Goal: Task Accomplishment & Management: Use online tool/utility

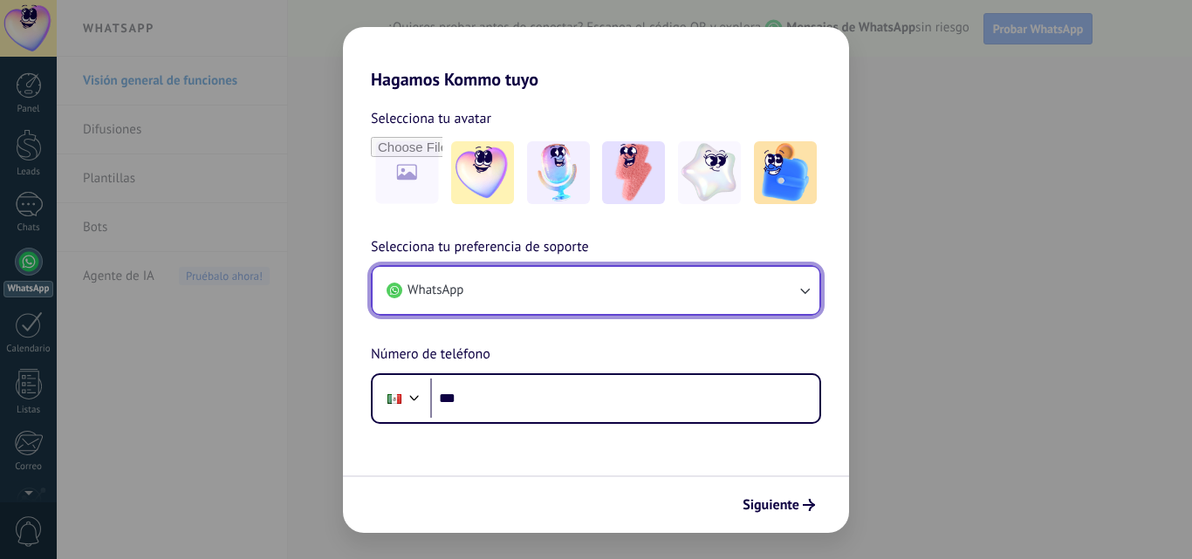
click at [808, 285] on icon "button" at bounding box center [804, 290] width 17 height 17
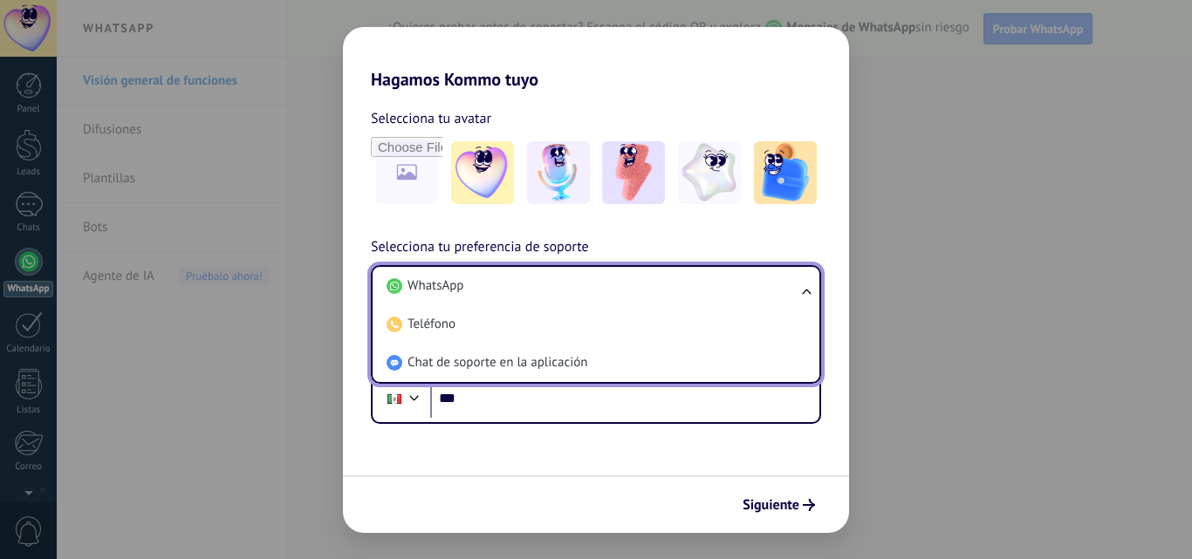
click at [808, 286] on ul "WhatsApp Teléfono Chat de soporte en la aplicación" at bounding box center [596, 324] width 450 height 119
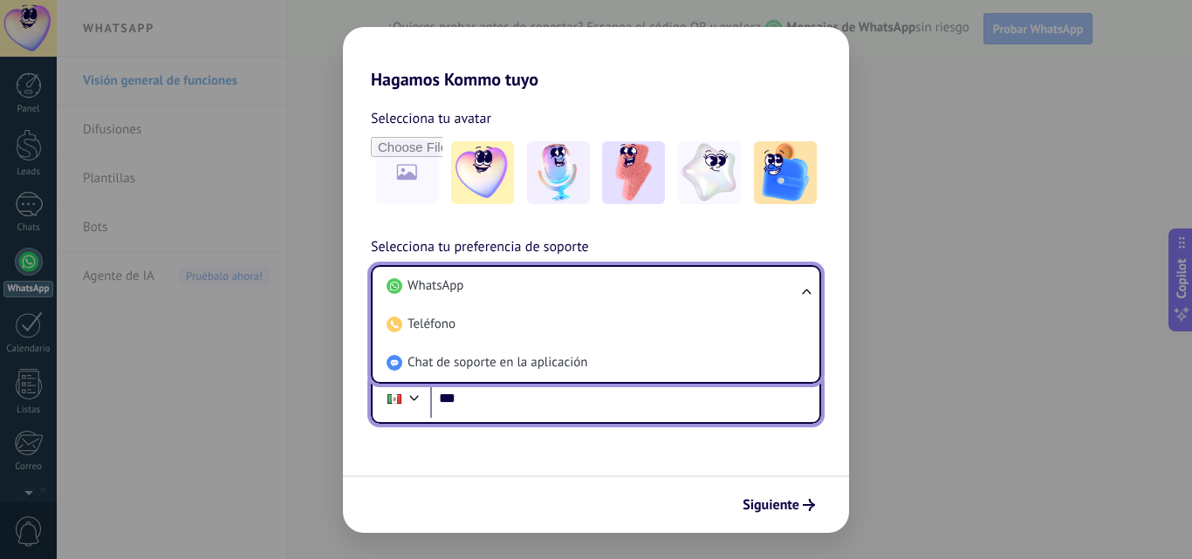
click at [528, 404] on input "***" at bounding box center [624, 399] width 389 height 40
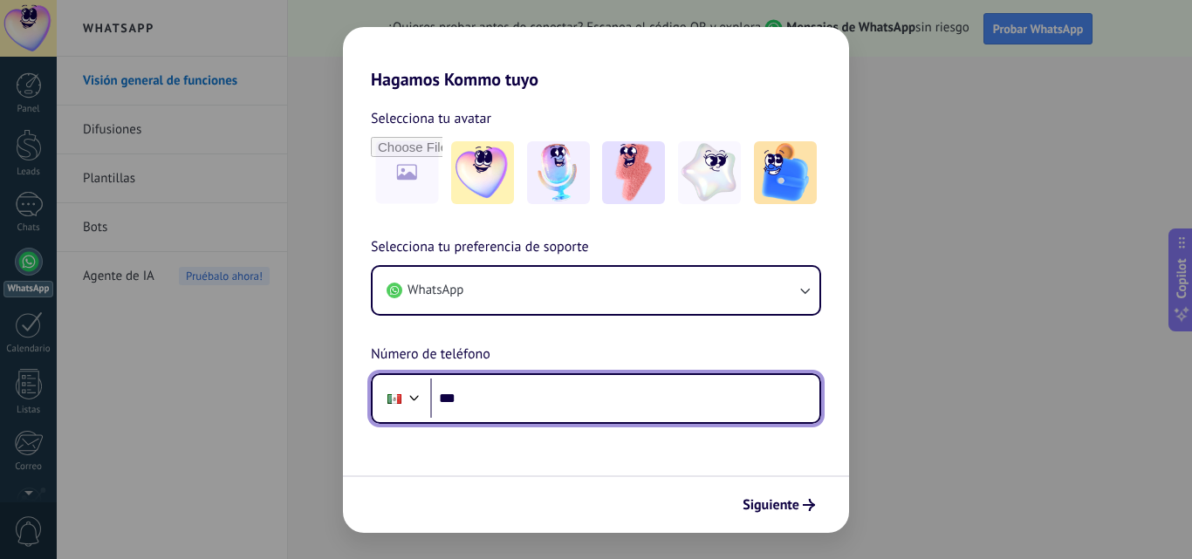
click at [528, 405] on input "***" at bounding box center [624, 399] width 389 height 40
click at [527, 404] on input "***" at bounding box center [624, 399] width 389 height 40
click at [482, 401] on input "***" at bounding box center [624, 399] width 389 height 40
type input "**********"
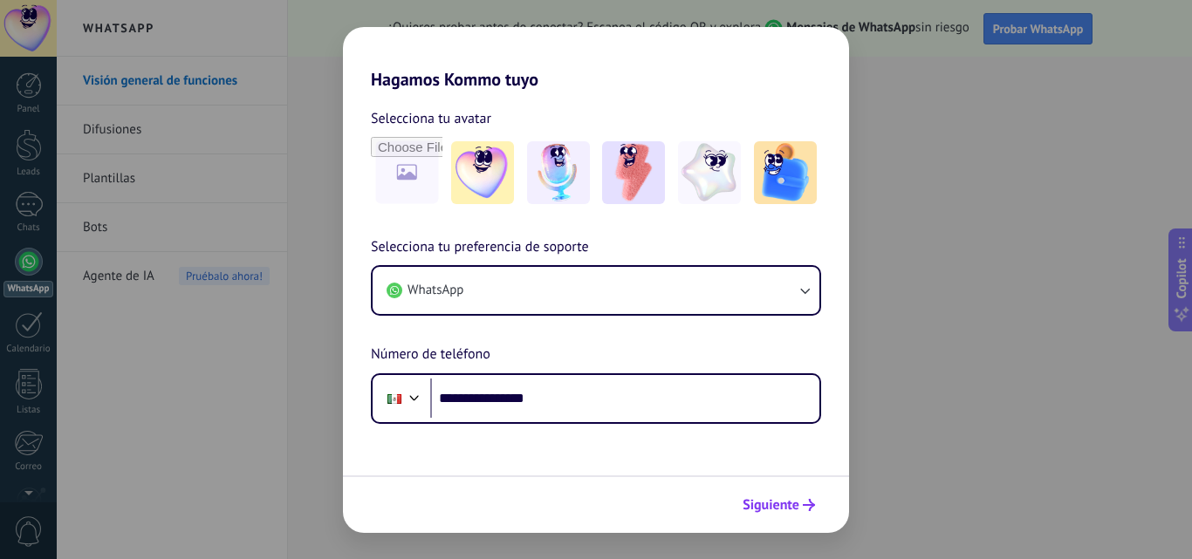
click at [784, 516] on button "Siguiente" at bounding box center [779, 506] width 88 height 30
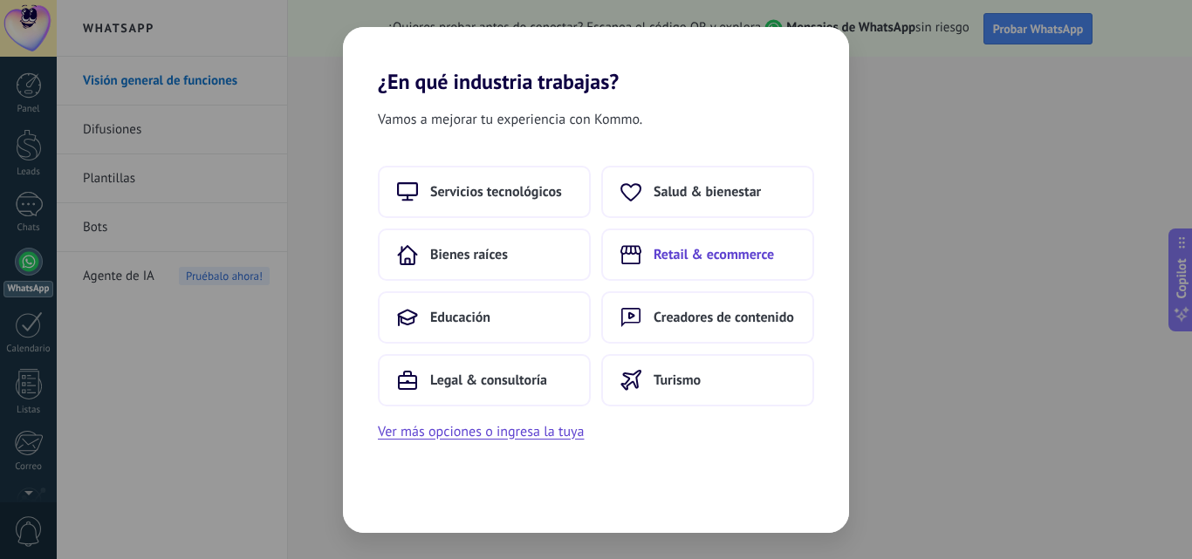
click at [663, 247] on span "Retail & ecommerce" at bounding box center [714, 254] width 120 height 17
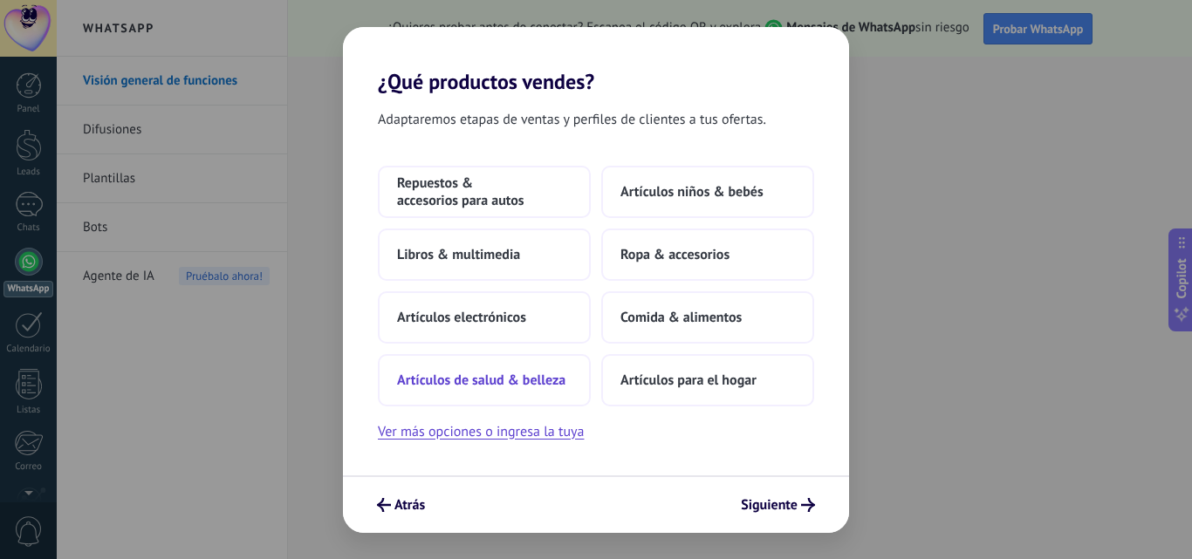
click at [508, 381] on span "Artículos de salud & belleza" at bounding box center [481, 380] width 168 height 17
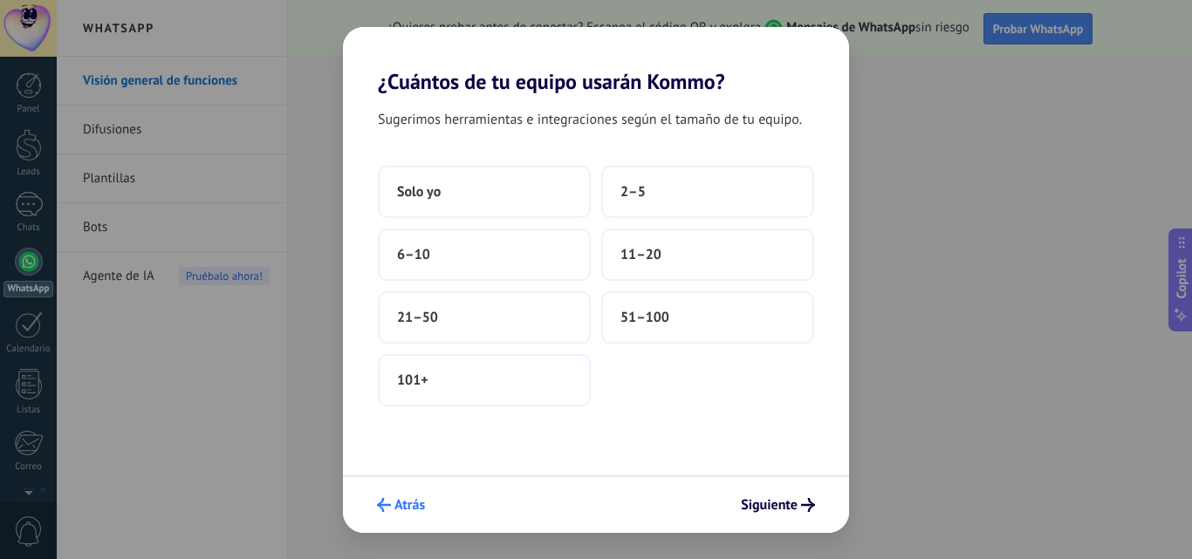
click at [388, 498] on span "submit" at bounding box center [384, 505] width 14 height 14
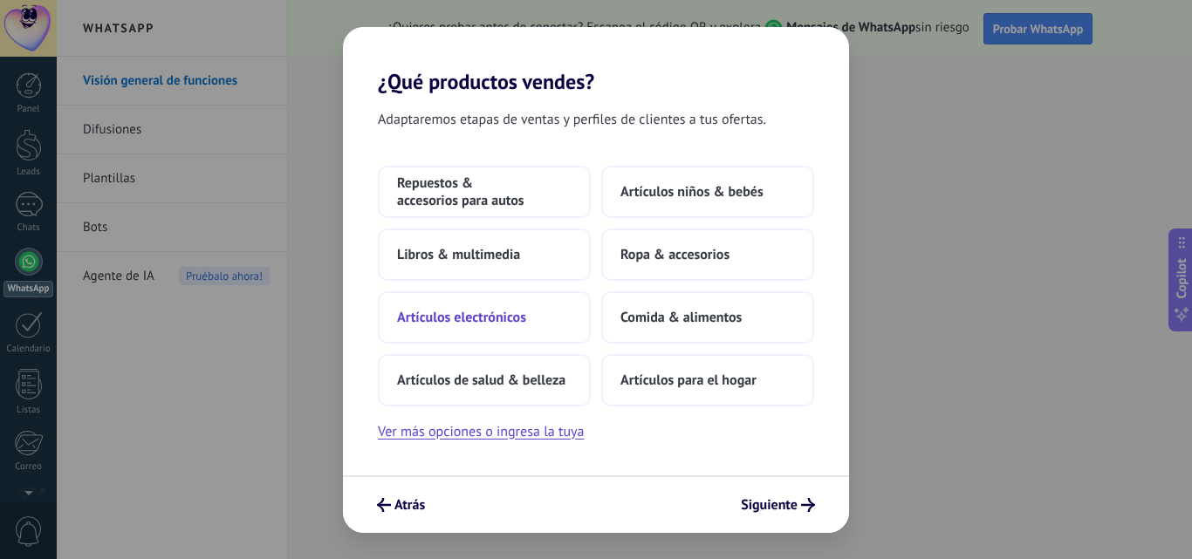
click at [479, 326] on span "Artículos electrónicos" at bounding box center [461, 317] width 129 height 17
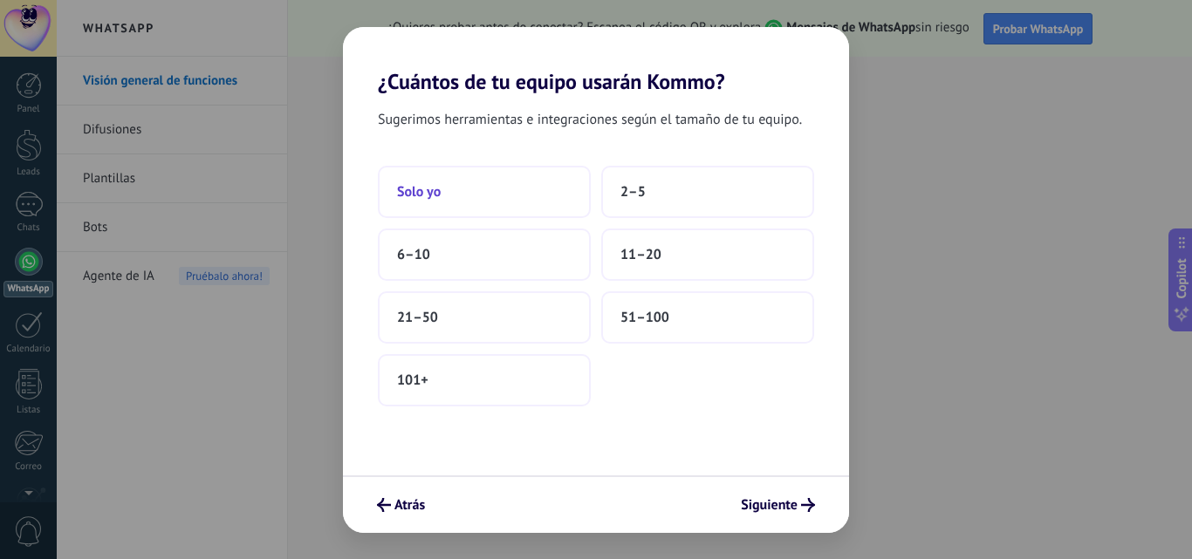
click at [468, 192] on button "Solo yo" at bounding box center [484, 192] width 213 height 52
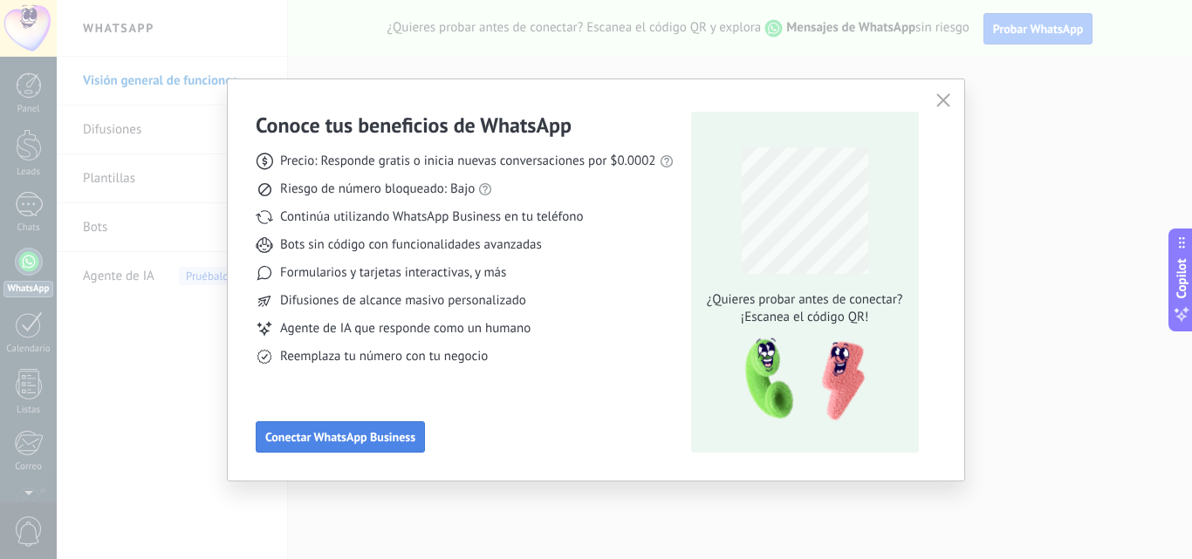
click at [333, 431] on span "Conectar WhatsApp Business" at bounding box center [340, 437] width 150 height 12
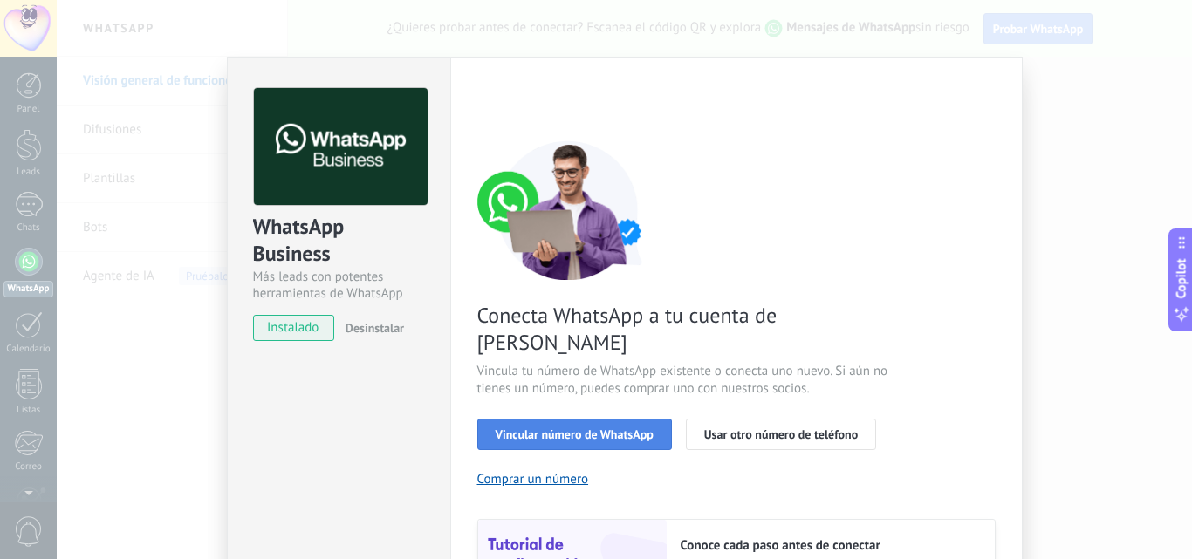
click at [589, 429] on span "Vincular número de WhatsApp" at bounding box center [575, 435] width 158 height 12
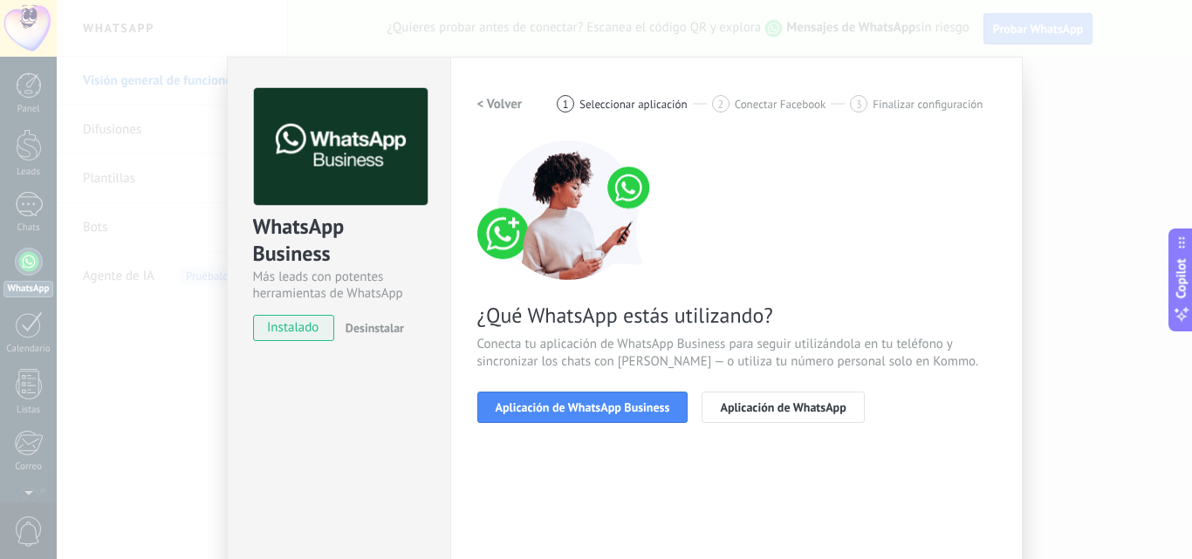
click at [589, 401] on span "Aplicación de WhatsApp Business" at bounding box center [583, 407] width 175 height 12
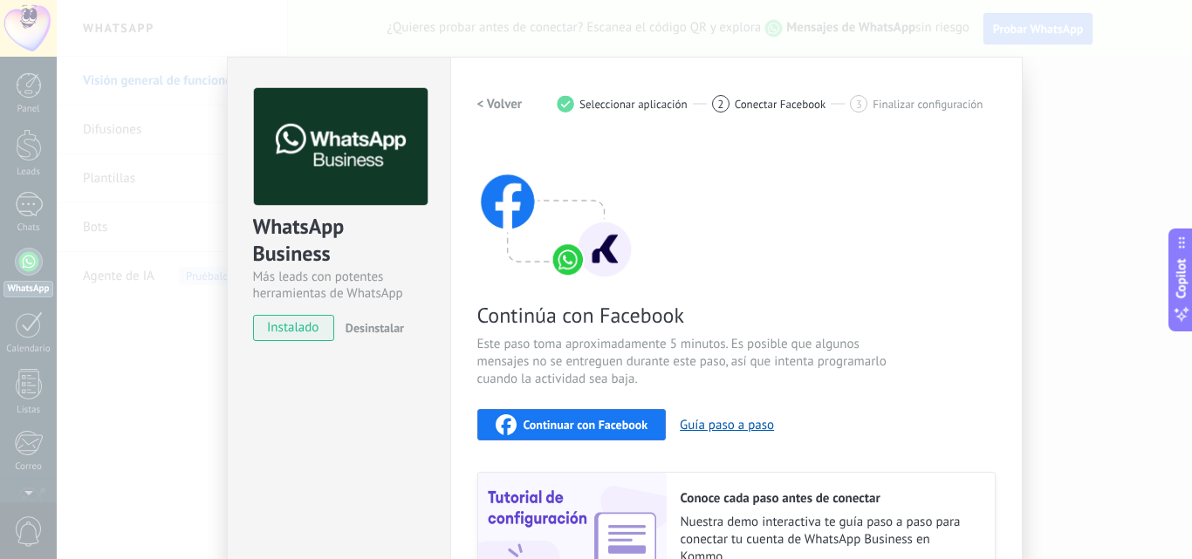
click at [477, 97] on h2 "< Volver" at bounding box center [499, 104] width 45 height 17
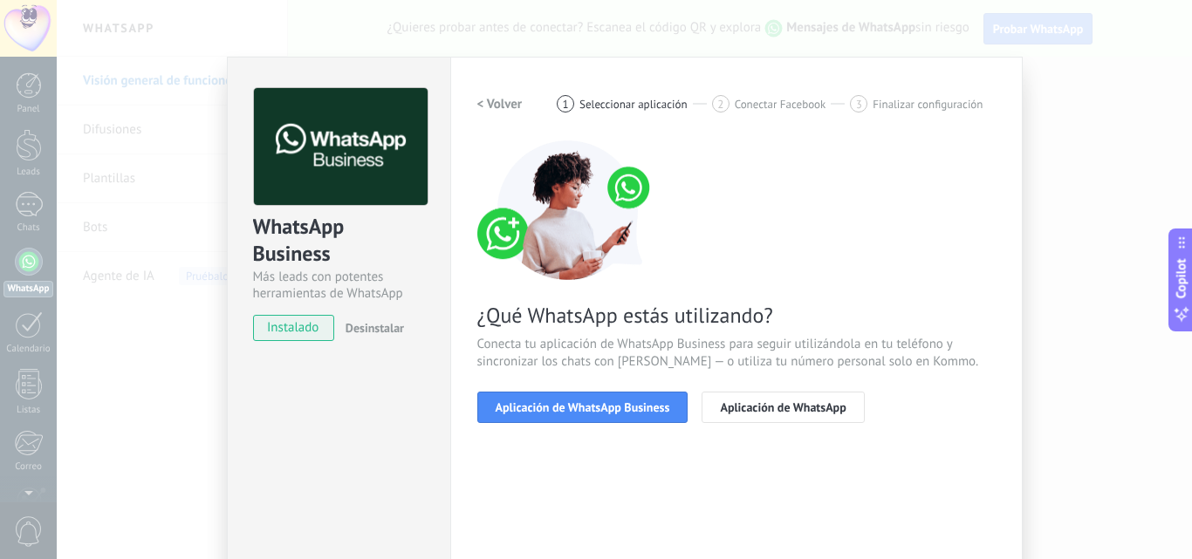
click at [477, 97] on h2 "< Volver" at bounding box center [499, 104] width 45 height 17
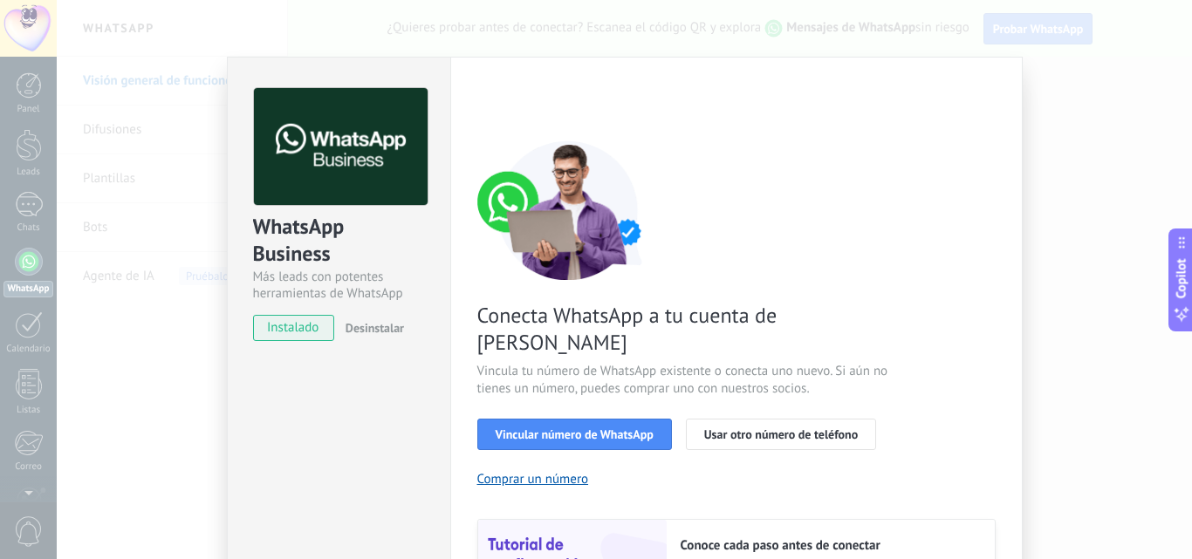
click at [306, 330] on span "instalado" at bounding box center [293, 328] width 79 height 26
click at [570, 424] on div "Conecta WhatsApp a tu cuenta de Kommo Vincula tu número de WhatsApp existente o…" at bounding box center [736, 400] width 518 height 518
click at [579, 429] on span "Vincular número de WhatsApp" at bounding box center [575, 435] width 158 height 12
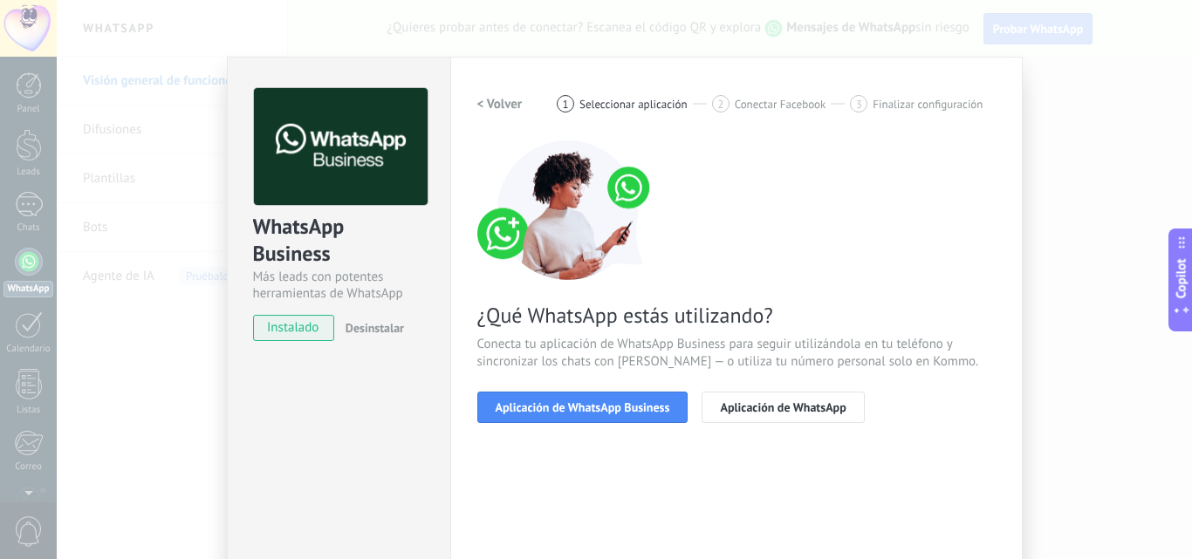
click at [579, 407] on span "Aplicación de WhatsApp Business" at bounding box center [583, 407] width 175 height 12
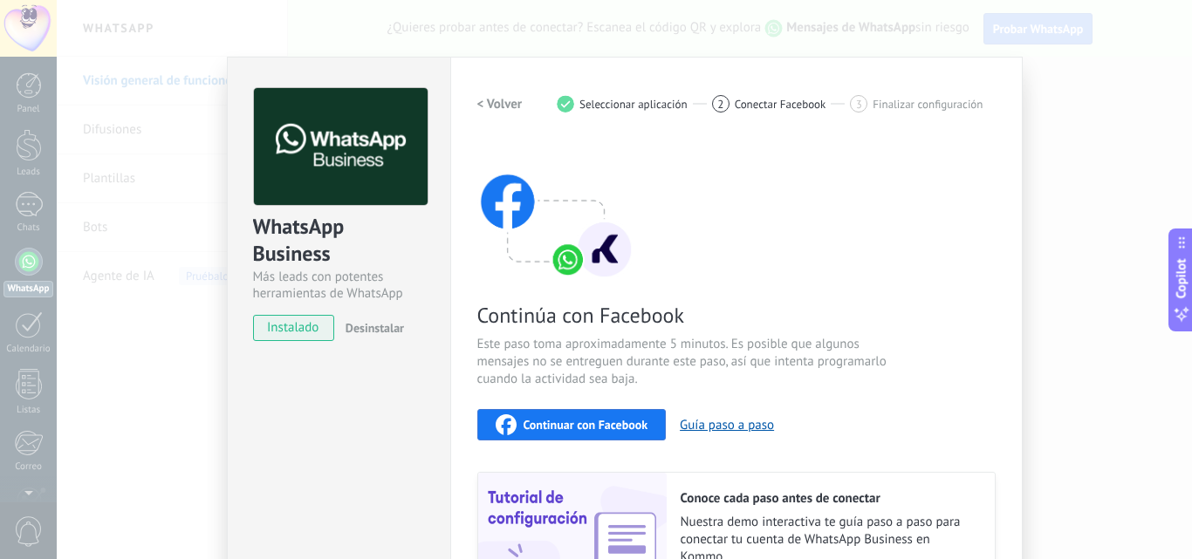
click at [582, 423] on span "Continuar con Facebook" at bounding box center [586, 425] width 125 height 12
click at [1004, 347] on div "Configuraciones Autorizaciones This tab logs the users who have granted integra…" at bounding box center [736, 374] width 573 height 634
click at [1065, 404] on div "WhatsApp Business Más leads con potentes herramientas de WhatsApp instalado Des…" at bounding box center [624, 279] width 1135 height 559
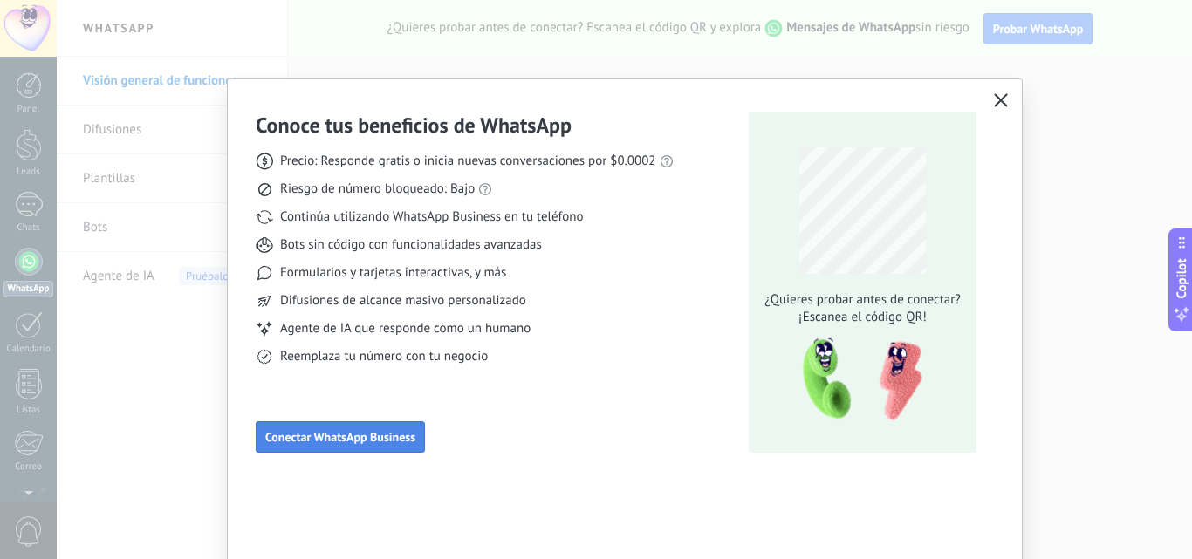
click at [364, 433] on span "Conectar WhatsApp Business" at bounding box center [340, 437] width 150 height 12
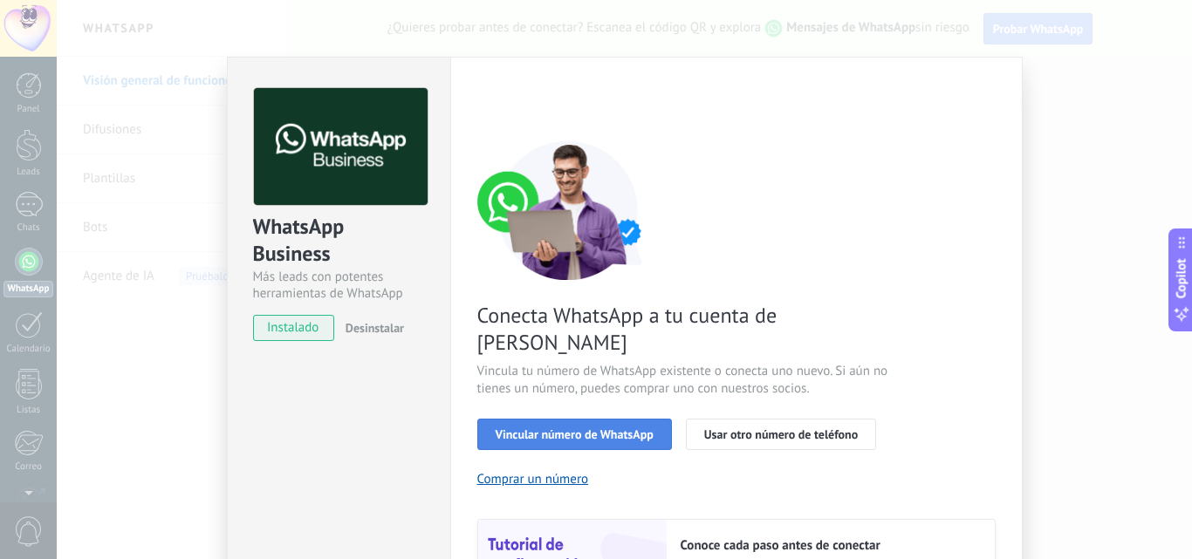
click at [566, 429] on span "Vincular número de WhatsApp" at bounding box center [575, 435] width 158 height 12
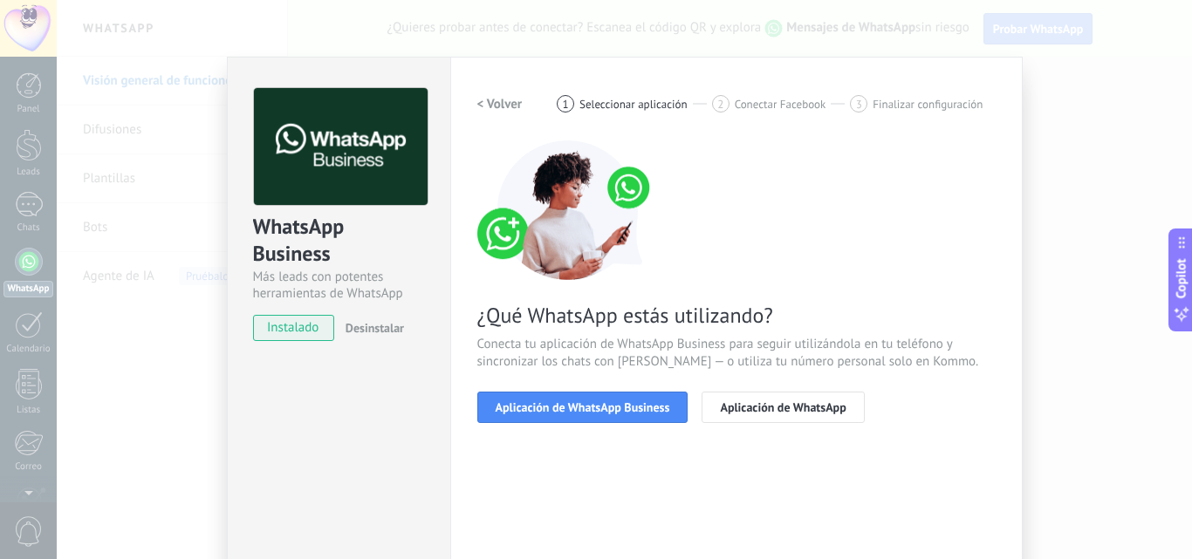
click at [566, 404] on span "Aplicación de WhatsApp Business" at bounding box center [583, 407] width 175 height 12
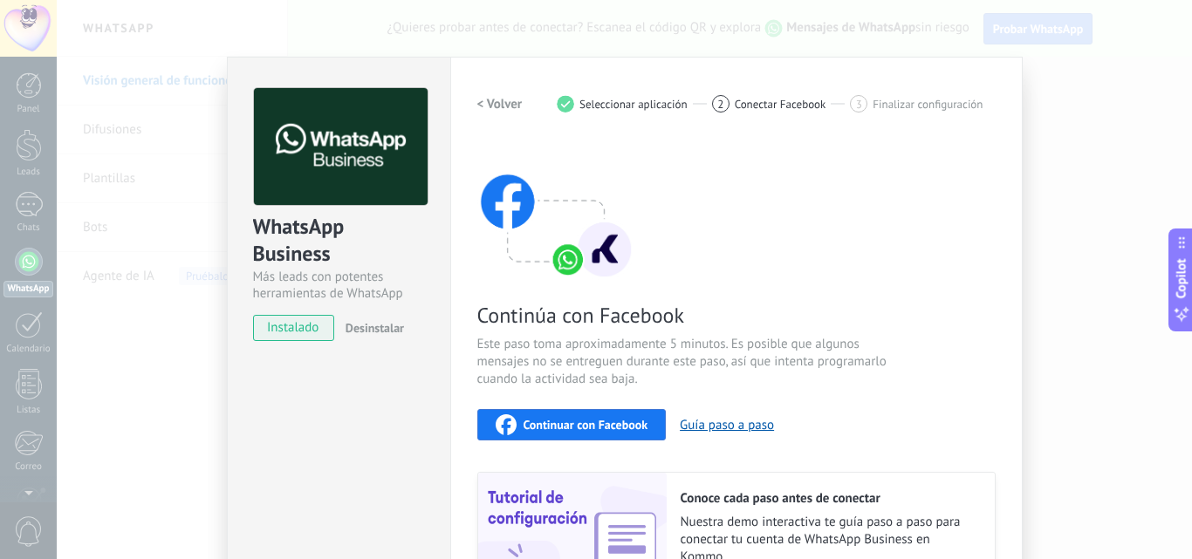
click at [566, 424] on span "Continuar con Facebook" at bounding box center [586, 425] width 125 height 12
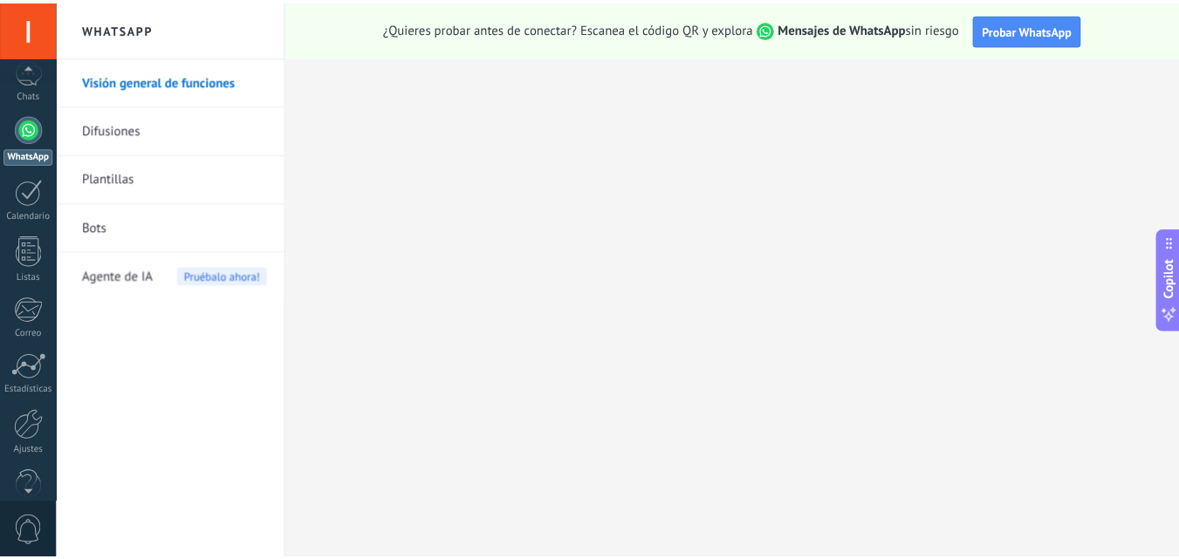
scroll to position [167, 0]
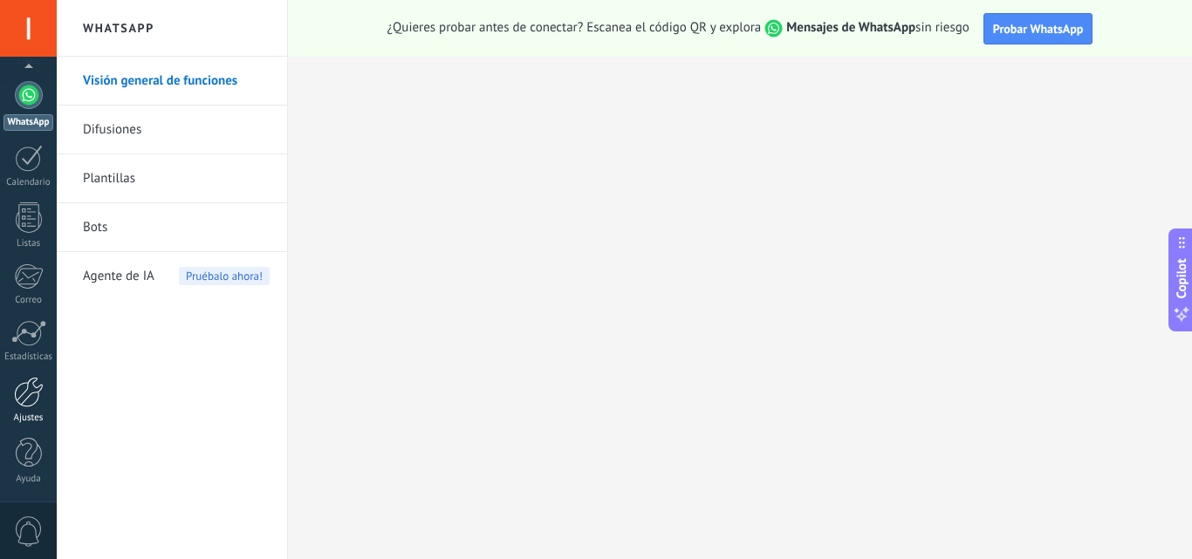
click at [29, 401] on div at bounding box center [29, 392] width 30 height 31
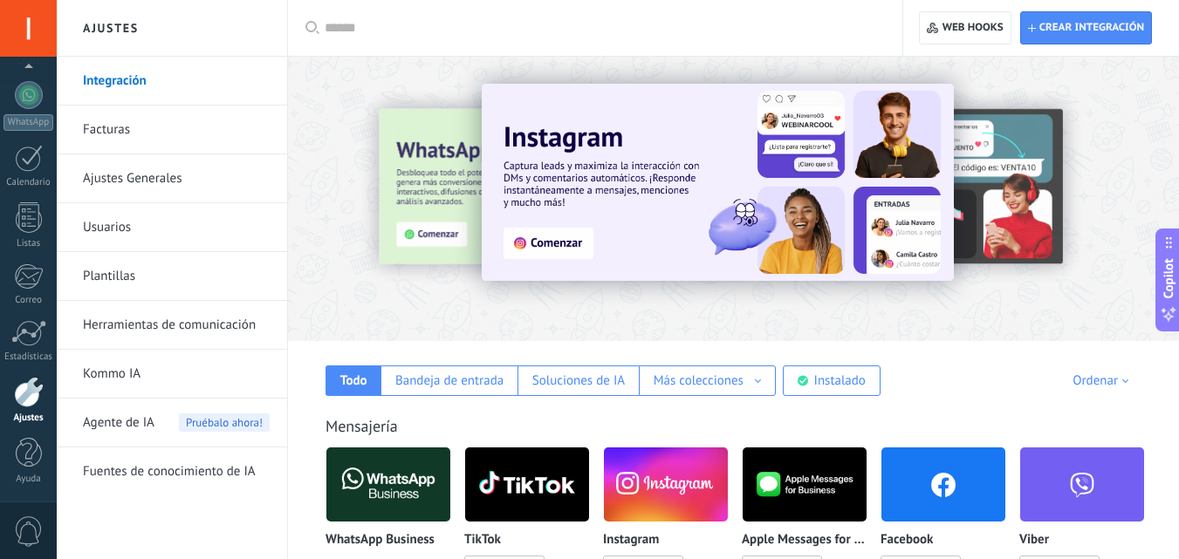
click at [125, 86] on link "Integración" at bounding box center [176, 81] width 187 height 49
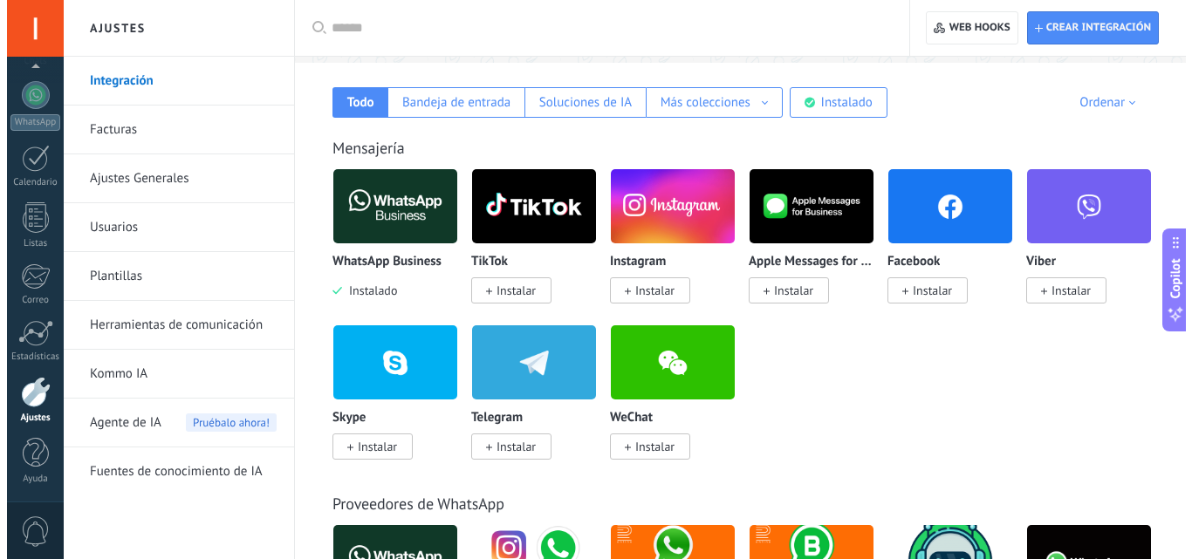
scroll to position [304, 0]
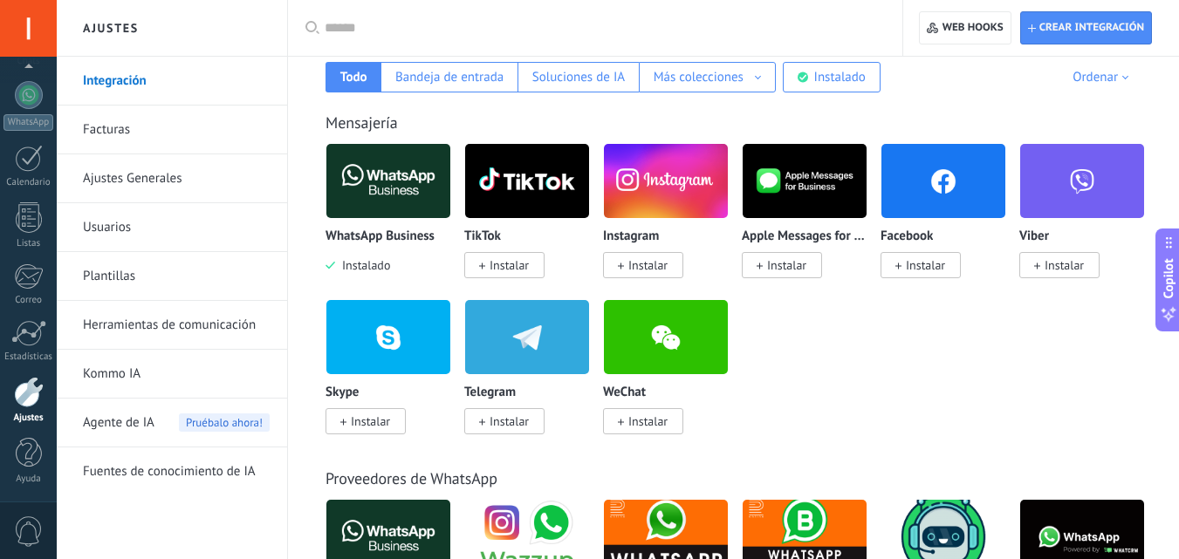
click at [915, 262] on span "Instalar" at bounding box center [925, 265] width 39 height 16
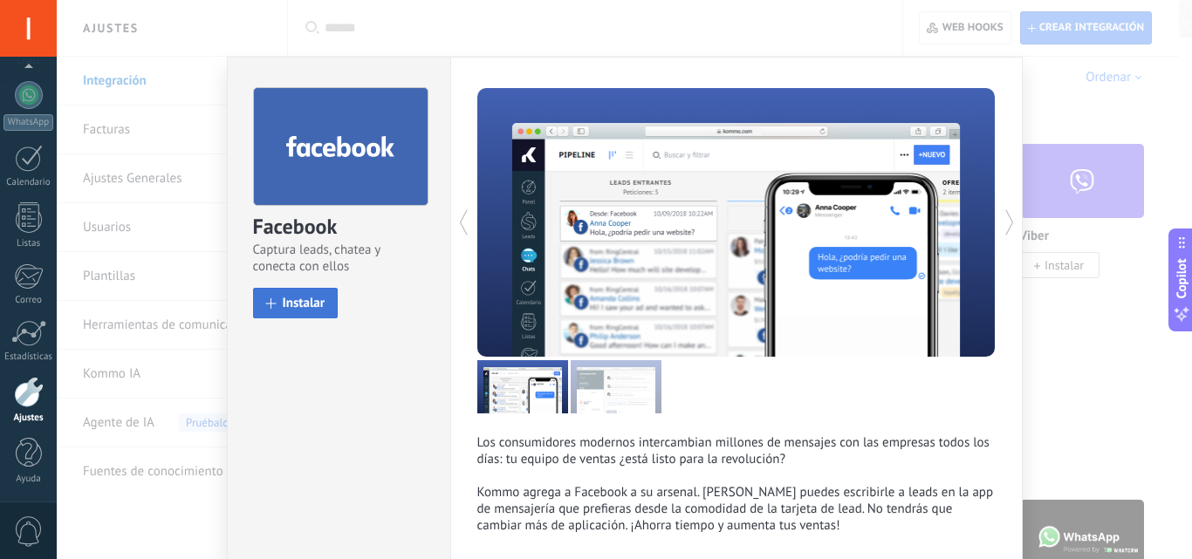
click at [296, 303] on span "Instalar" at bounding box center [304, 303] width 43 height 13
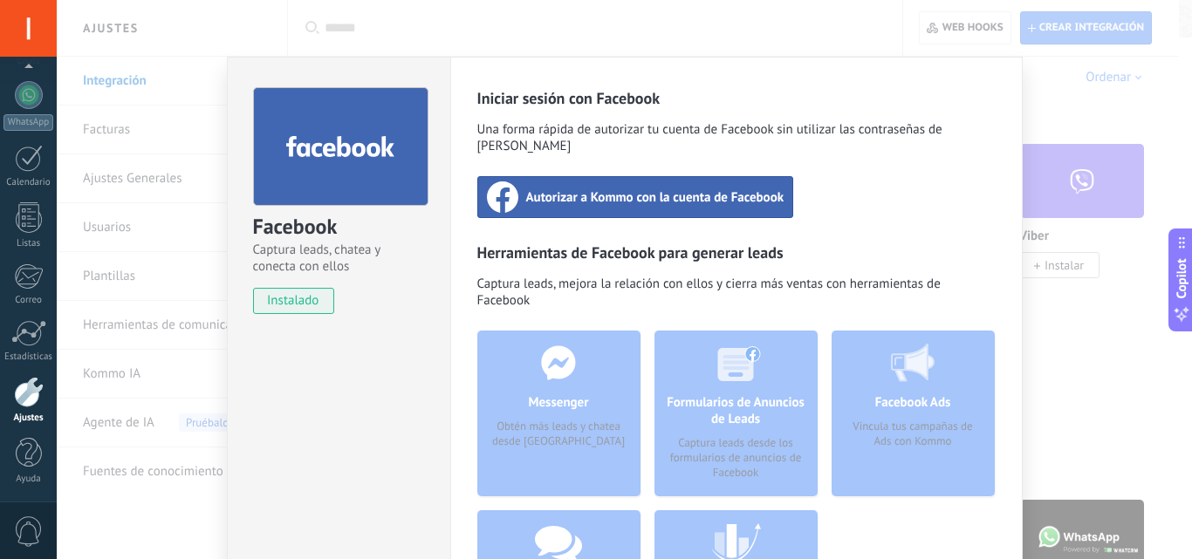
click at [626, 189] on span "Autorizar a Kommo con la cuenta de Facebook" at bounding box center [655, 197] width 258 height 17
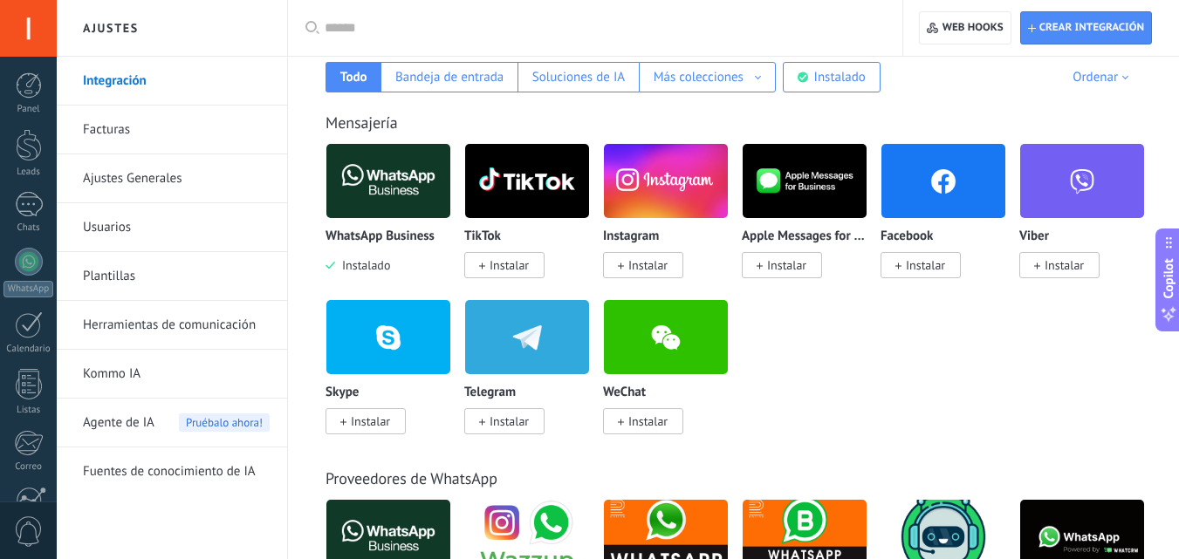
click at [918, 271] on span "Instalar" at bounding box center [925, 265] width 39 height 16
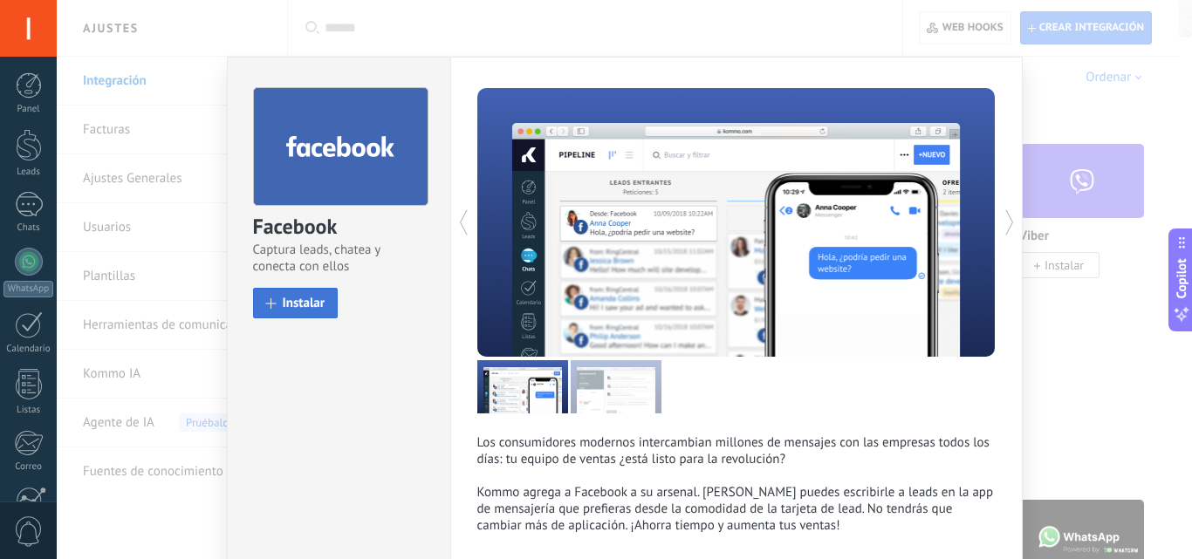
click at [296, 314] on button "Instalar" at bounding box center [296, 303] width 86 height 31
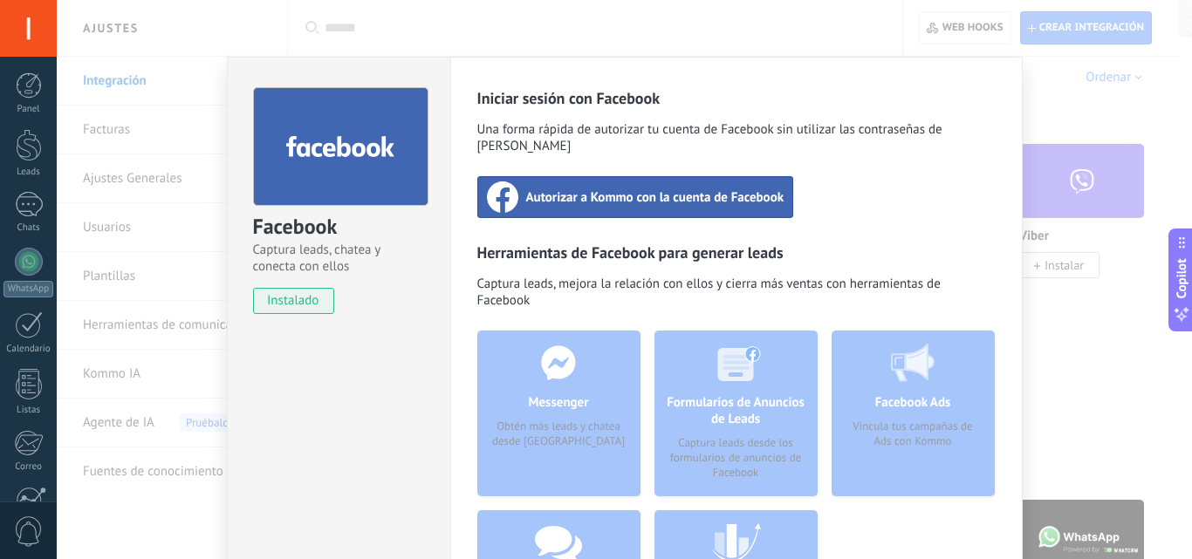
click at [667, 176] on div "Autorizar a Kommo con la cuenta de Facebook" at bounding box center [635, 197] width 317 height 42
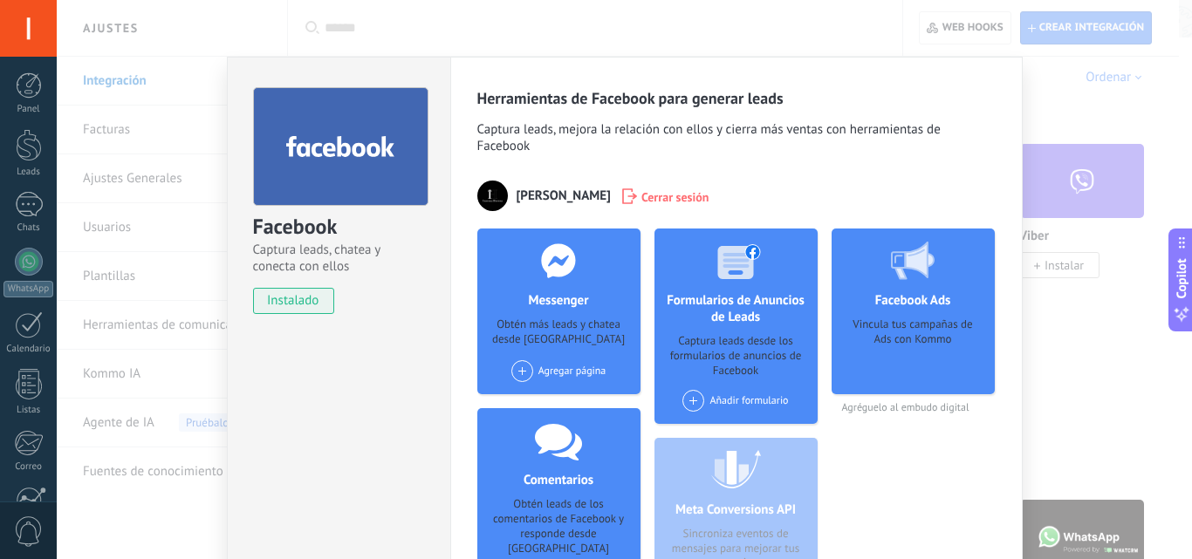
click at [1149, 349] on div "Facebook Captura leads, chatea y conecta con ellos instalado Desinstalar Herram…" at bounding box center [624, 279] width 1135 height 559
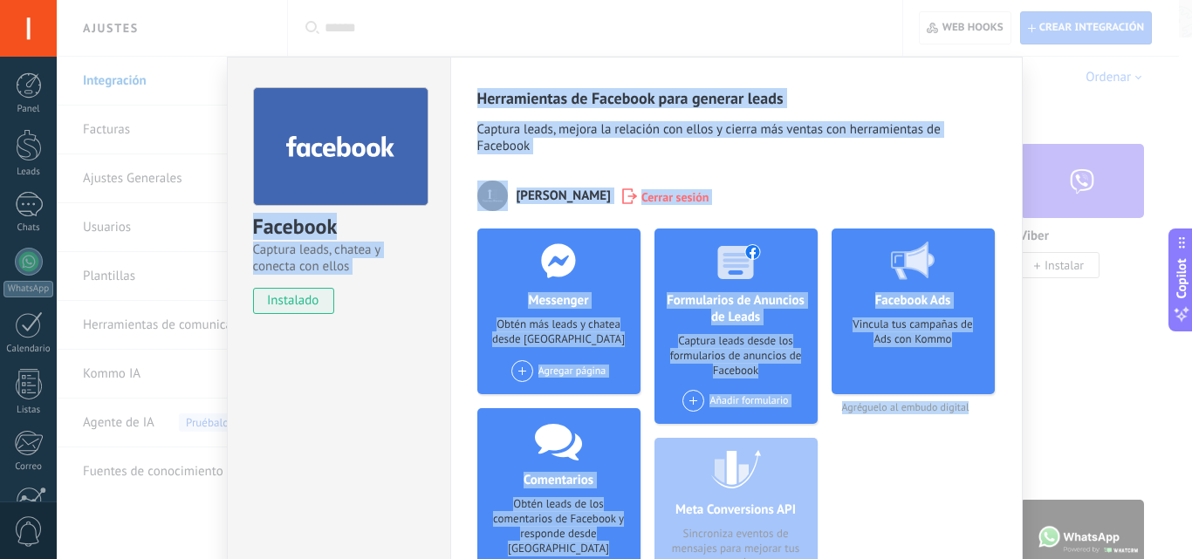
click at [1149, 349] on div "Facebook Captura leads, chatea y conecta con ellos instalado Desinstalar Herram…" at bounding box center [624, 279] width 1135 height 559
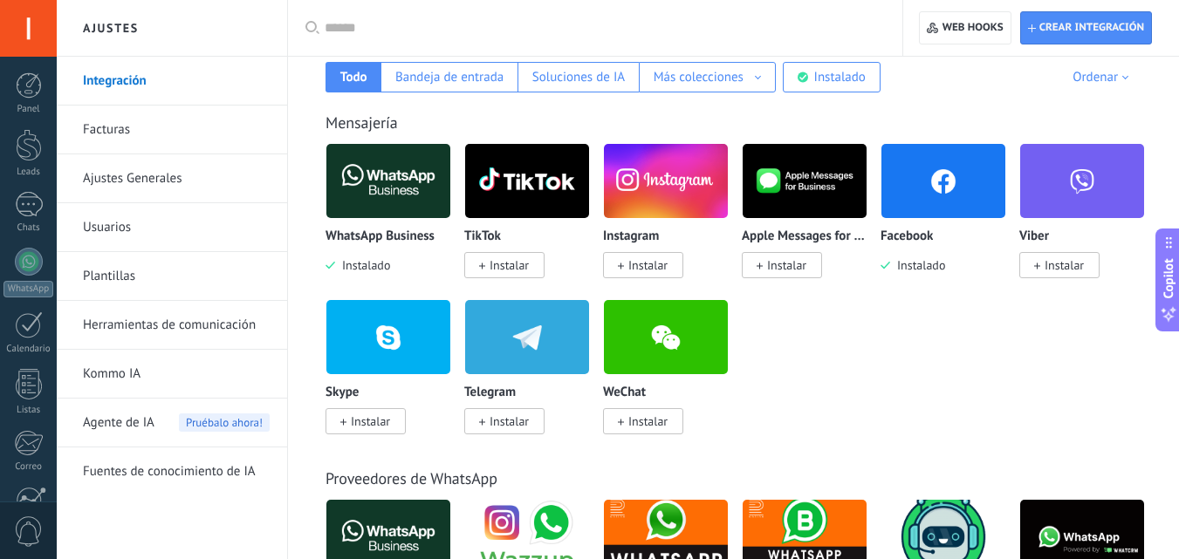
click at [623, 271] on span at bounding box center [621, 265] width 6 height 16
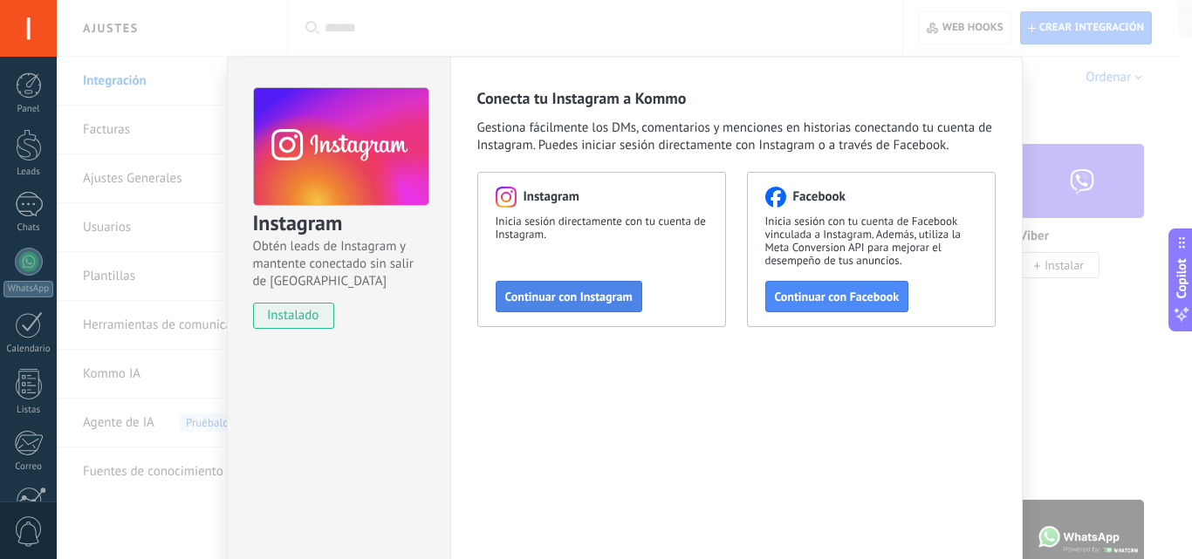
click at [567, 300] on span "Continuar con Instagram" at bounding box center [568, 297] width 127 height 12
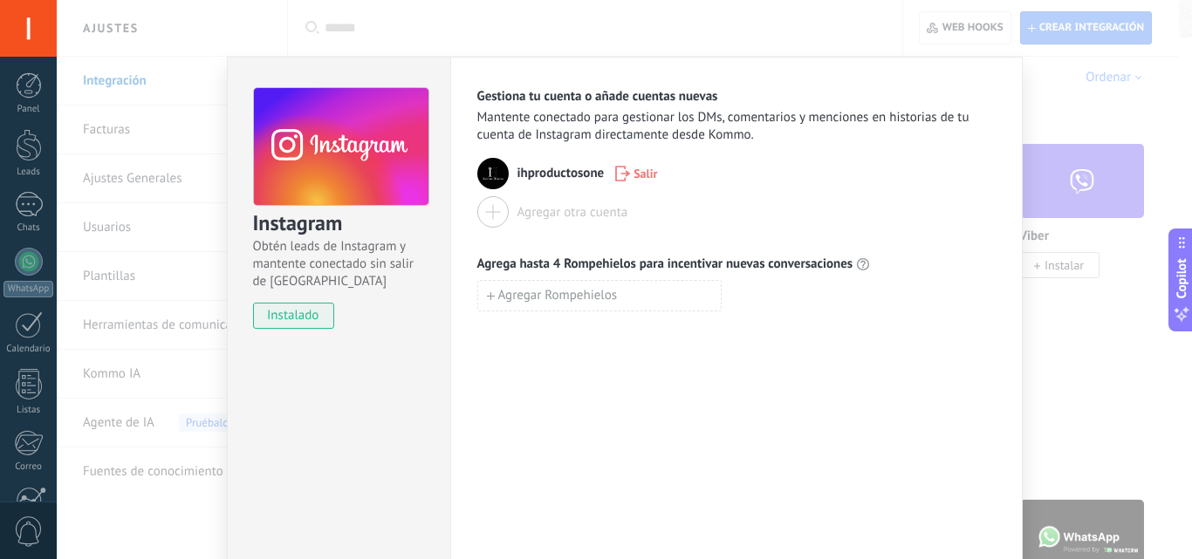
click at [1016, 395] on div "Gestiona tu cuenta o añade cuentas nuevas Mantente conectado para gestionar los…" at bounding box center [736, 316] width 573 height 519
click at [1076, 379] on div "Instagram Obtén leads de Instagram y mantente conectado sin salir de Kommo inst…" at bounding box center [624, 279] width 1135 height 559
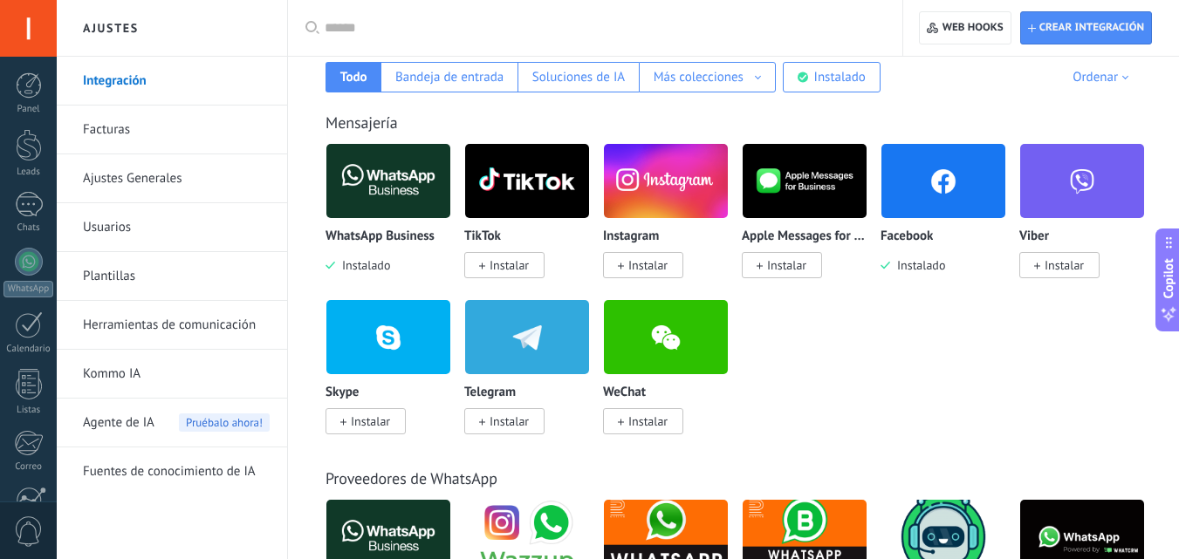
click at [654, 264] on span "Instalar" at bounding box center [647, 265] width 39 height 16
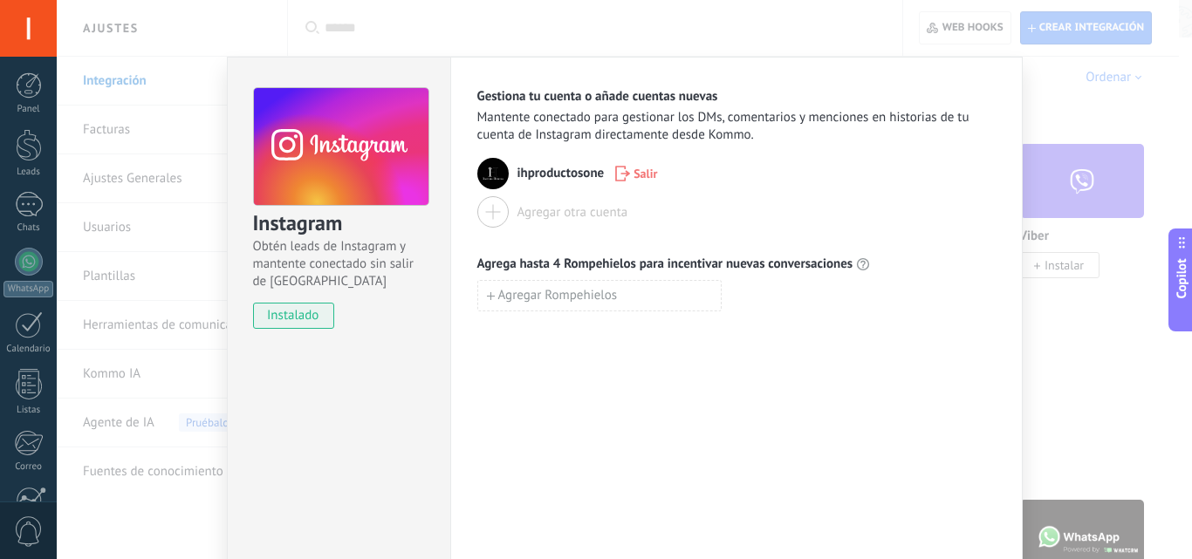
click at [489, 175] on img at bounding box center [492, 173] width 31 height 31
click at [486, 202] on div at bounding box center [492, 211] width 31 height 31
click at [489, 216] on div at bounding box center [492, 211] width 31 height 31
click at [518, 165] on span "ihproductosone" at bounding box center [561, 173] width 87 height 17
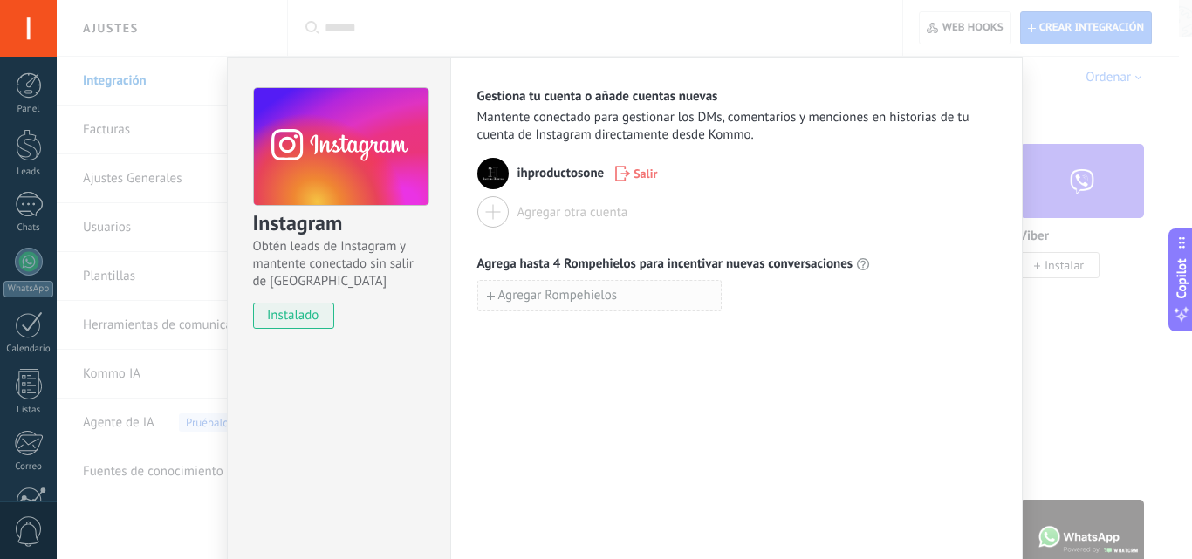
click at [530, 300] on span "Agregar Rompehielos" at bounding box center [558, 296] width 120 height 12
click at [537, 242] on div "Gestiona tu cuenta o añade cuentas nuevas Mantente conectado para gestionar los…" at bounding box center [736, 219] width 518 height 262
click at [729, 295] on icon "button" at bounding box center [731, 295] width 11 height 13
click at [295, 305] on span "instalado" at bounding box center [293, 316] width 79 height 26
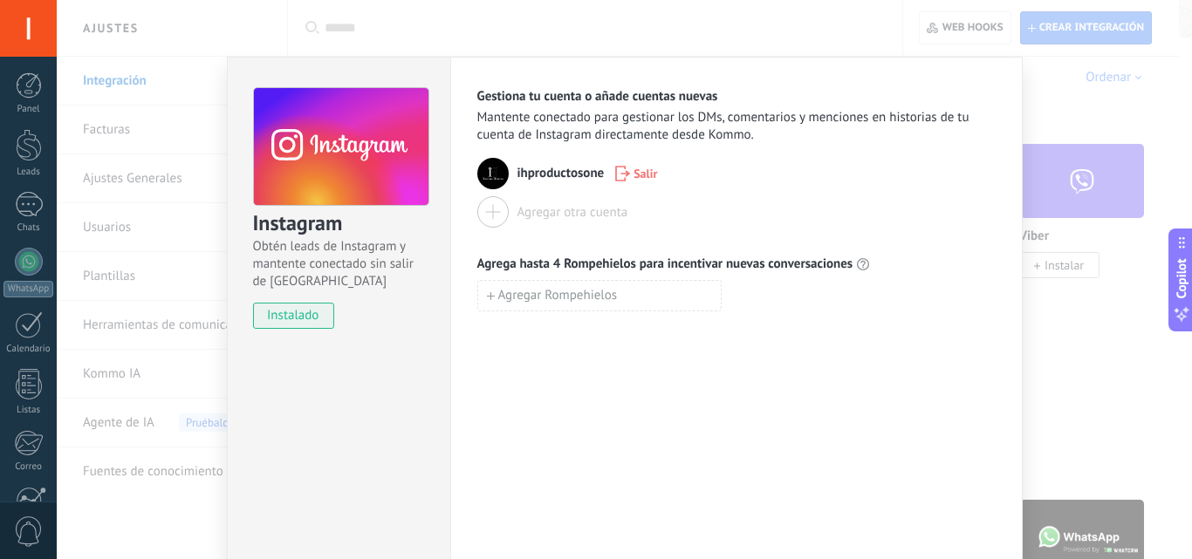
click at [295, 305] on span "instalado" at bounding box center [293, 316] width 79 height 26
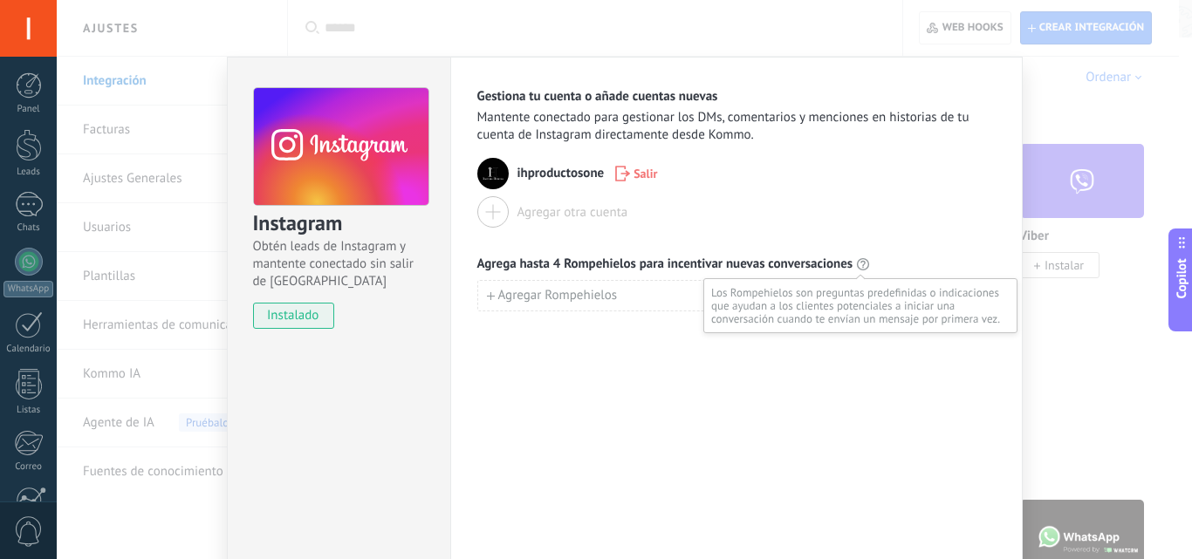
click at [861, 265] on icon at bounding box center [863, 264] width 14 height 14
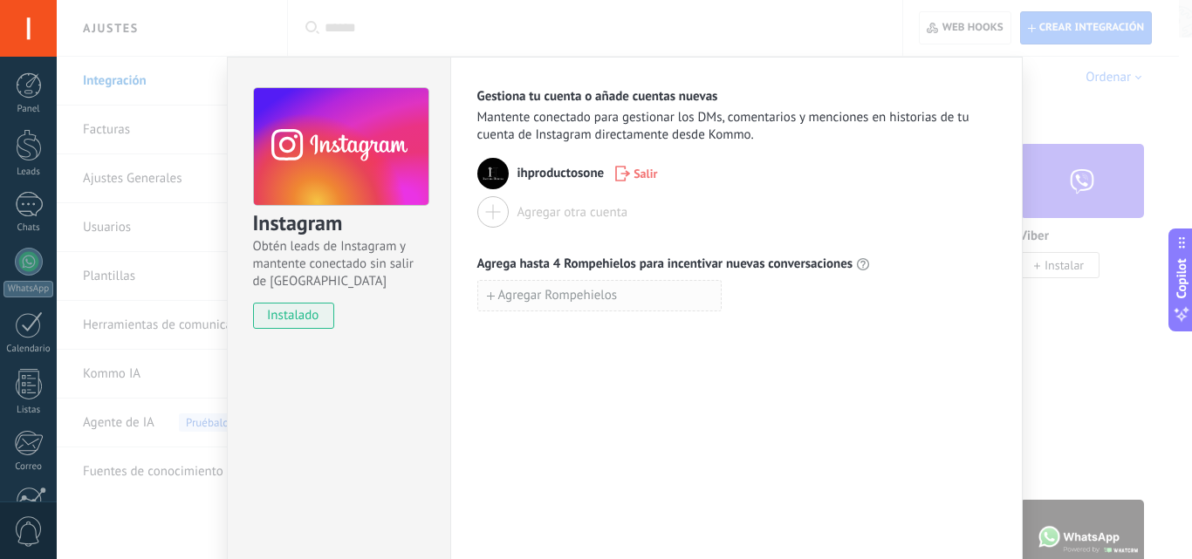
click at [568, 290] on span "Agregar Rompehielos" at bounding box center [558, 296] width 120 height 12
type input "*"
click at [622, 298] on input "**********" at bounding box center [599, 295] width 243 height 28
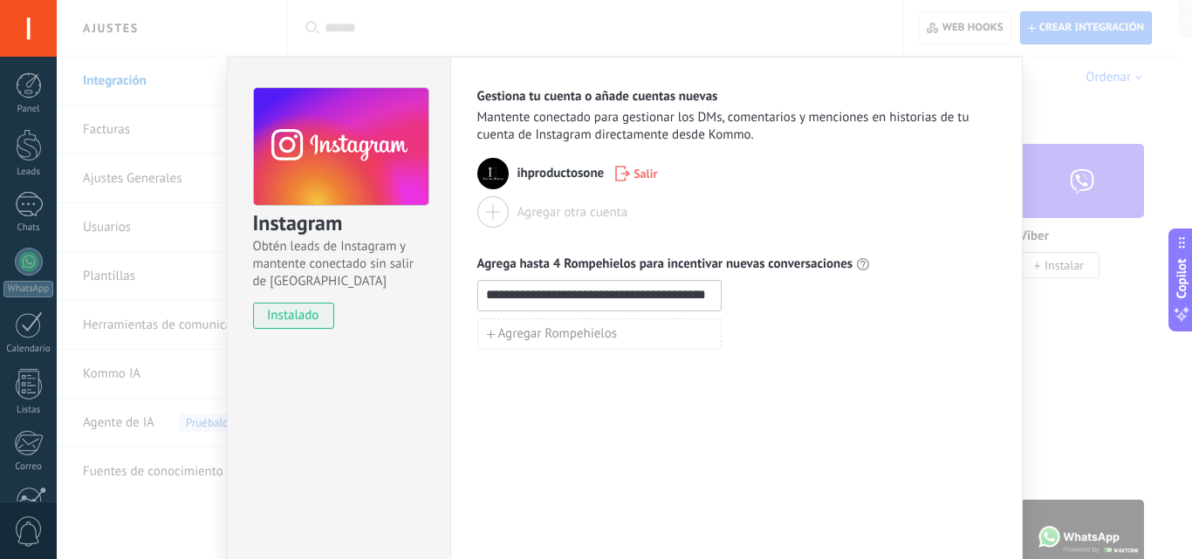
type input "**********"
click at [845, 299] on div "**********" at bounding box center [736, 295] width 518 height 31
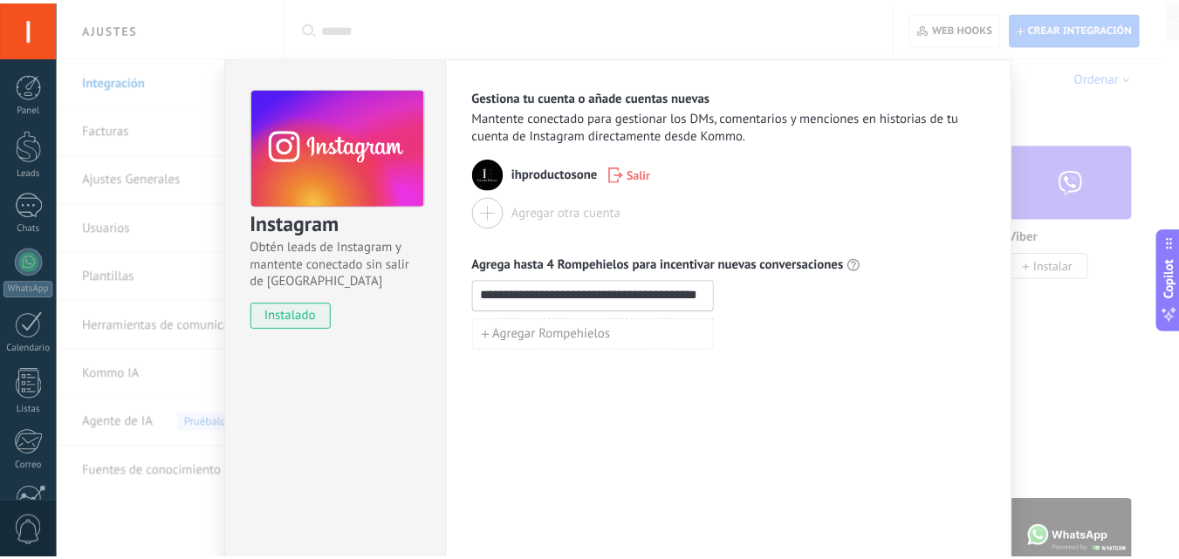
scroll to position [0, 0]
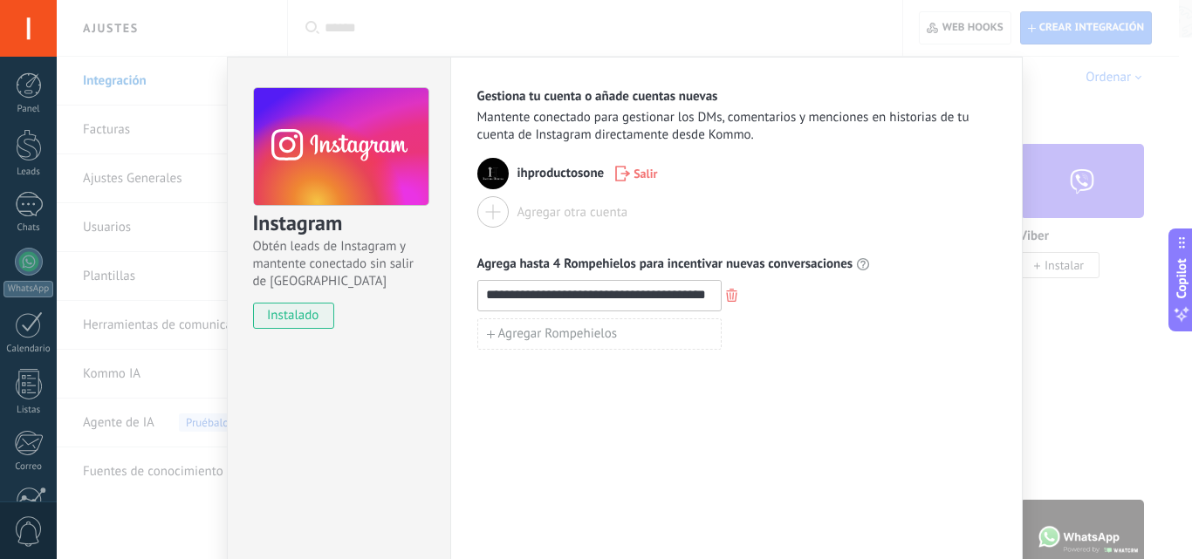
click at [859, 466] on div "**********" at bounding box center [736, 316] width 573 height 519
click at [1098, 422] on div "**********" at bounding box center [624, 279] width 1135 height 559
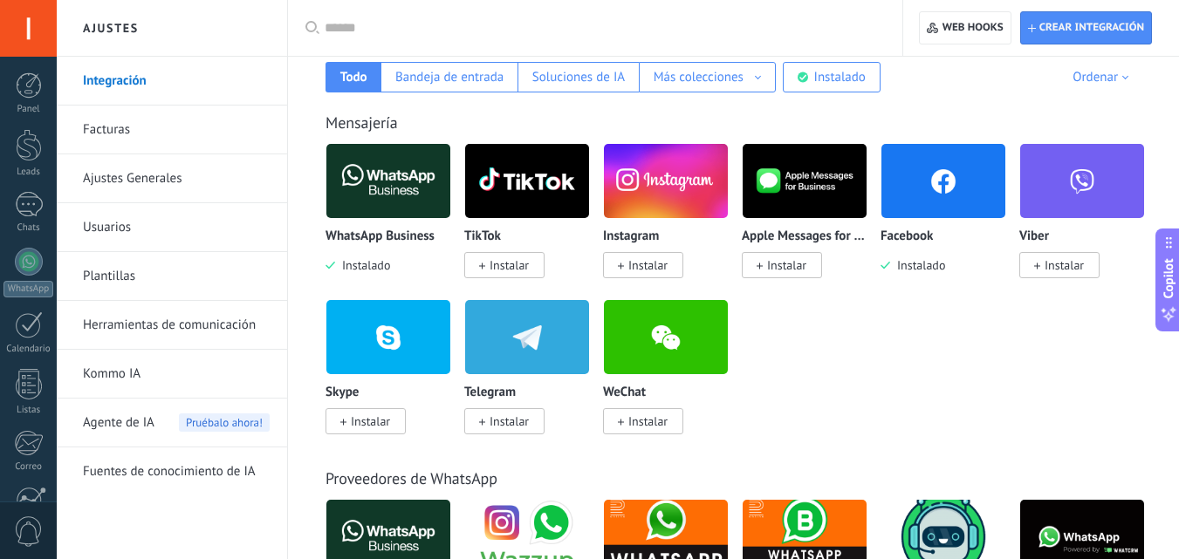
click at [638, 246] on div "Instagram Instalar" at bounding box center [666, 252] width 126 height 45
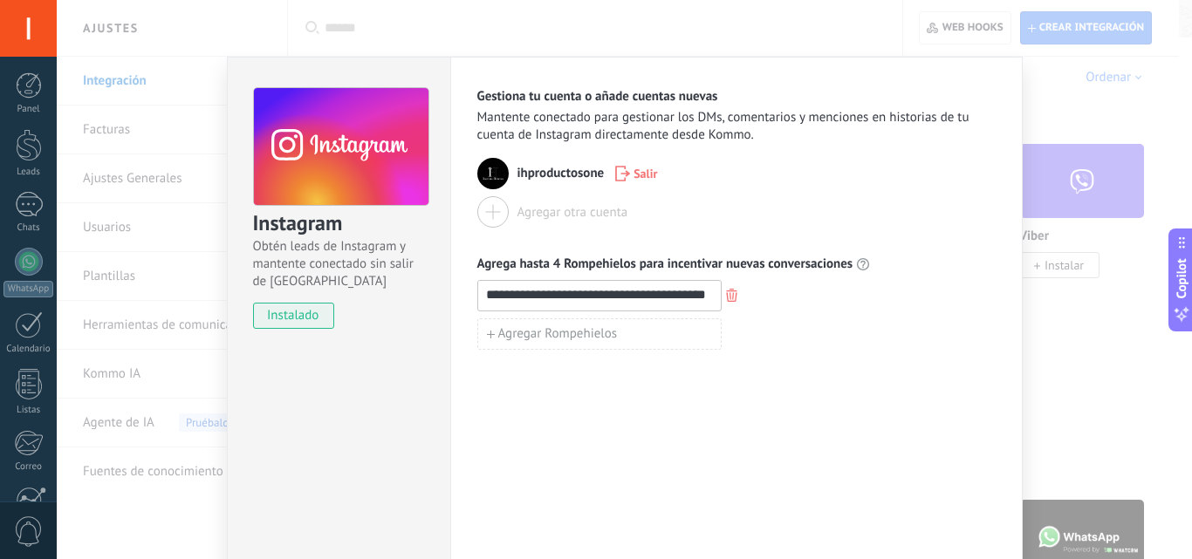
click at [625, 170] on icon "button" at bounding box center [622, 174] width 15 height 16
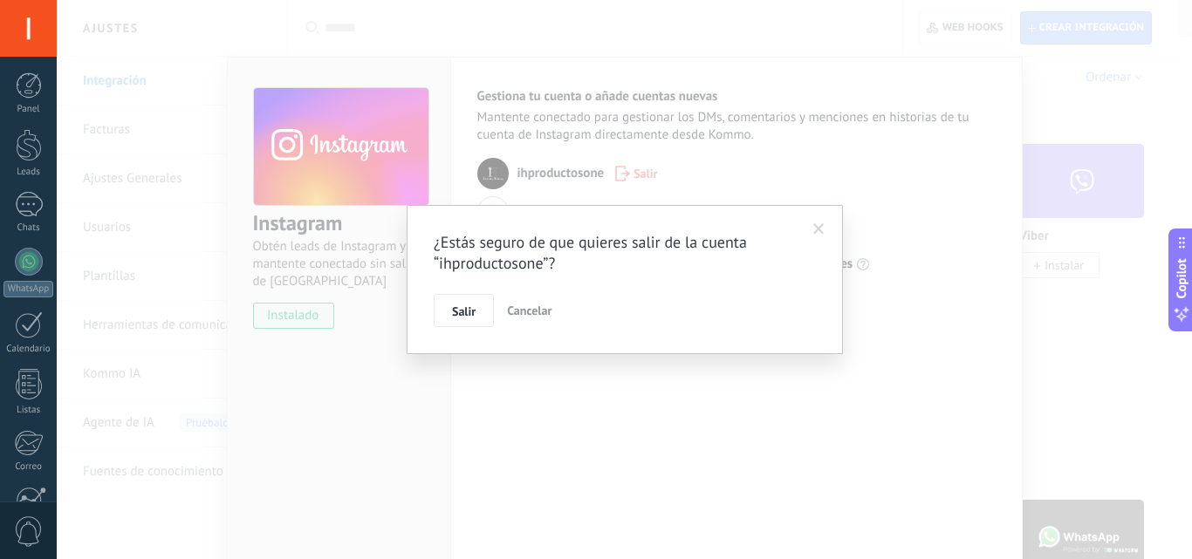
click at [818, 225] on span at bounding box center [818, 229] width 11 height 12
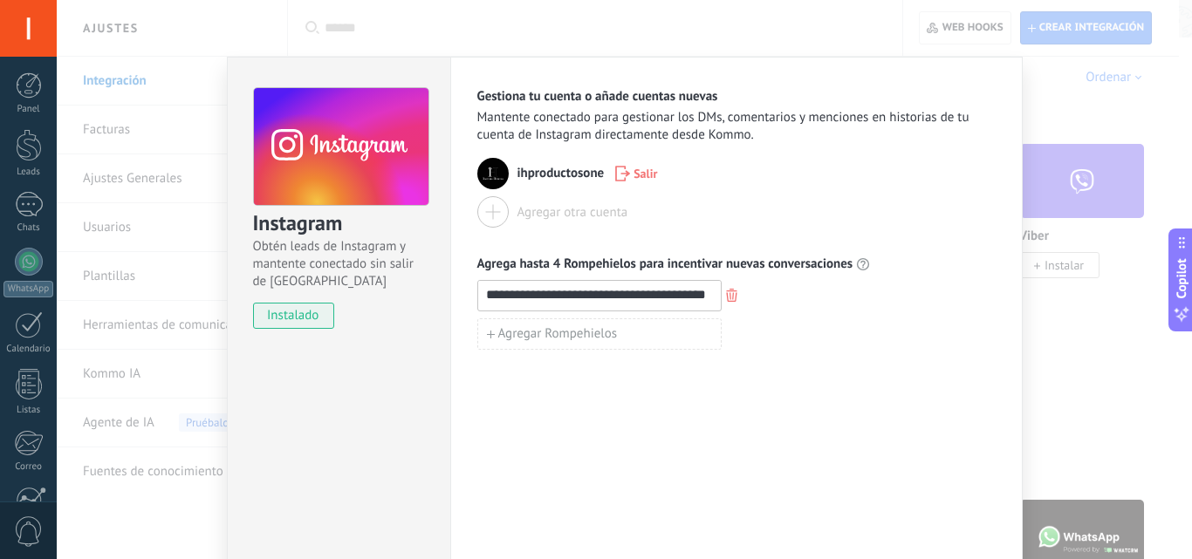
click at [1144, 323] on div "**********" at bounding box center [624, 279] width 1135 height 559
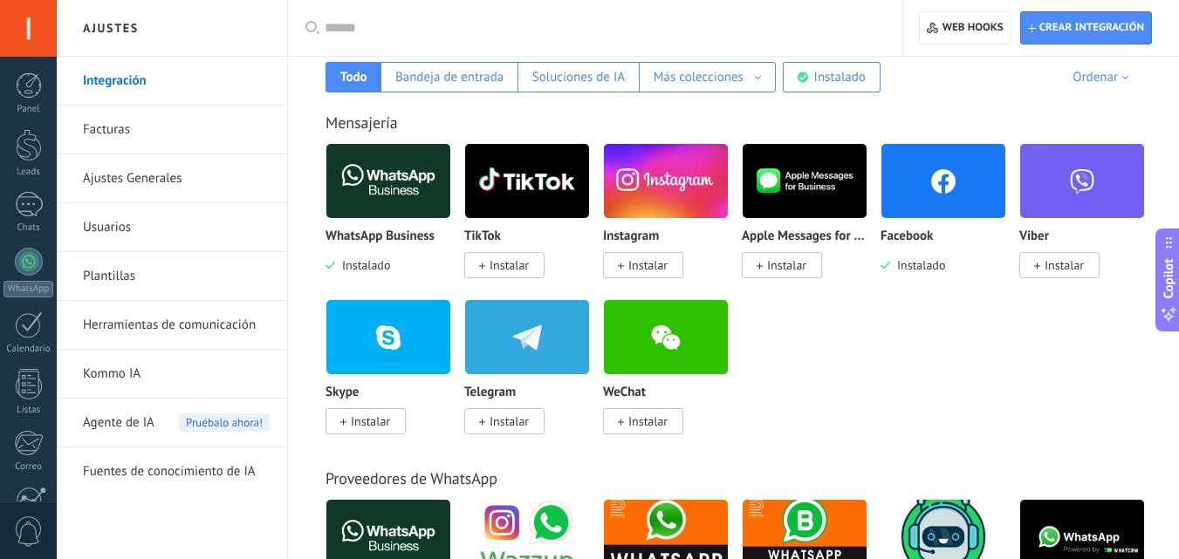
click at [497, 268] on span "Instalar" at bounding box center [509, 265] width 39 height 16
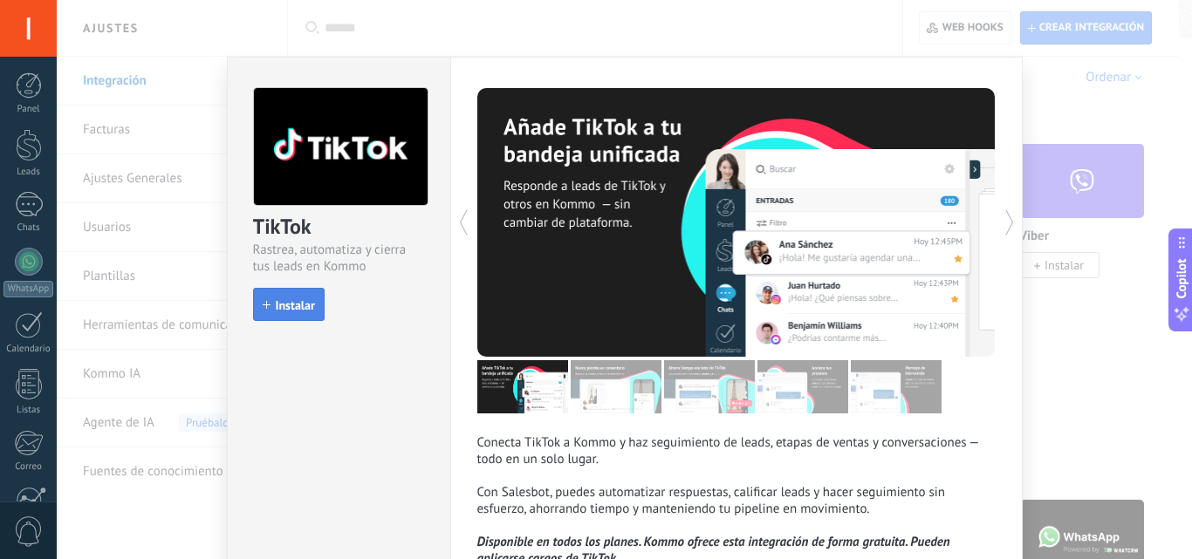
click at [271, 307] on span "Instalar" at bounding box center [289, 305] width 52 height 12
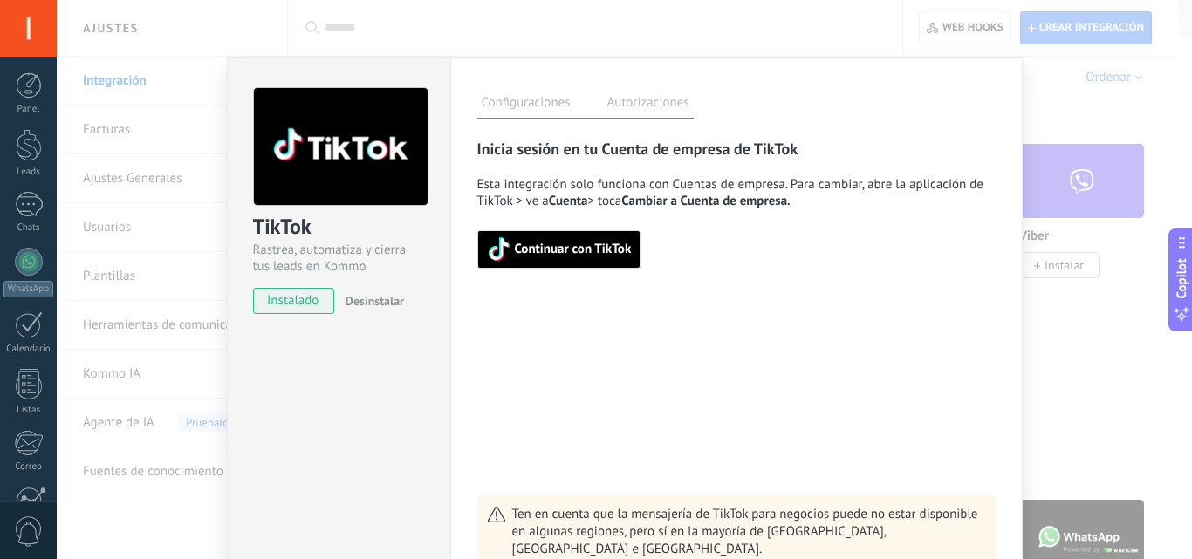
click at [515, 248] on span "Continuar con TikTok" at bounding box center [573, 250] width 117 height 12
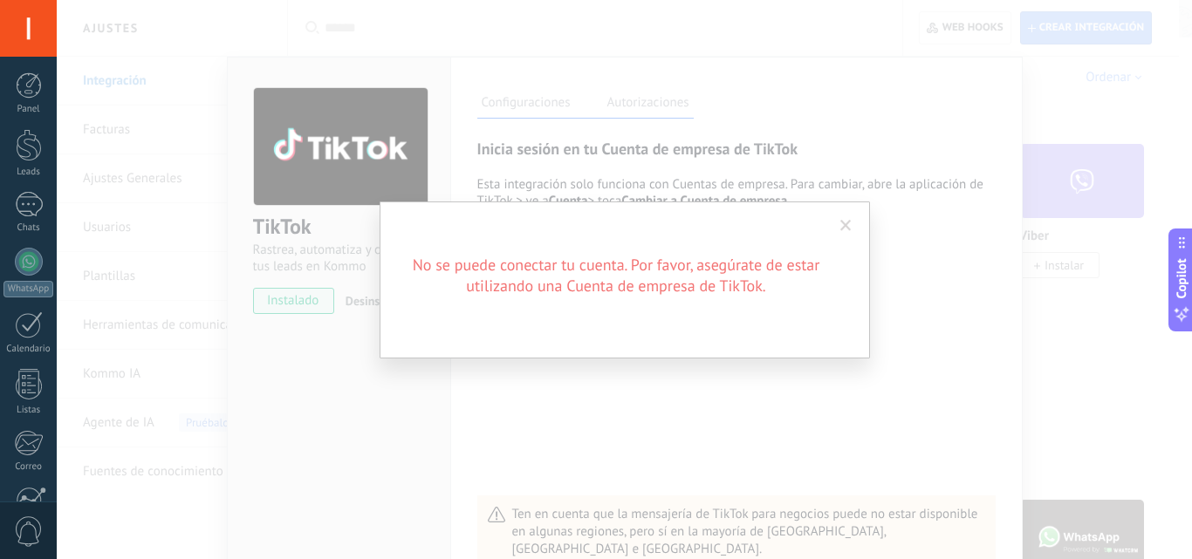
click at [845, 225] on span at bounding box center [845, 226] width 11 height 12
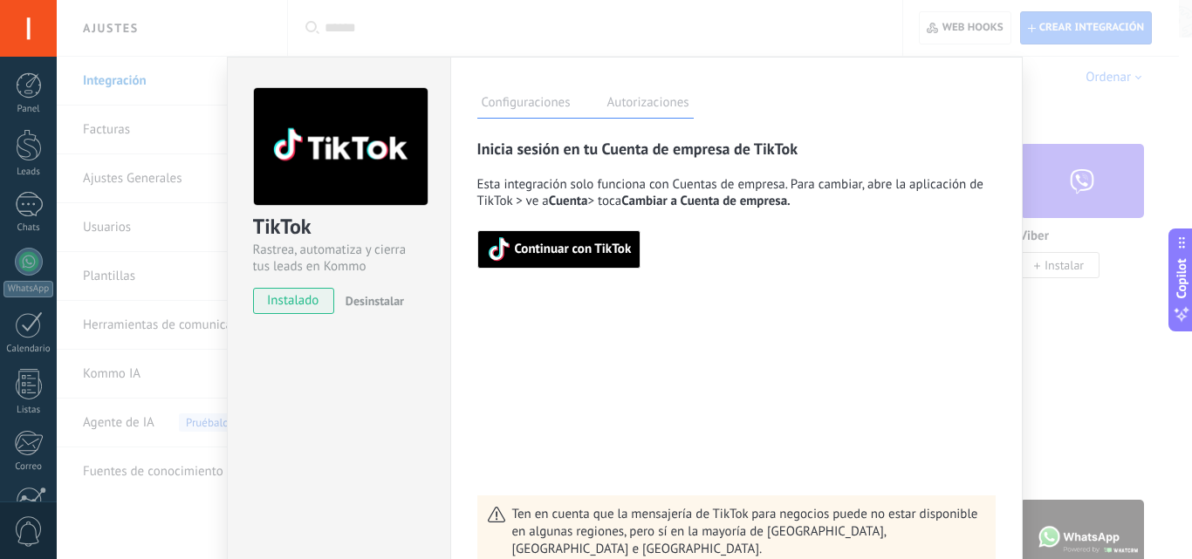
click at [1093, 363] on div "TikTok Rastrea, automatiza y cierra tus leads en Kommo instalado Desinstalar Co…" at bounding box center [624, 279] width 1135 height 559
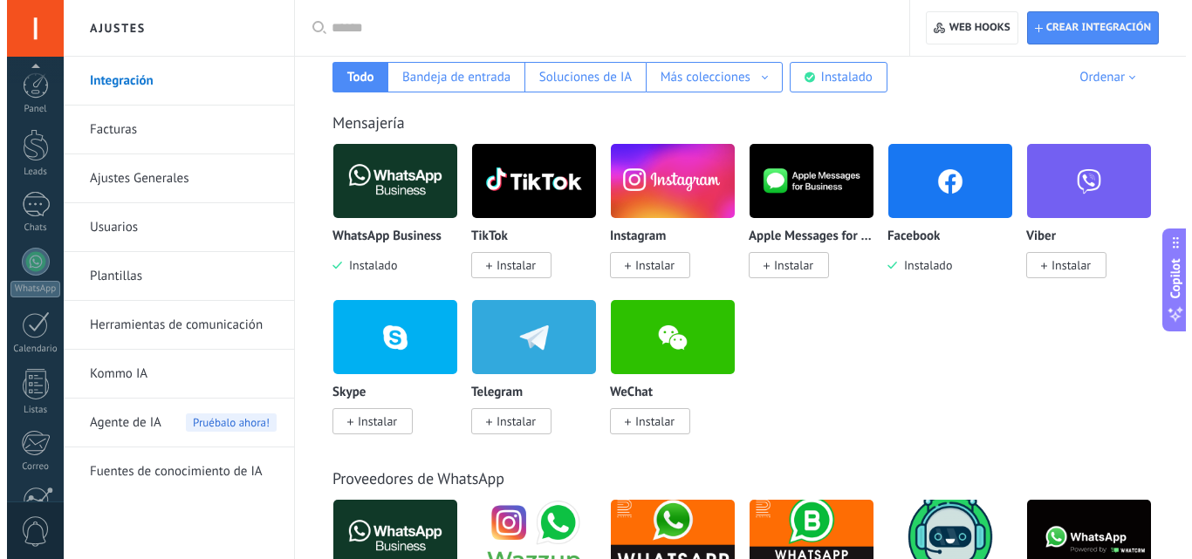
scroll to position [167, 0]
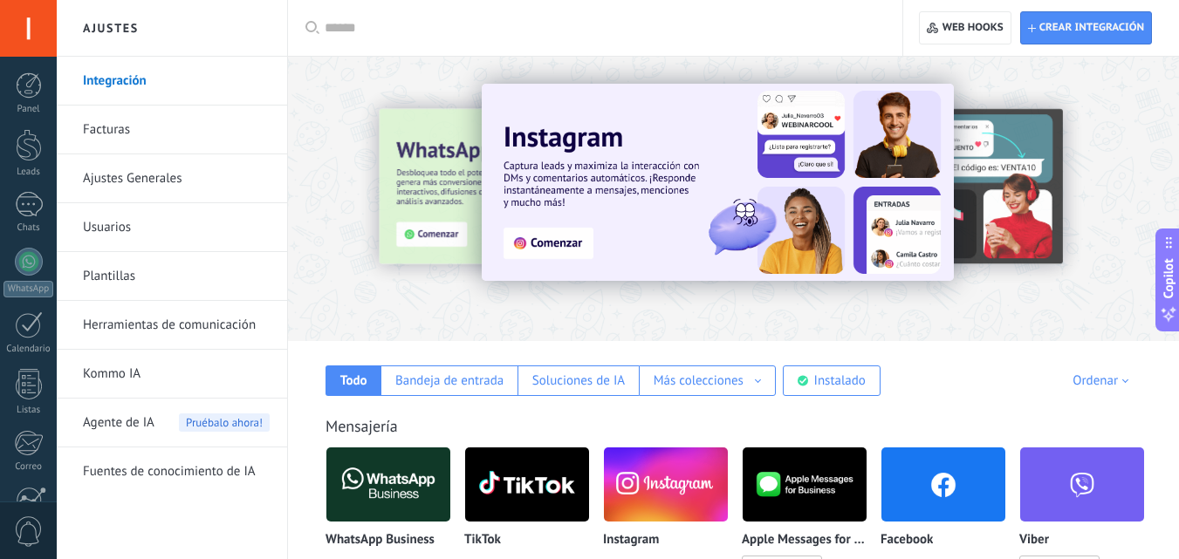
click at [175, 374] on link "Kommo IA" at bounding box center [176, 374] width 187 height 49
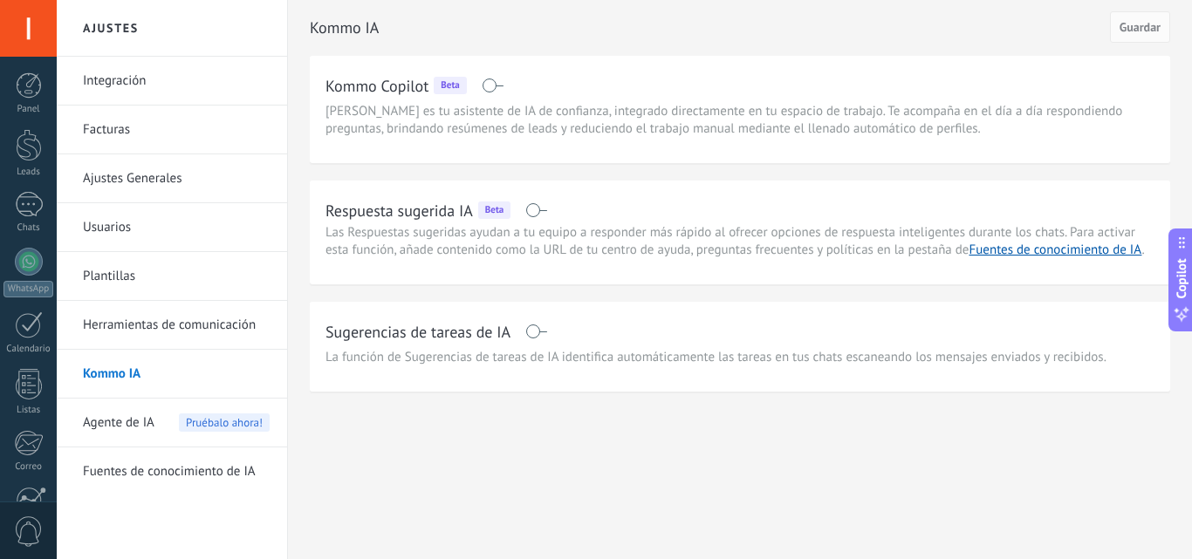
click at [532, 207] on span at bounding box center [536, 210] width 22 height 14
click at [532, 335] on span at bounding box center [536, 332] width 22 height 14
click at [1149, 24] on span "Guardar" at bounding box center [1140, 27] width 41 height 12
click at [125, 427] on span "Agente de IA" at bounding box center [119, 423] width 72 height 49
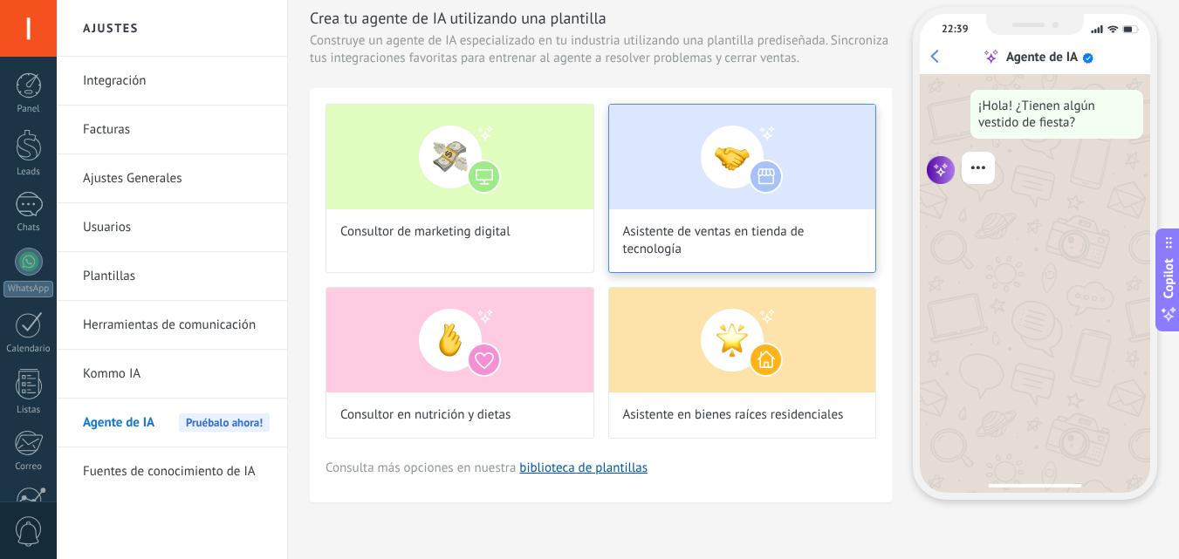
click at [737, 236] on span "Asistente de ventas en tienda de tecnología" at bounding box center [742, 240] width 239 height 35
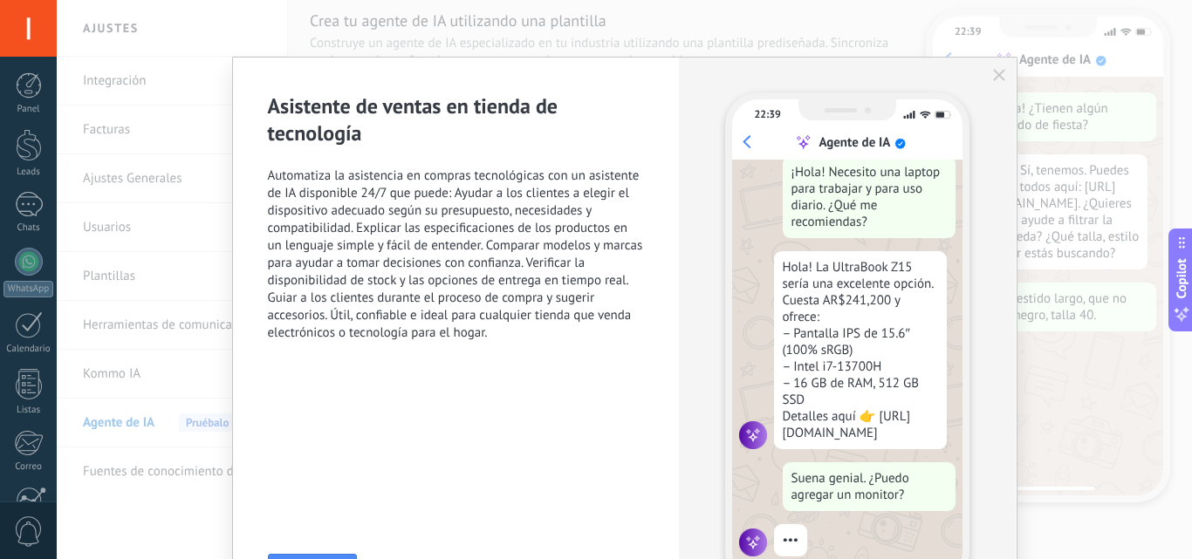
scroll to position [52, 0]
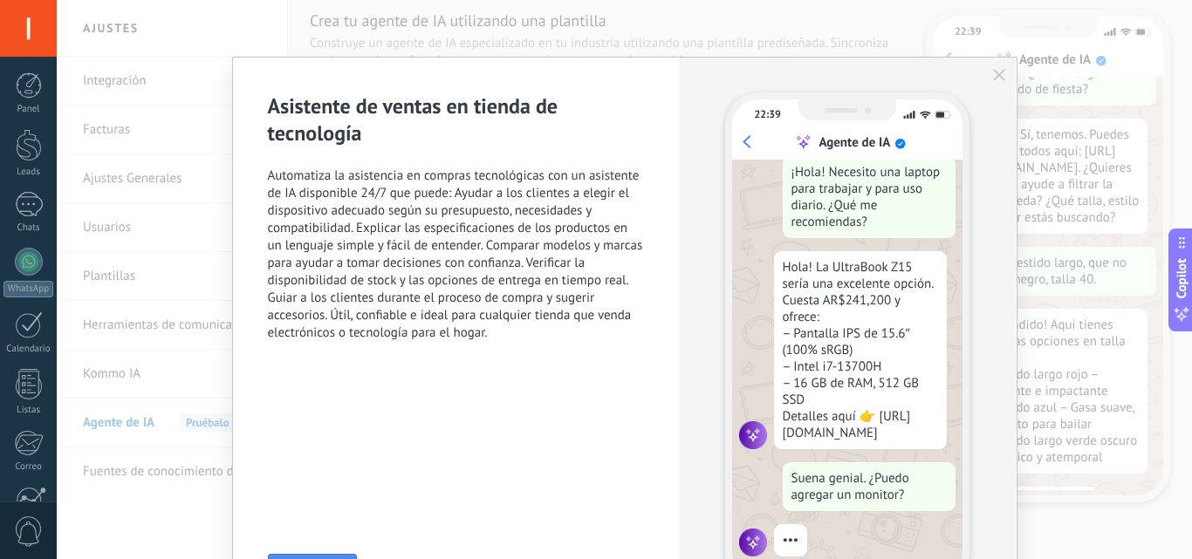
drag, startPoint x: 776, startPoint y: 79, endPoint x: 792, endPoint y: 23, distance: 58.0
click at [792, 23] on div "Asistente de ventas en tienda de tecnología Automatiza la asistencia en compras…" at bounding box center [624, 279] width 1135 height 559
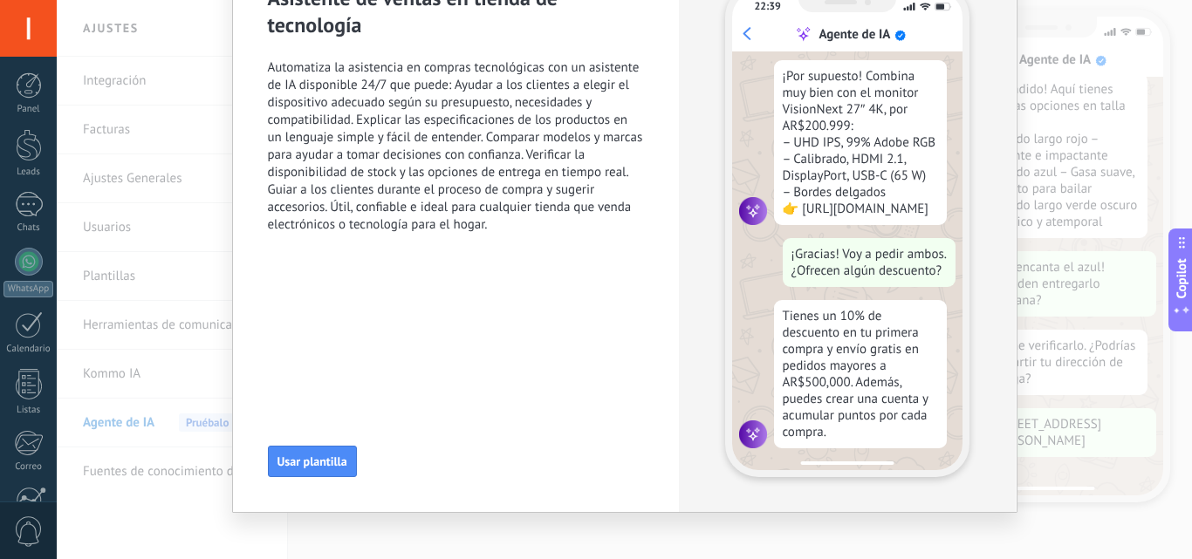
scroll to position [317, 0]
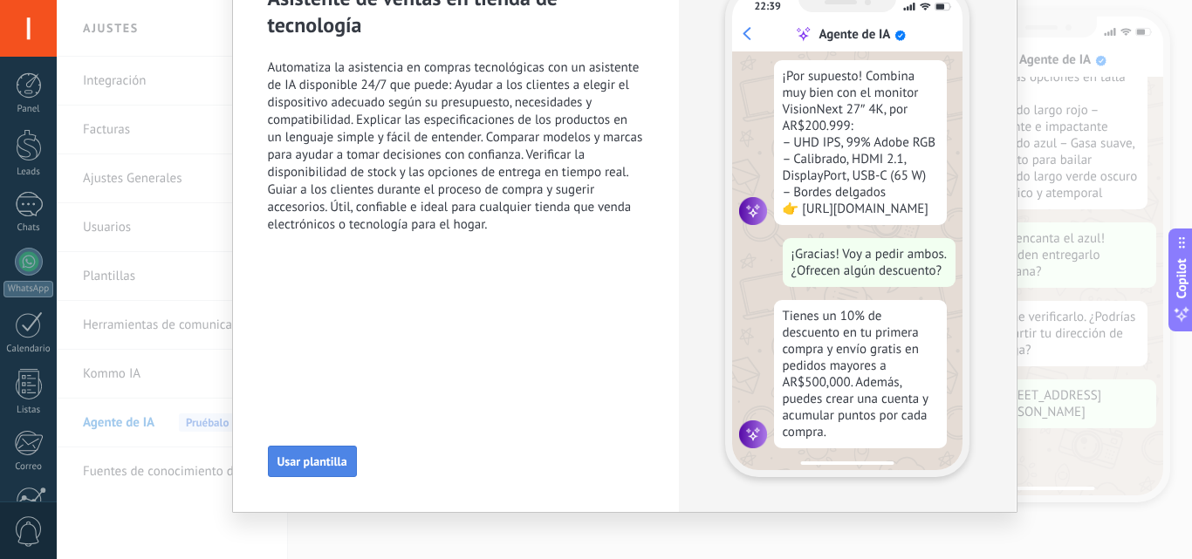
click at [305, 459] on span "Usar plantilla" at bounding box center [313, 462] width 70 height 12
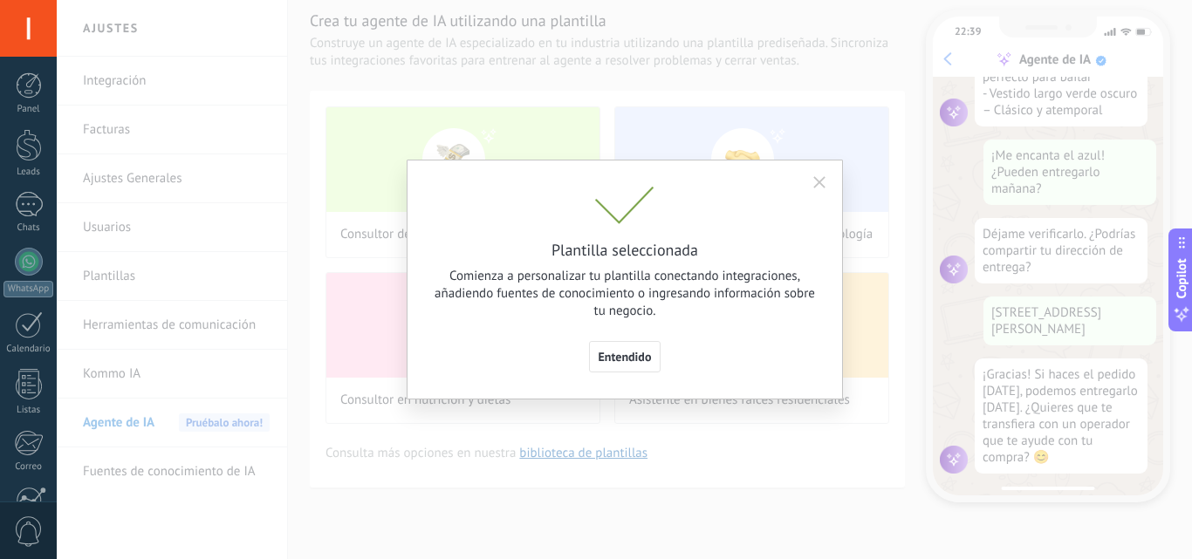
scroll to position [401, 0]
click at [637, 351] on span "Entendido" at bounding box center [625, 357] width 53 height 12
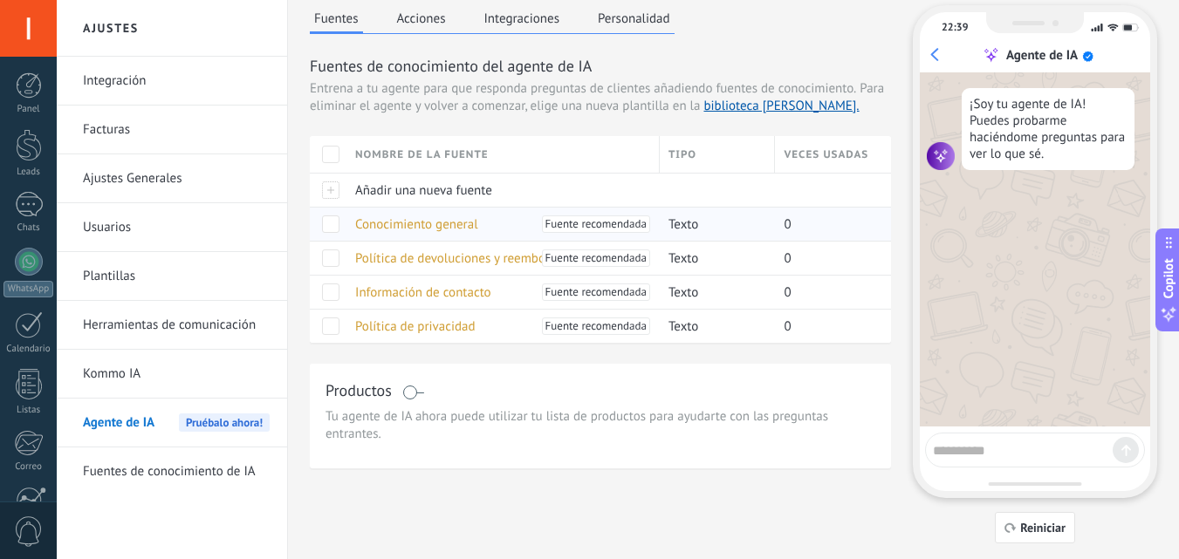
click at [376, 227] on span "Conocimiento general" at bounding box center [416, 224] width 123 height 17
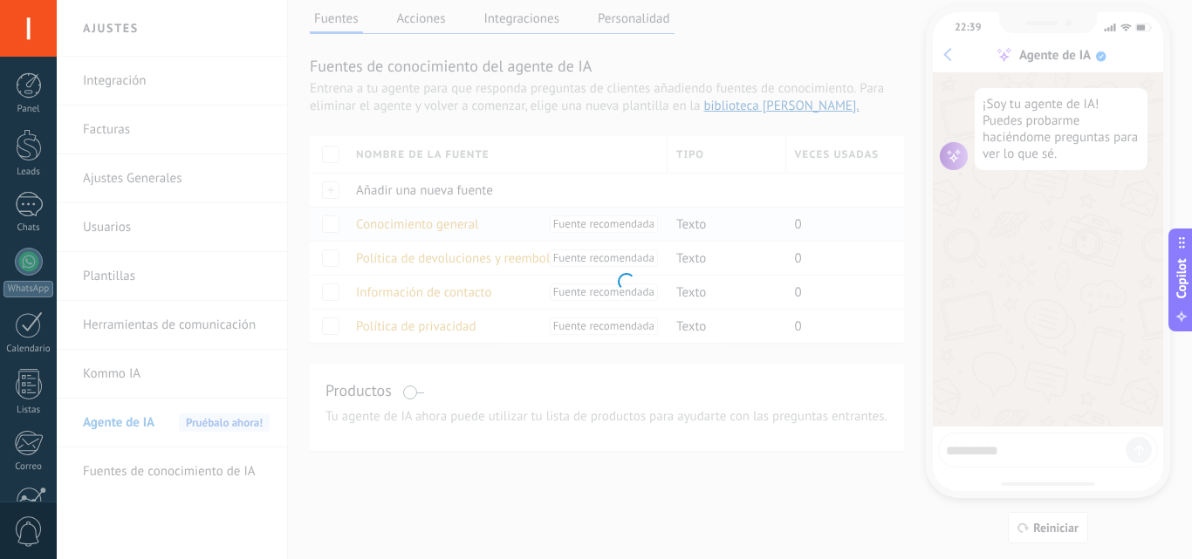
type input "**********"
type textarea "**********"
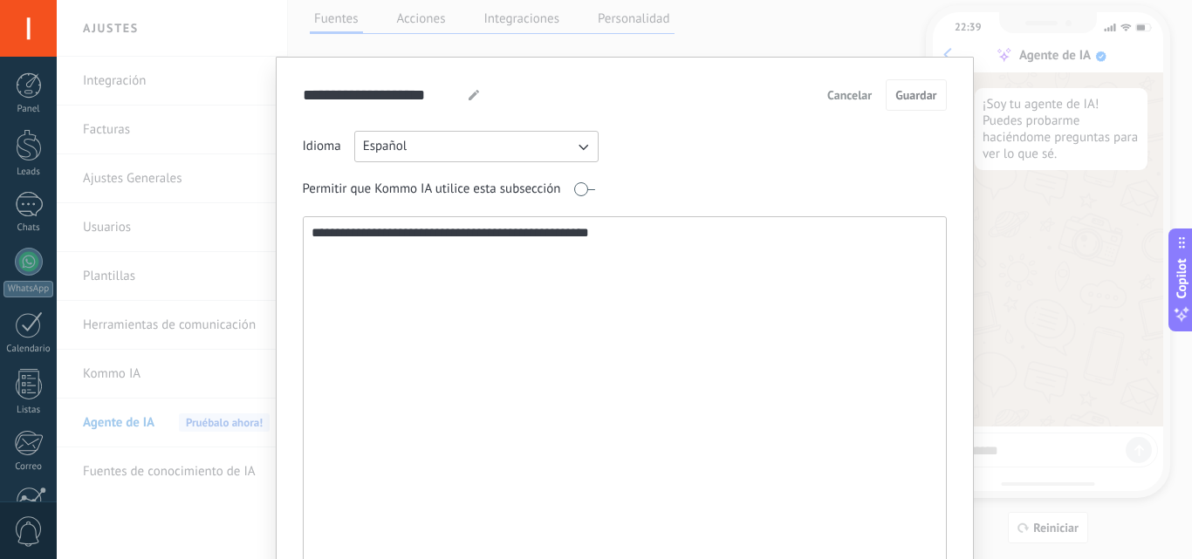
click at [847, 98] on span "Cancelar" at bounding box center [849, 95] width 45 height 12
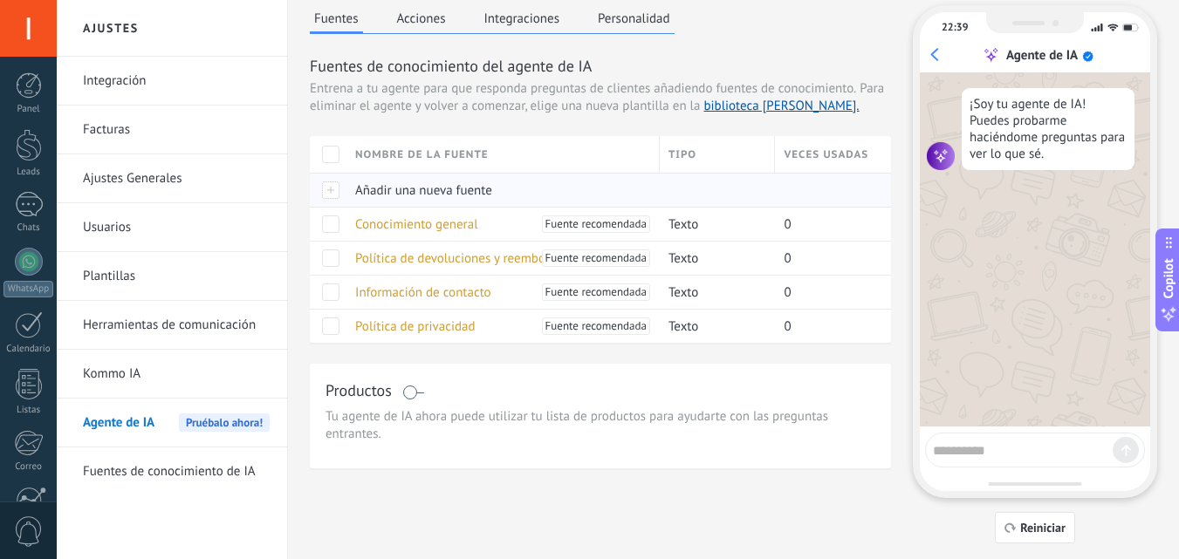
click at [356, 191] on span "Añadir una nueva fuente" at bounding box center [423, 190] width 137 height 17
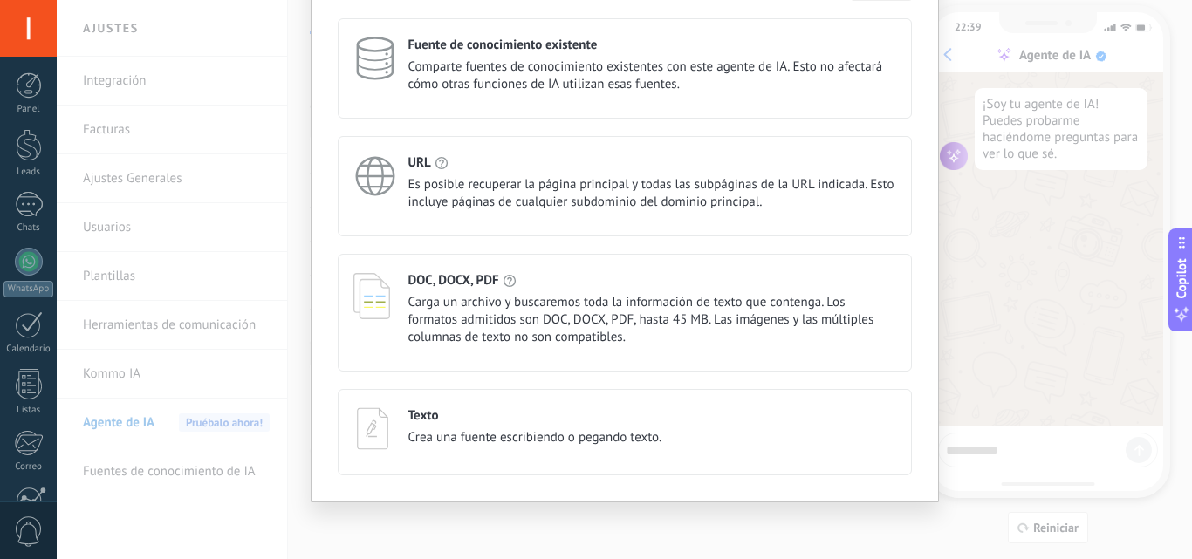
scroll to position [0, 0]
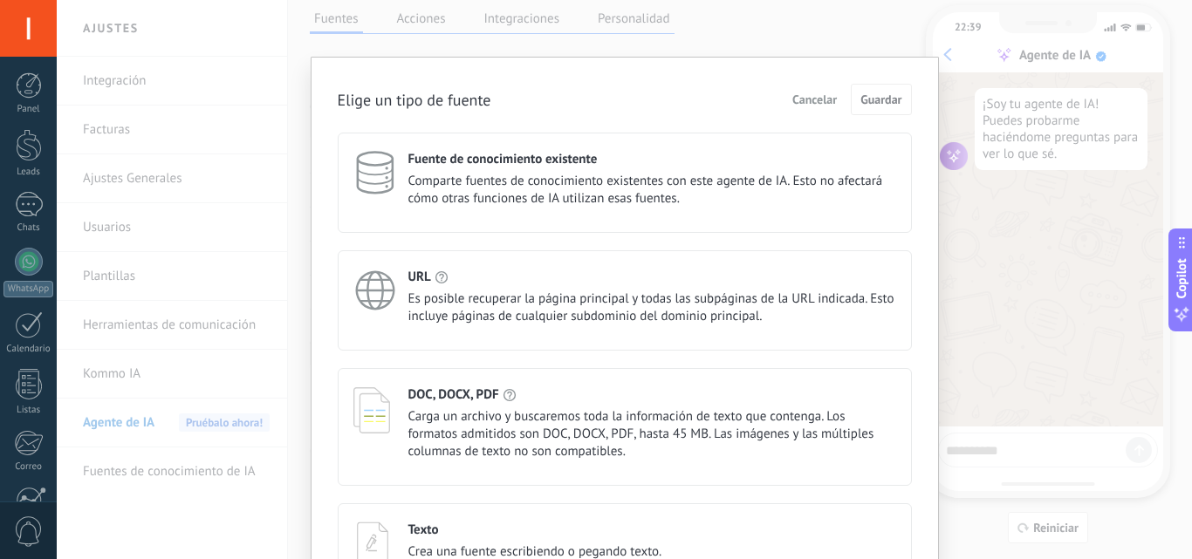
click at [805, 91] on button "Cancelar" at bounding box center [815, 99] width 60 height 26
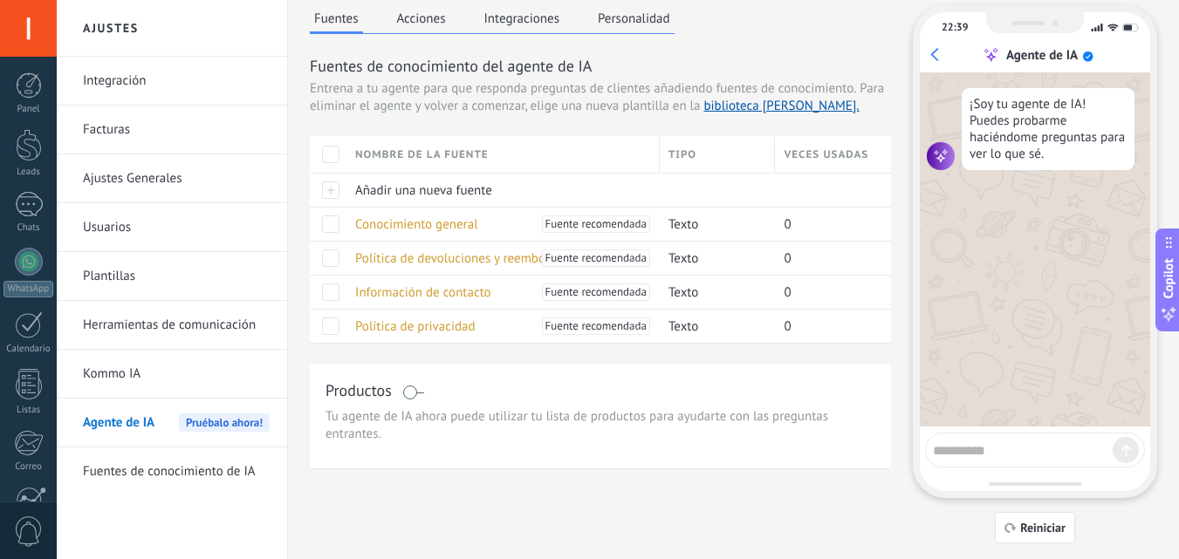
click at [361, 388] on h3 "Productos" at bounding box center [359, 391] width 66 height 22
click at [333, 157] on span at bounding box center [330, 154] width 17 height 17
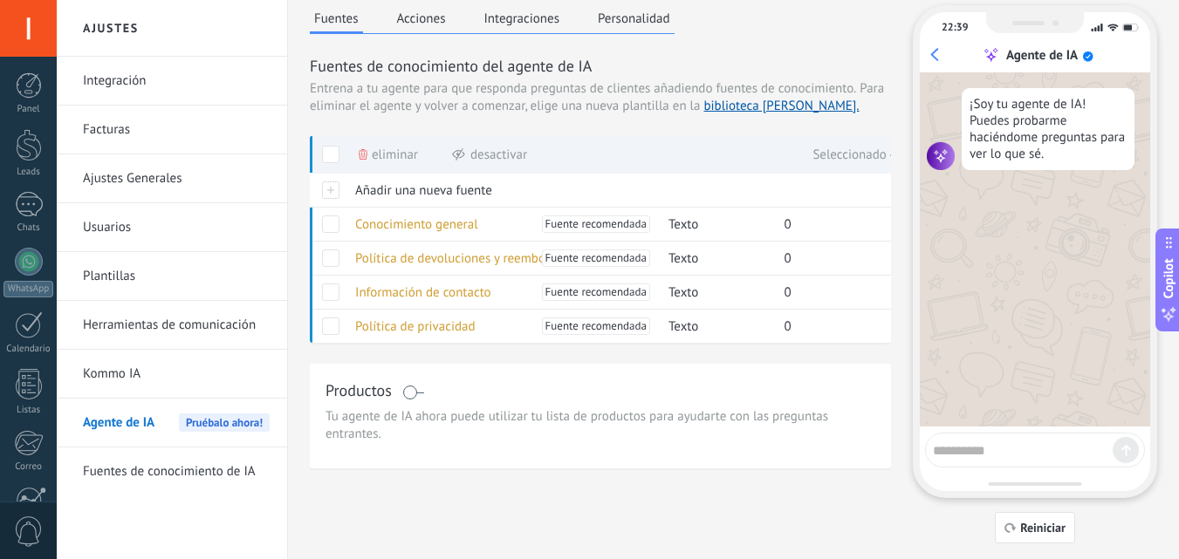
click at [333, 157] on span at bounding box center [330, 154] width 17 height 17
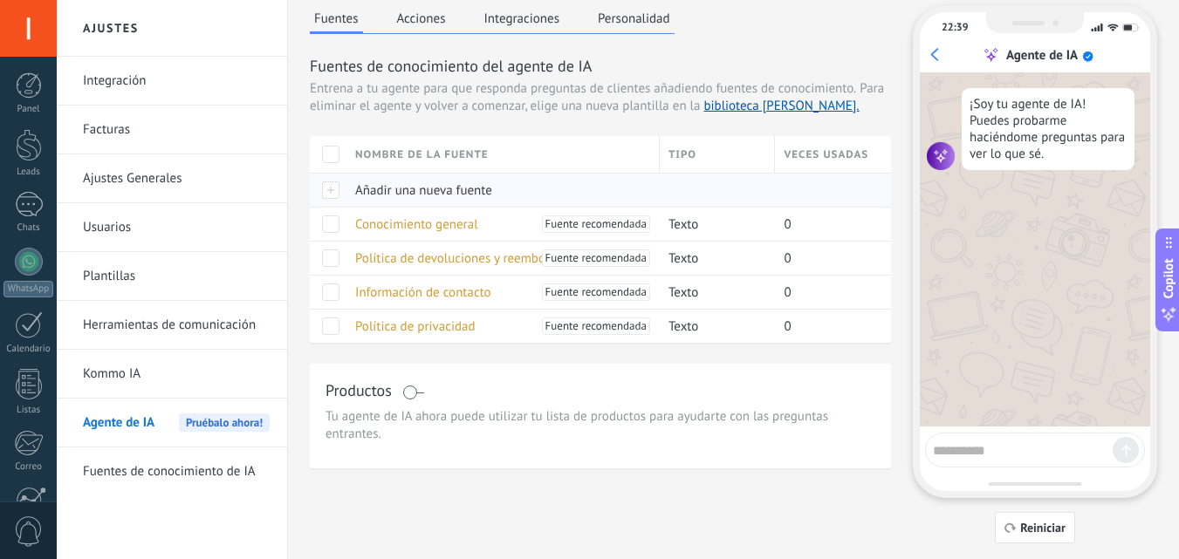
click at [483, 185] on span "Añadir una nueva fuente" at bounding box center [423, 190] width 137 height 17
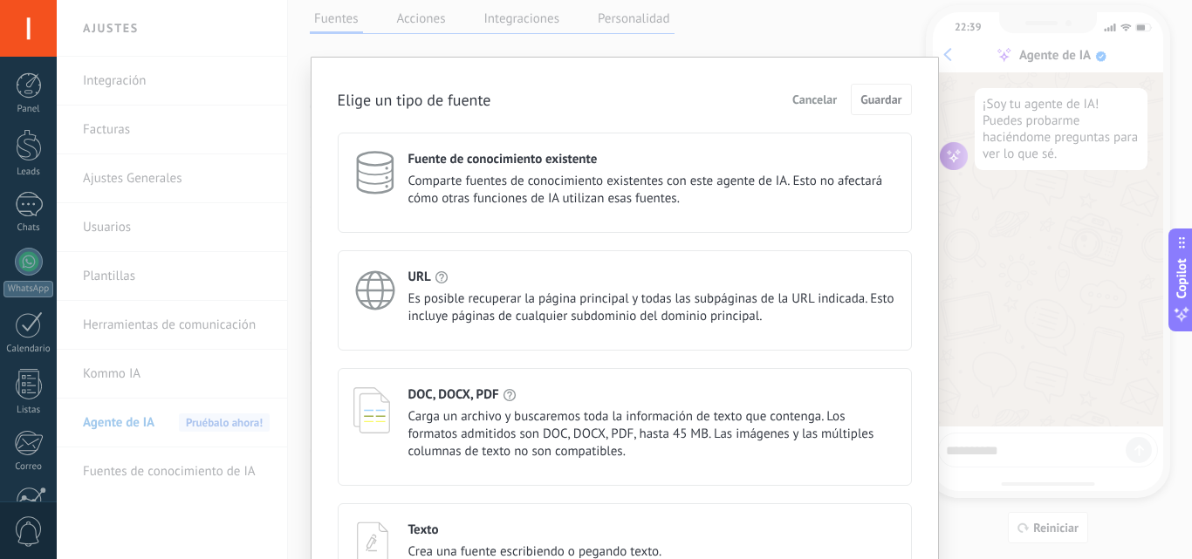
click at [497, 303] on span "Es posible recuperar la página principal y todas las subpáginas de la URL indic…" at bounding box center [652, 308] width 488 height 35
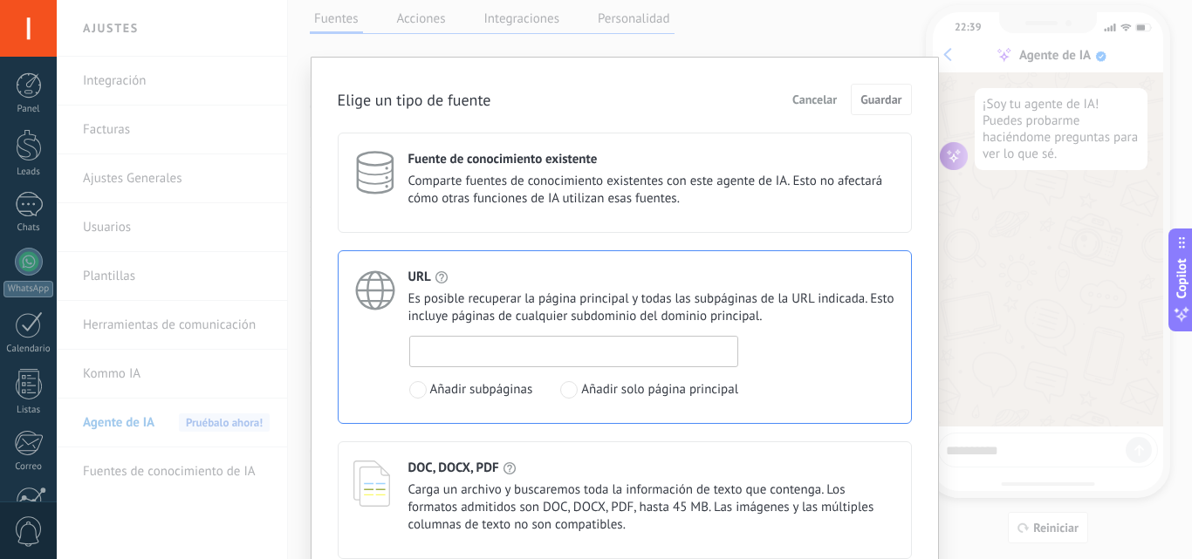
click at [453, 359] on input at bounding box center [574, 351] width 328 height 28
click at [453, 341] on input at bounding box center [574, 351] width 328 height 28
paste input "**********"
type input "*"
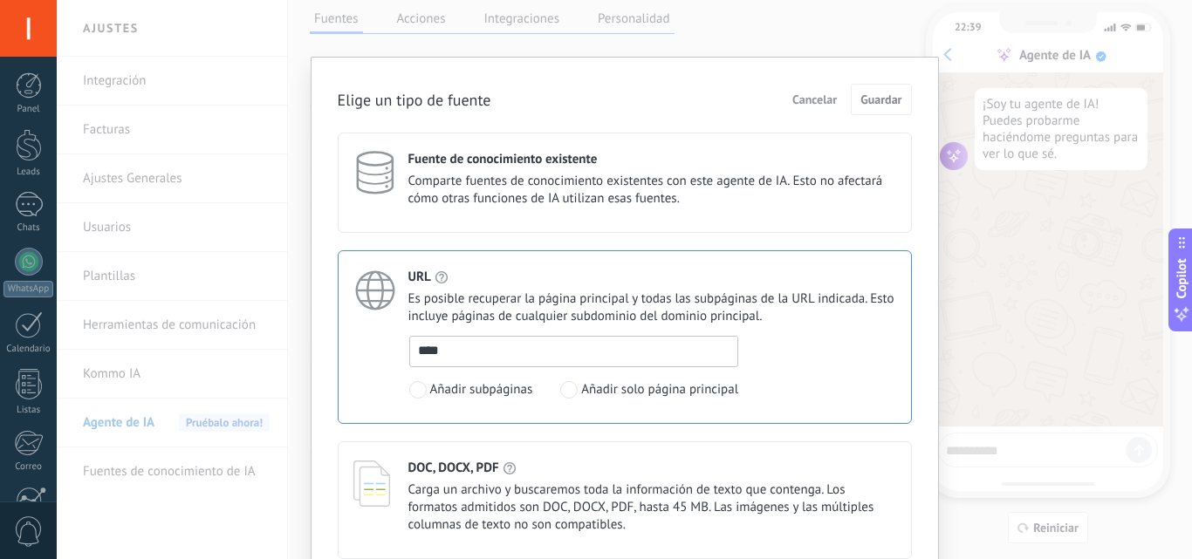
paste input "**********"
drag, startPoint x: 727, startPoint y: 349, endPoint x: 594, endPoint y: 347, distance: 132.7
click at [594, 347] on input "**********" at bounding box center [574, 351] width 328 height 28
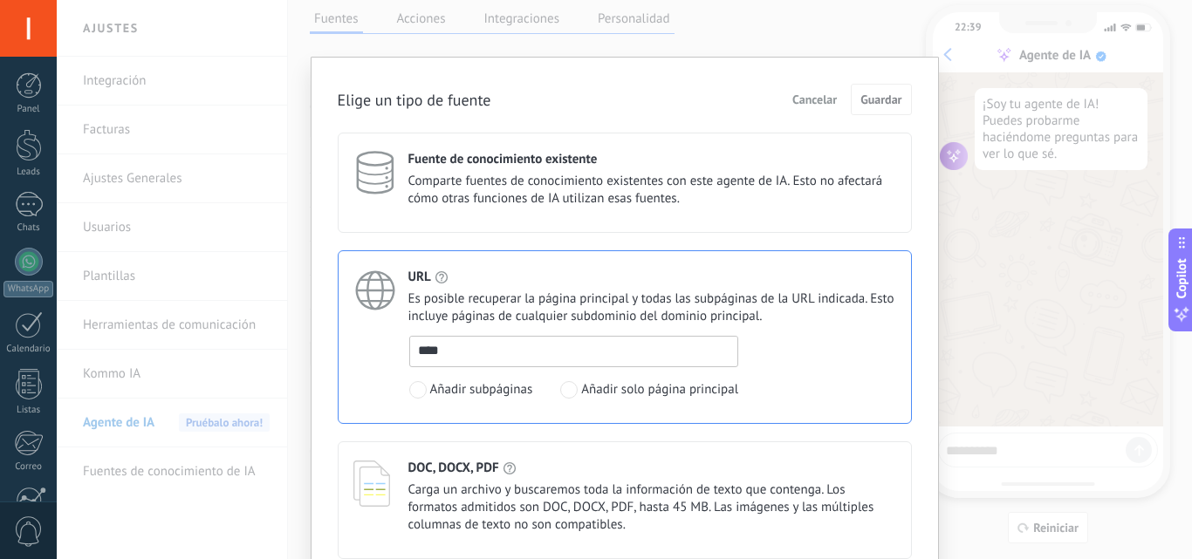
paste input "**********"
type input "**********"
click at [858, 371] on div "**********" at bounding box center [652, 367] width 487 height 63
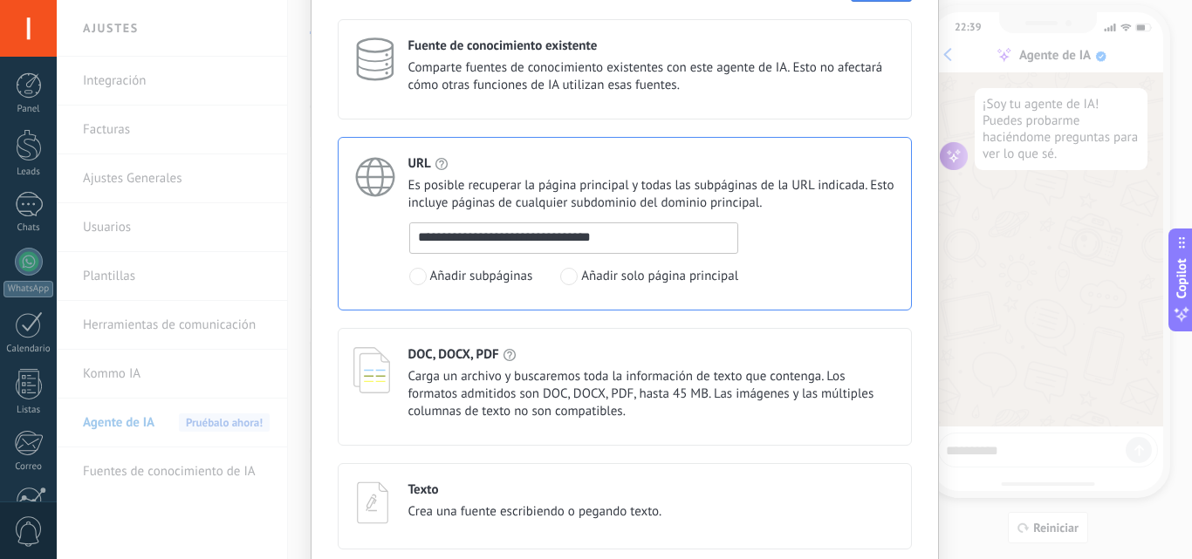
scroll to position [188, 0]
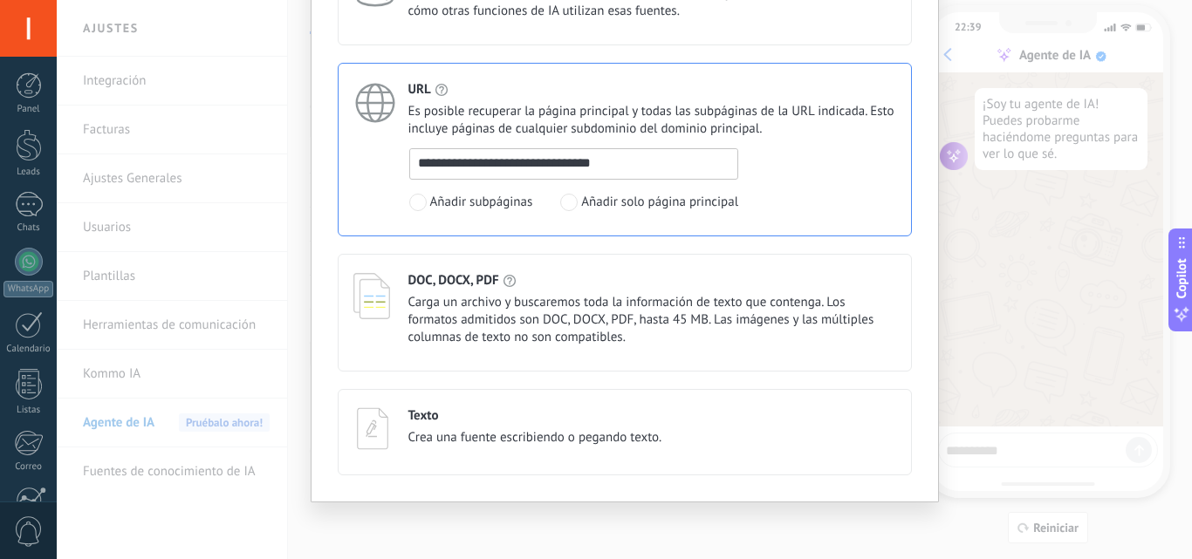
click at [1084, 270] on div "**********" at bounding box center [624, 279] width 1135 height 559
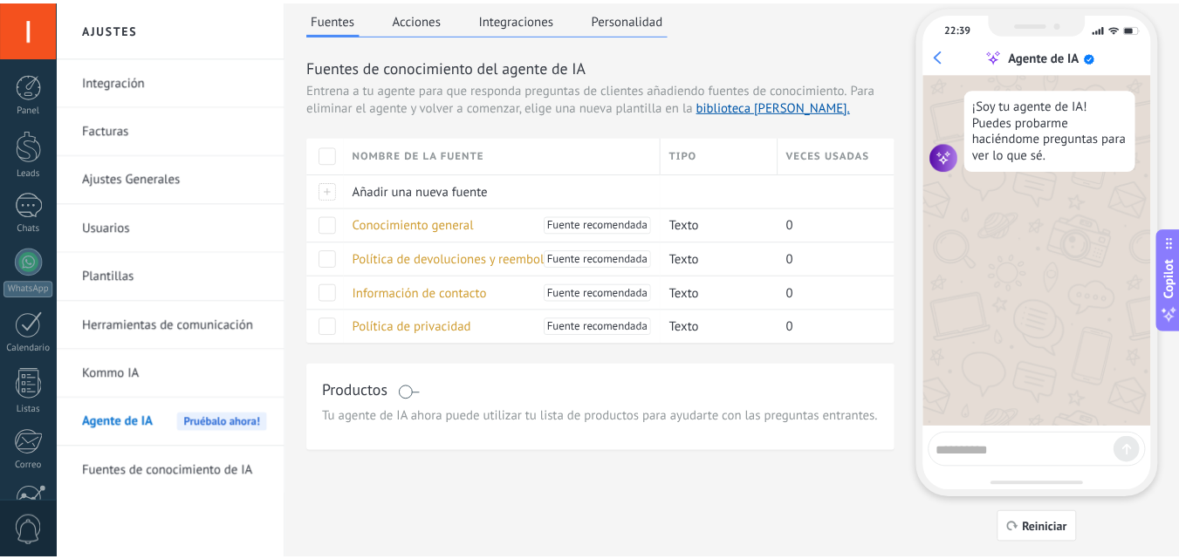
scroll to position [0, 0]
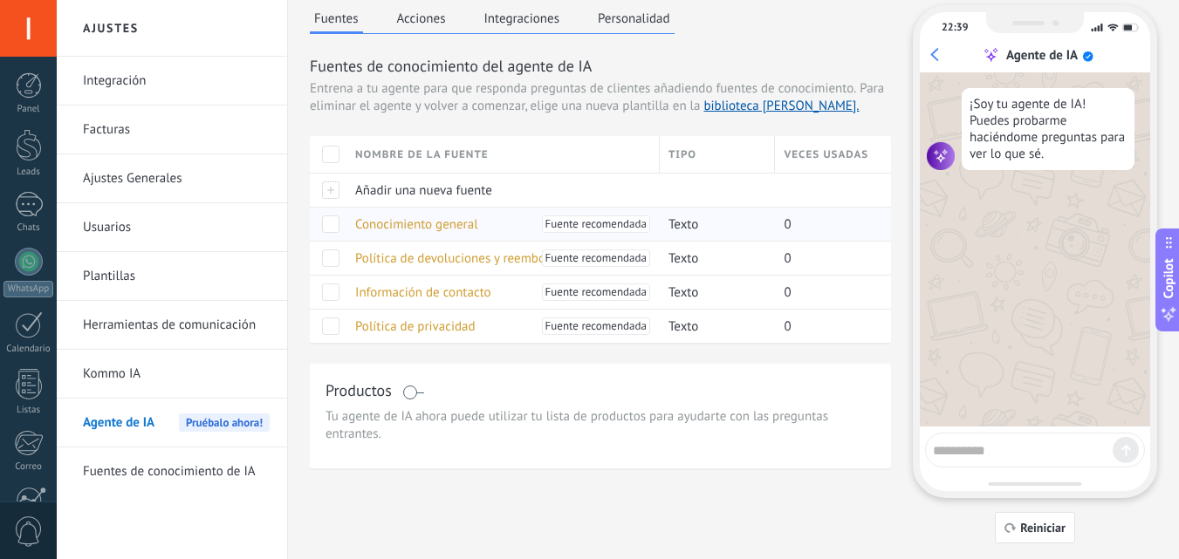
click at [452, 223] on span "Conocimiento general" at bounding box center [416, 224] width 123 height 17
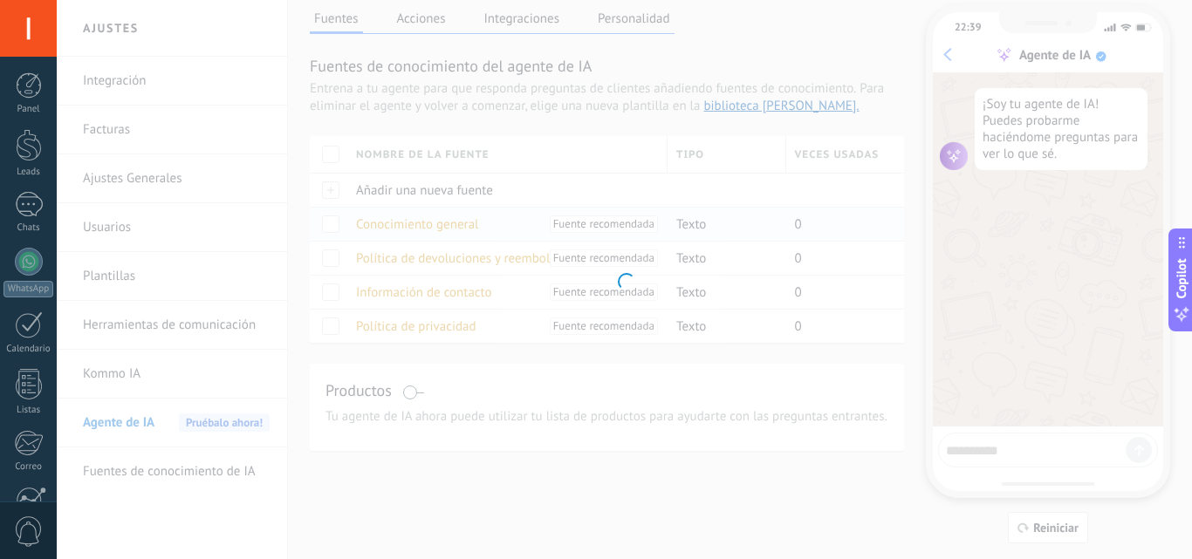
type input "**********"
type textarea "**********"
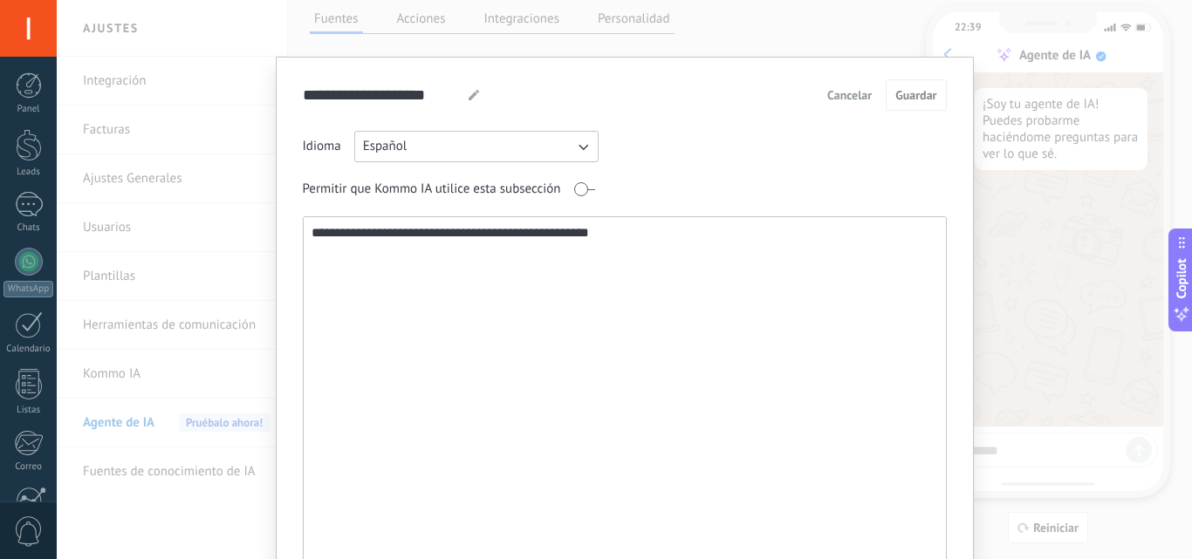
click at [854, 89] on span "Cancelar" at bounding box center [849, 95] width 45 height 12
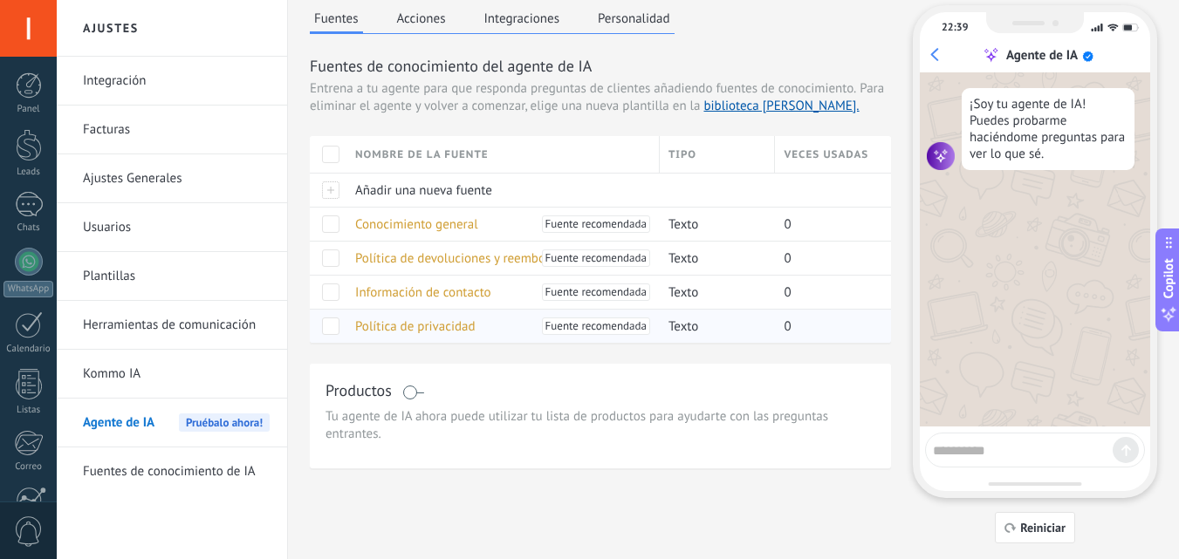
click at [417, 326] on span "Política de privacidad" at bounding box center [415, 327] width 120 height 17
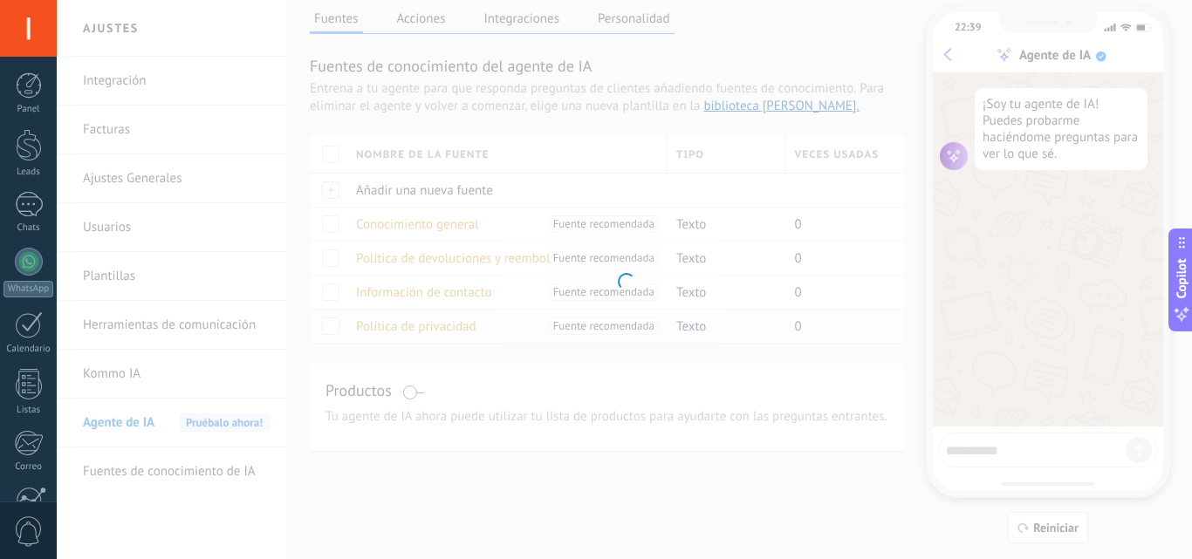
type input "**********"
type textarea "**********"
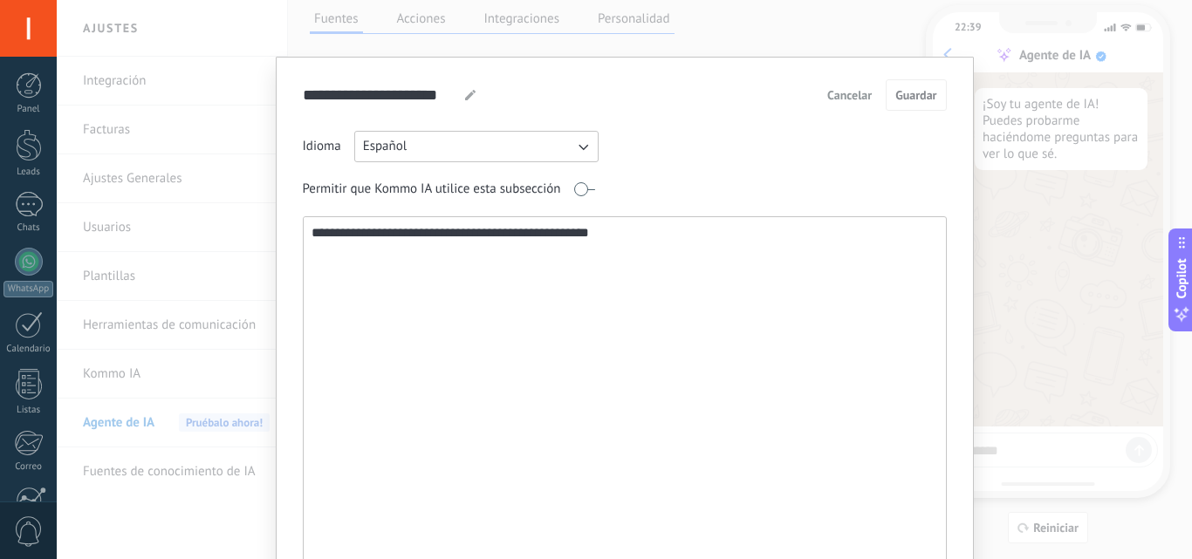
click at [1046, 219] on div "**********" at bounding box center [624, 279] width 1135 height 559
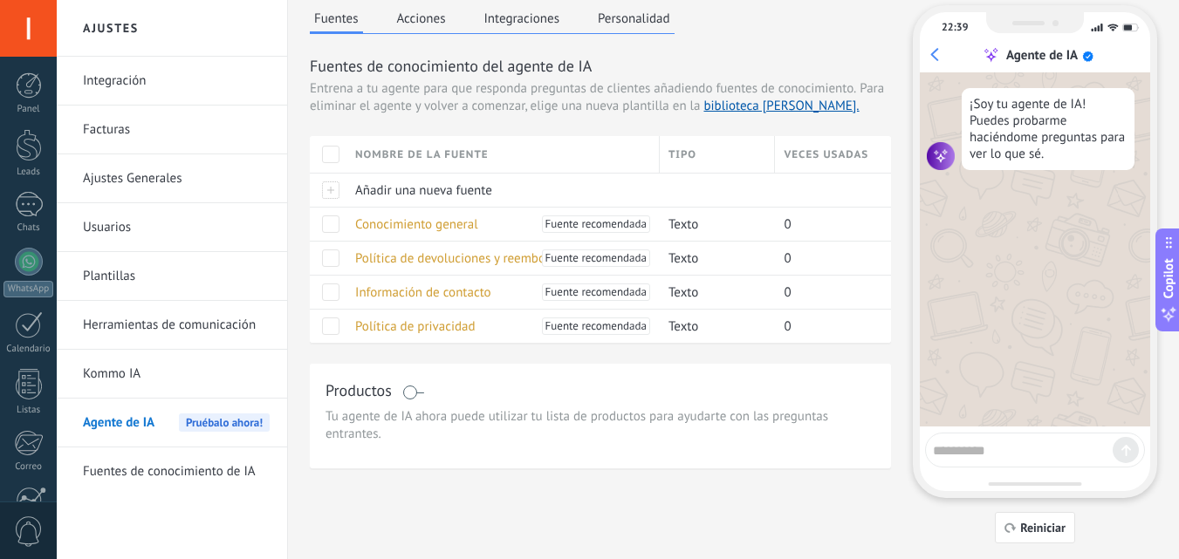
click at [415, 394] on span at bounding box center [413, 393] width 22 height 14
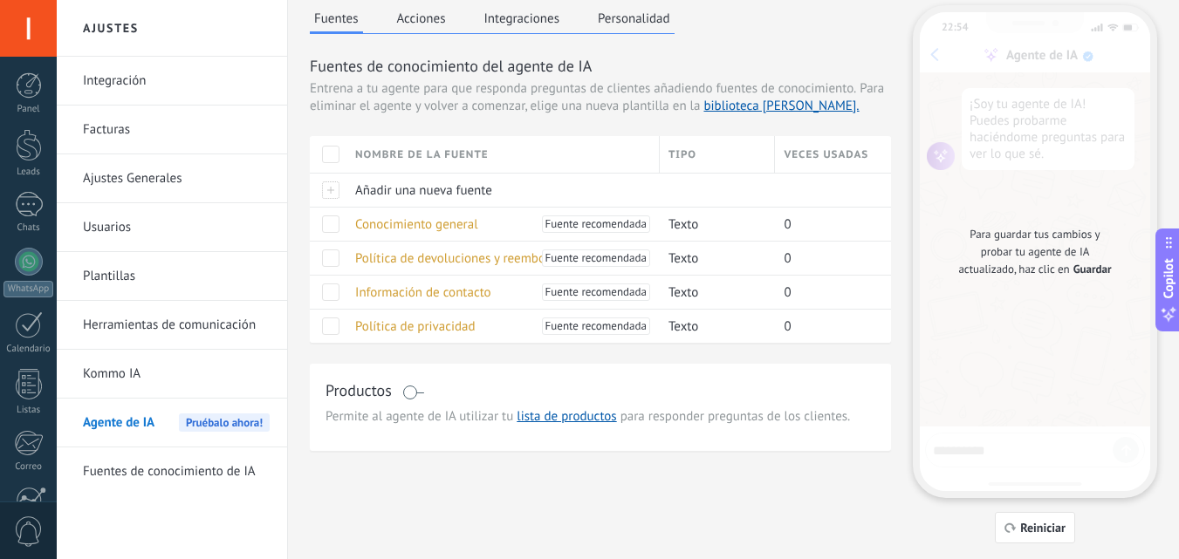
click at [415, 394] on span at bounding box center [413, 393] width 22 height 14
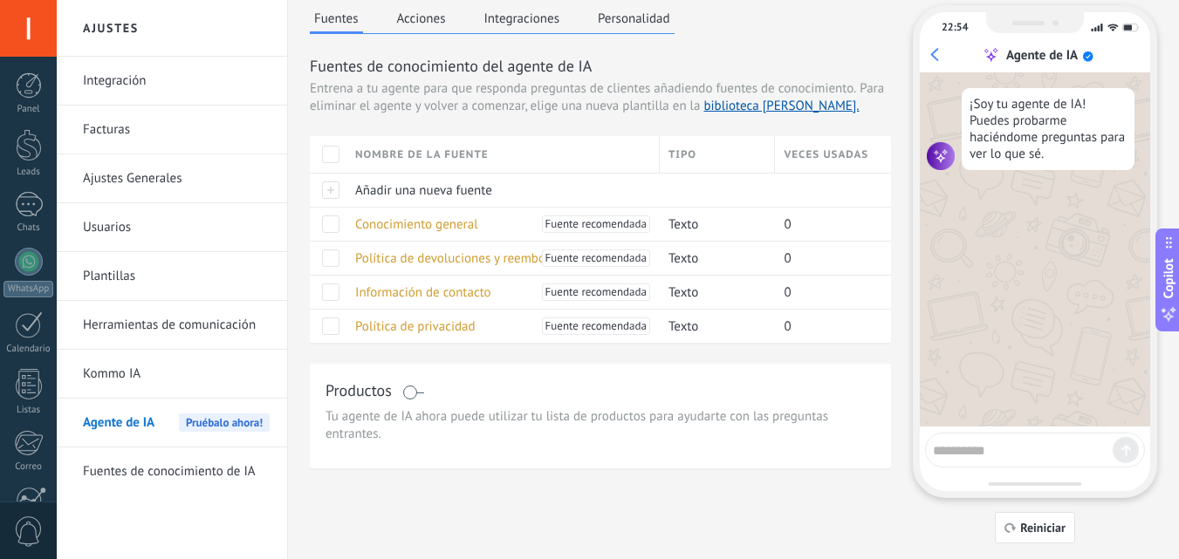
click at [415, 394] on span at bounding box center [413, 393] width 22 height 14
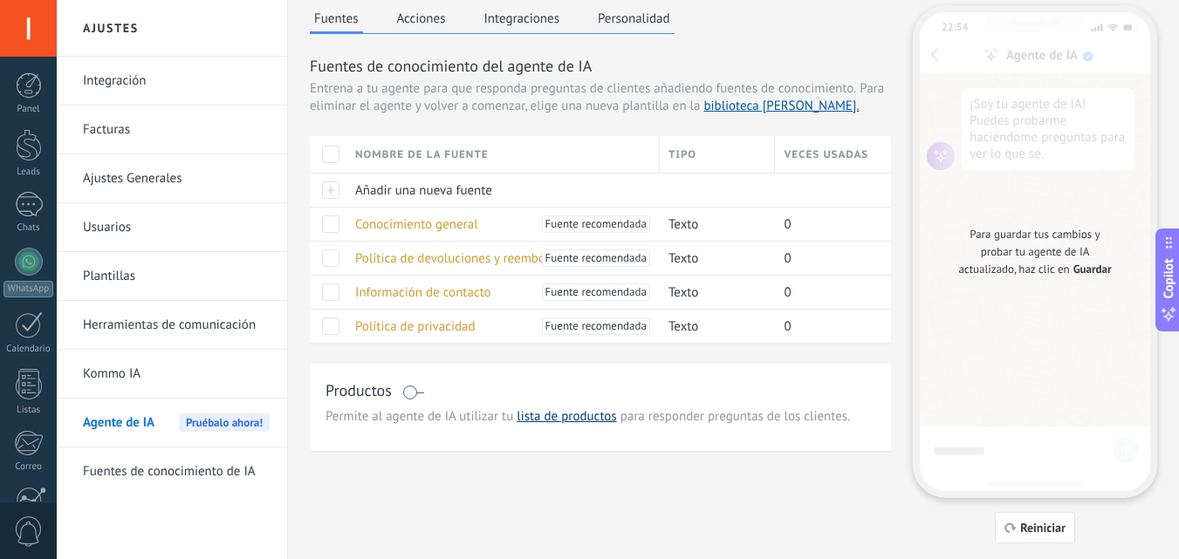
click at [594, 417] on link "lista de productos" at bounding box center [566, 416] width 99 height 17
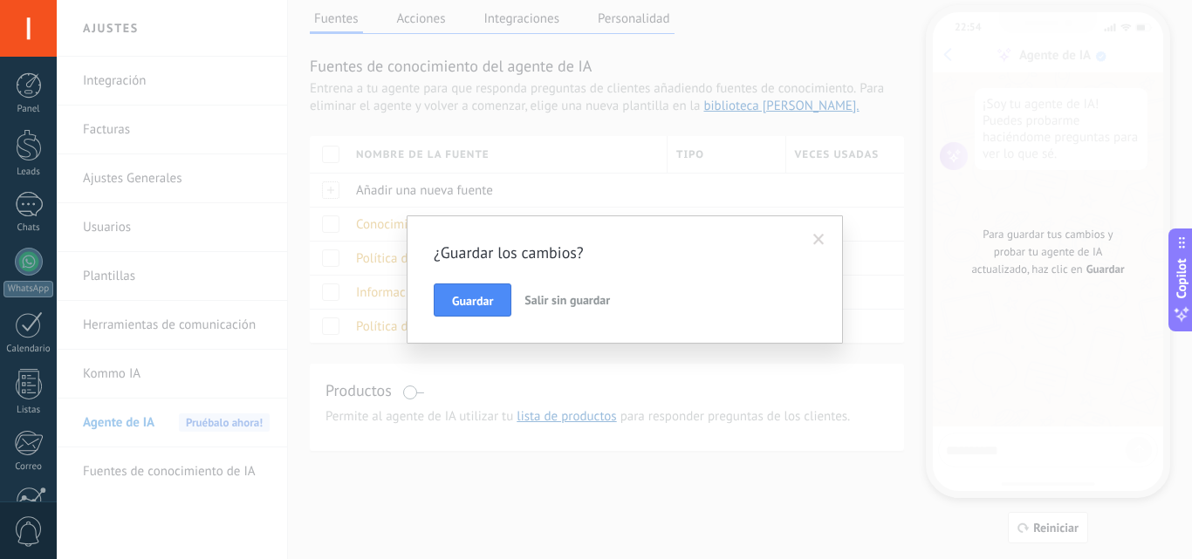
click at [825, 240] on span at bounding box center [819, 240] width 29 height 30
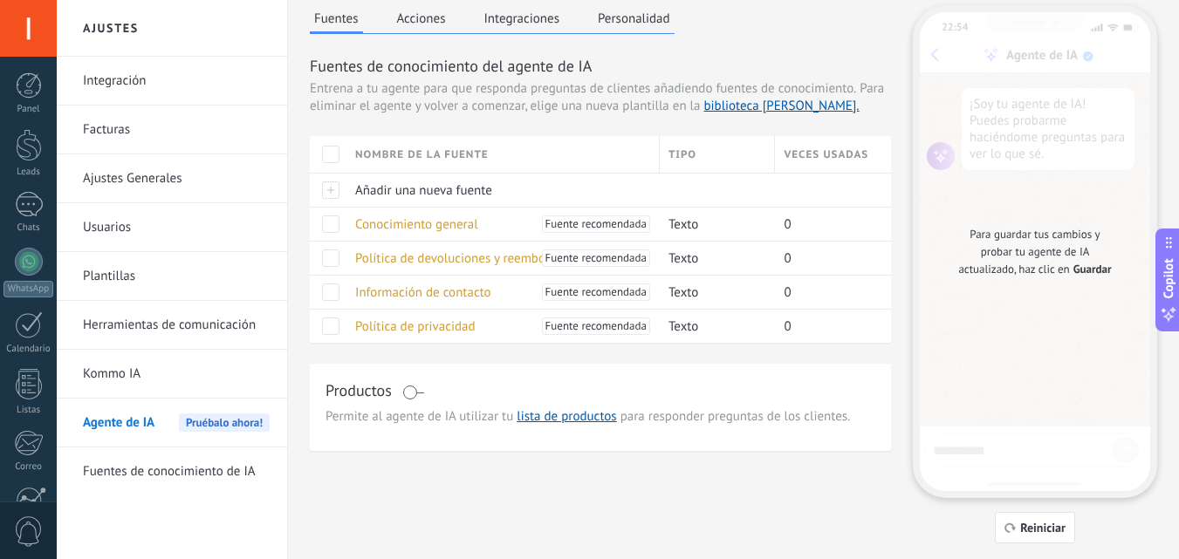
click at [406, 389] on span at bounding box center [413, 393] width 22 height 14
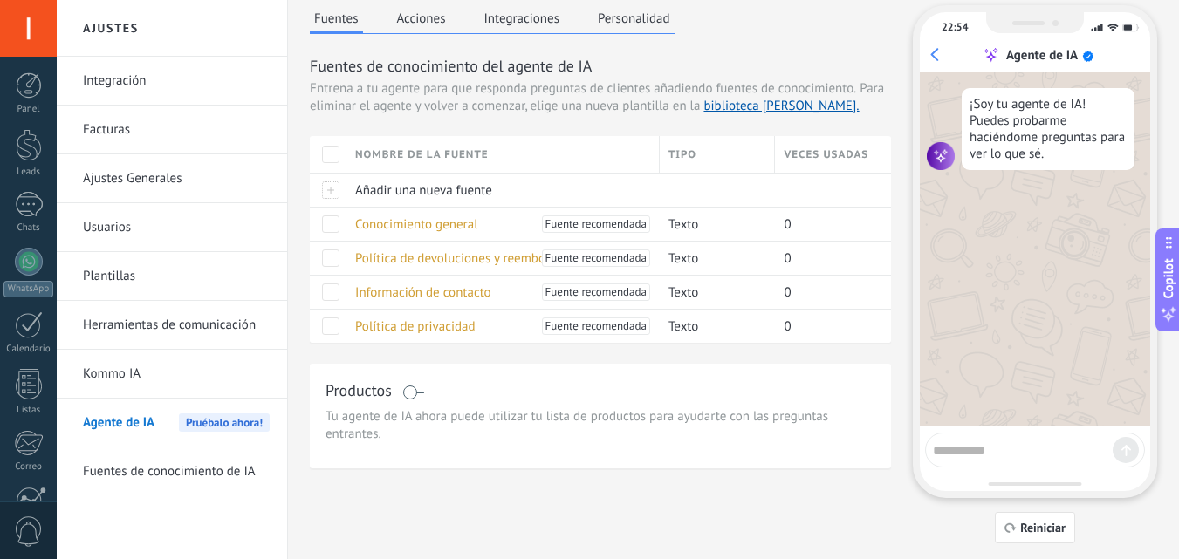
click at [429, 16] on button "Acciones" at bounding box center [422, 18] width 58 height 26
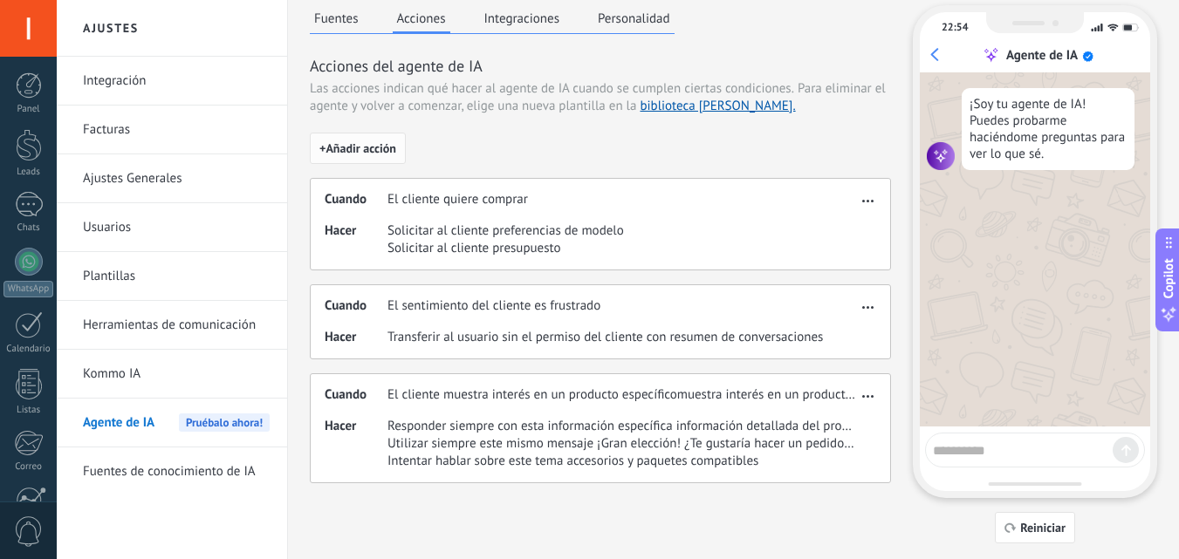
click at [353, 147] on span "+ Añadir acción" at bounding box center [357, 148] width 77 height 12
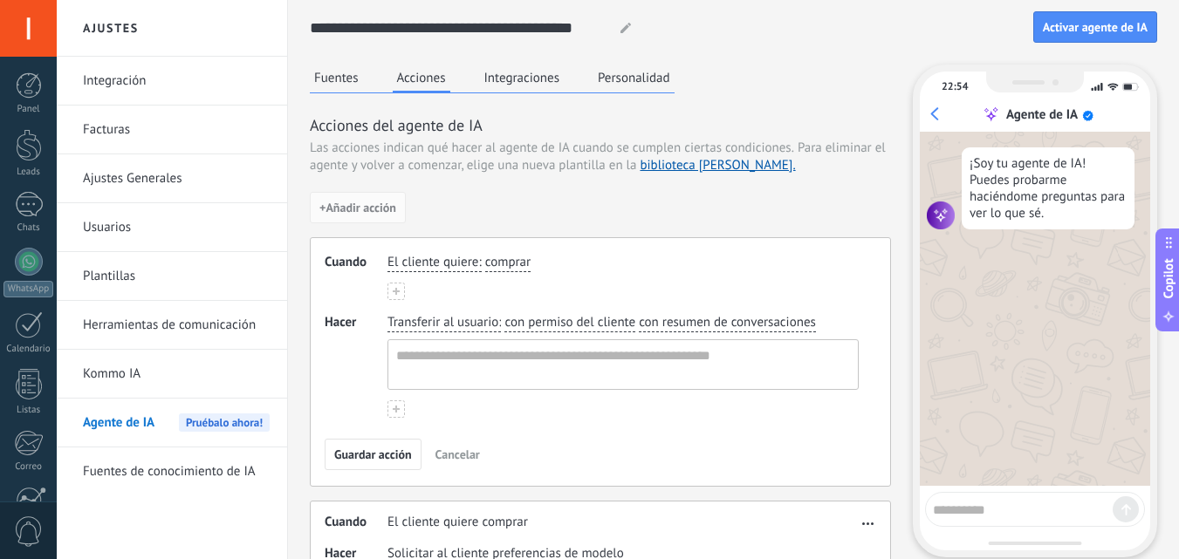
click at [522, 76] on button "Integraciones" at bounding box center [522, 78] width 85 height 26
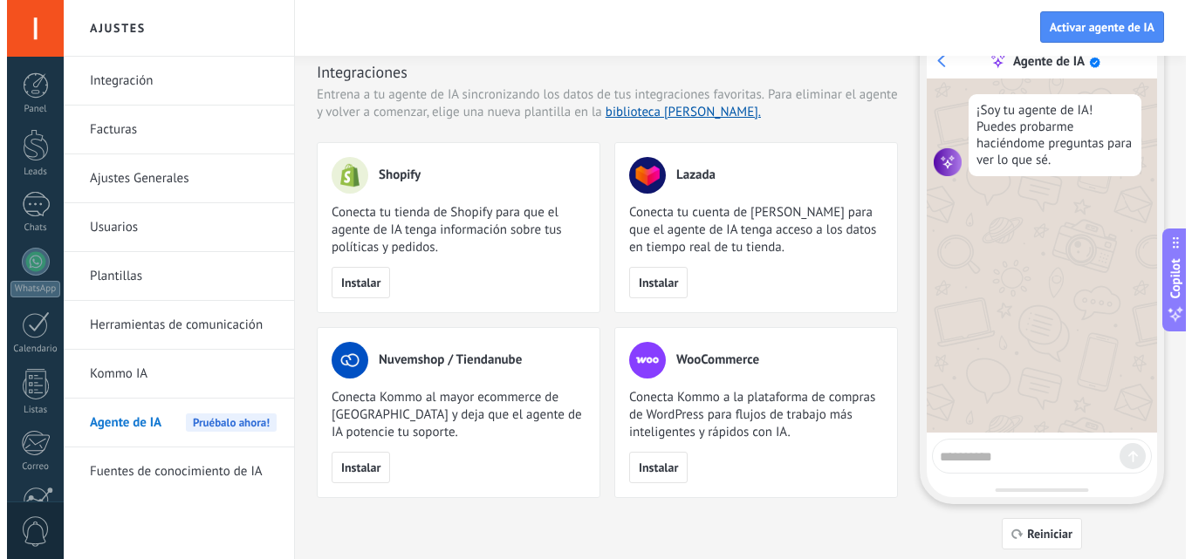
scroll to position [51, 0]
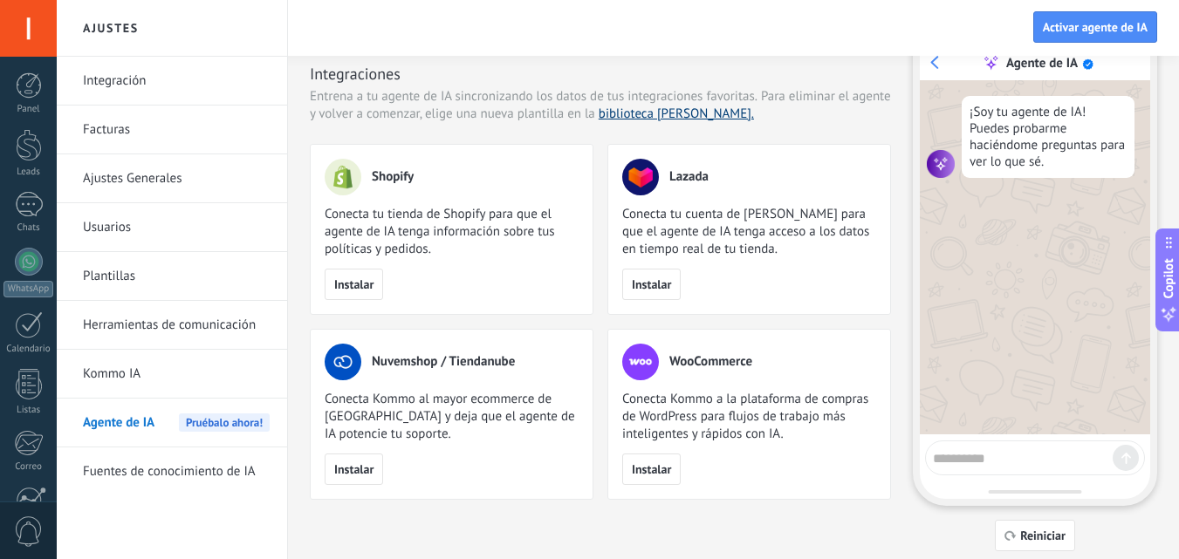
click at [655, 111] on link "biblioteca de plantillas." at bounding box center [676, 114] width 155 height 17
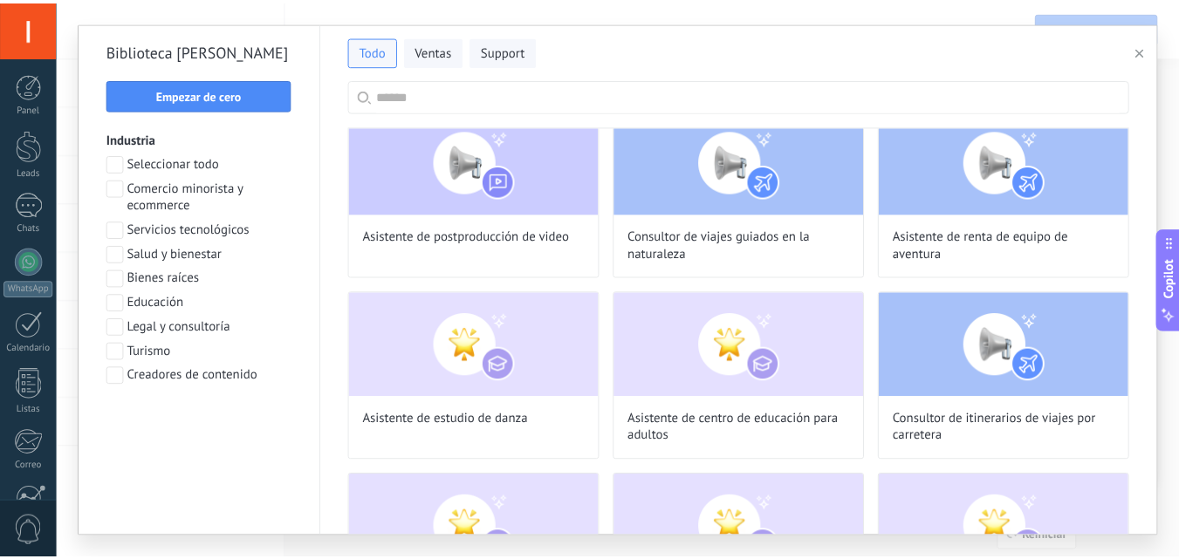
scroll to position [0, 0]
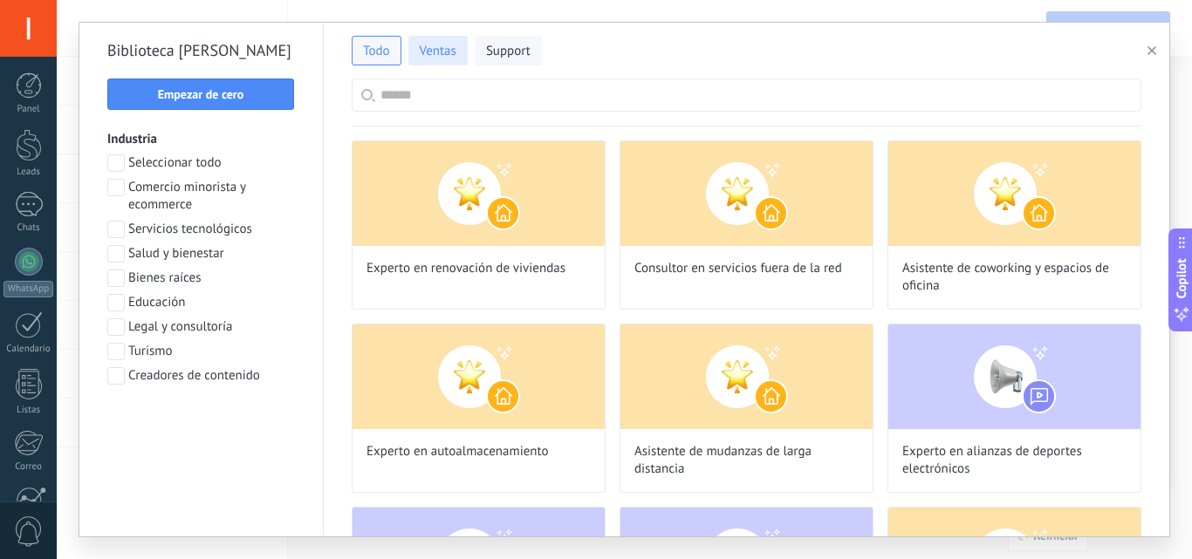
click at [452, 42] on button "Ventas" at bounding box center [437, 51] width 59 height 30
click at [508, 47] on span "Support" at bounding box center [508, 51] width 45 height 17
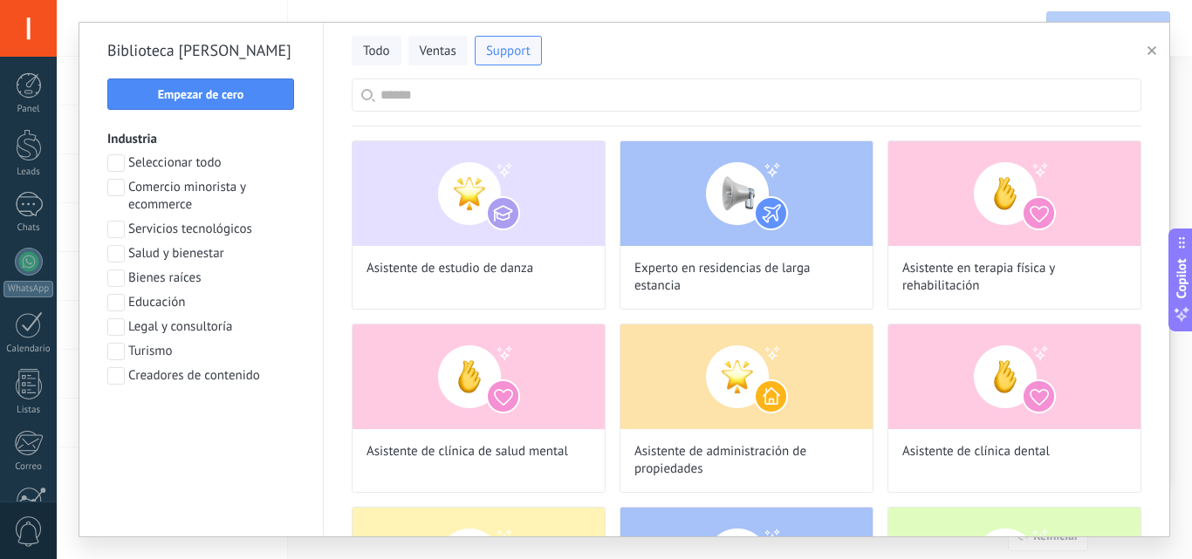
click at [409, 94] on input "text" at bounding box center [756, 94] width 751 height 31
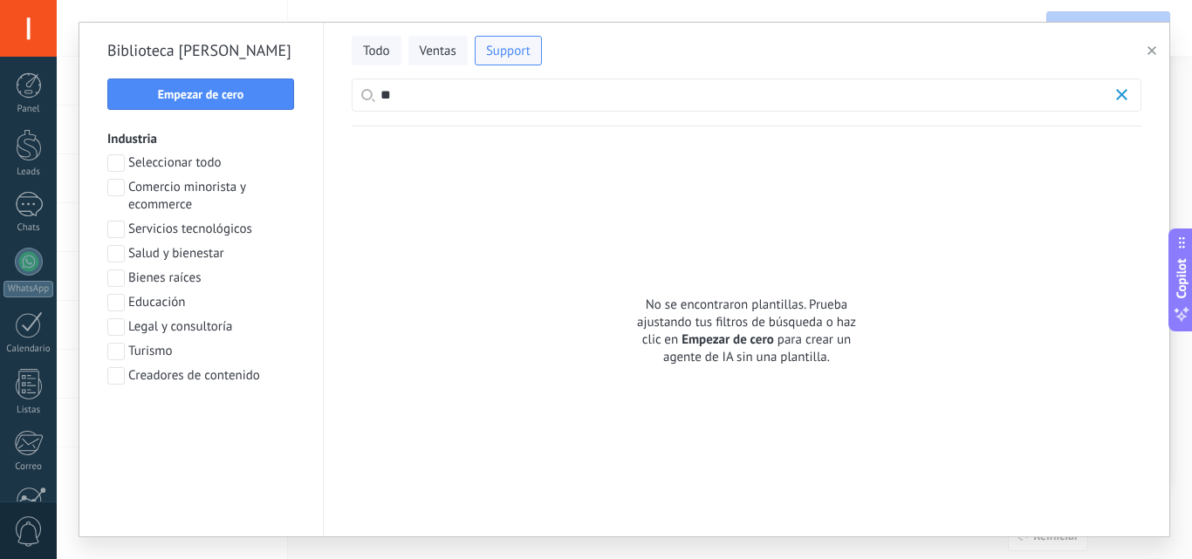
type input "*"
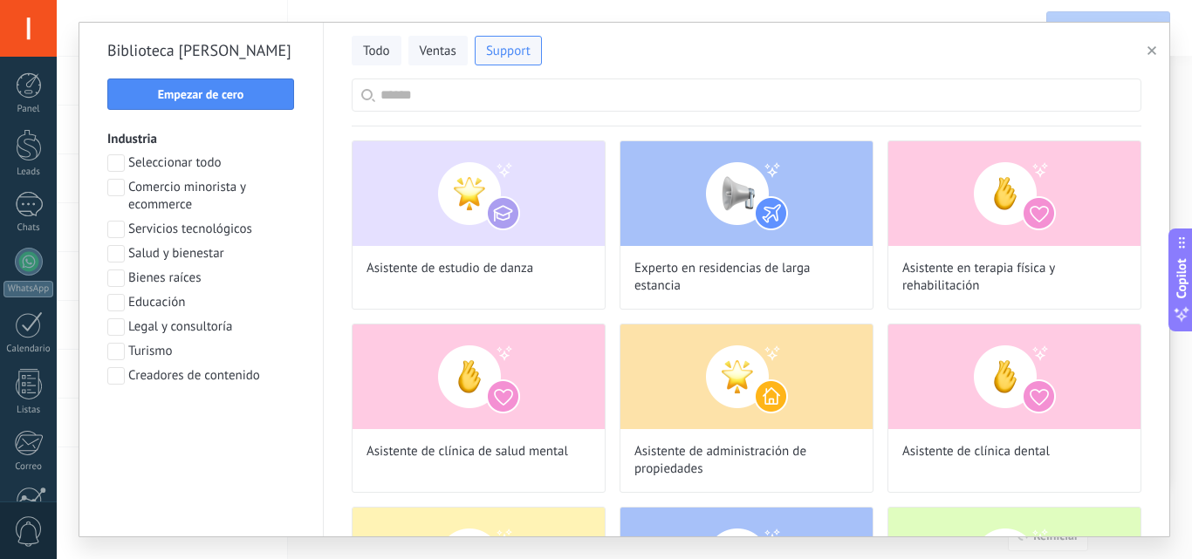
click at [1150, 48] on icon "button" at bounding box center [1152, 50] width 9 height 9
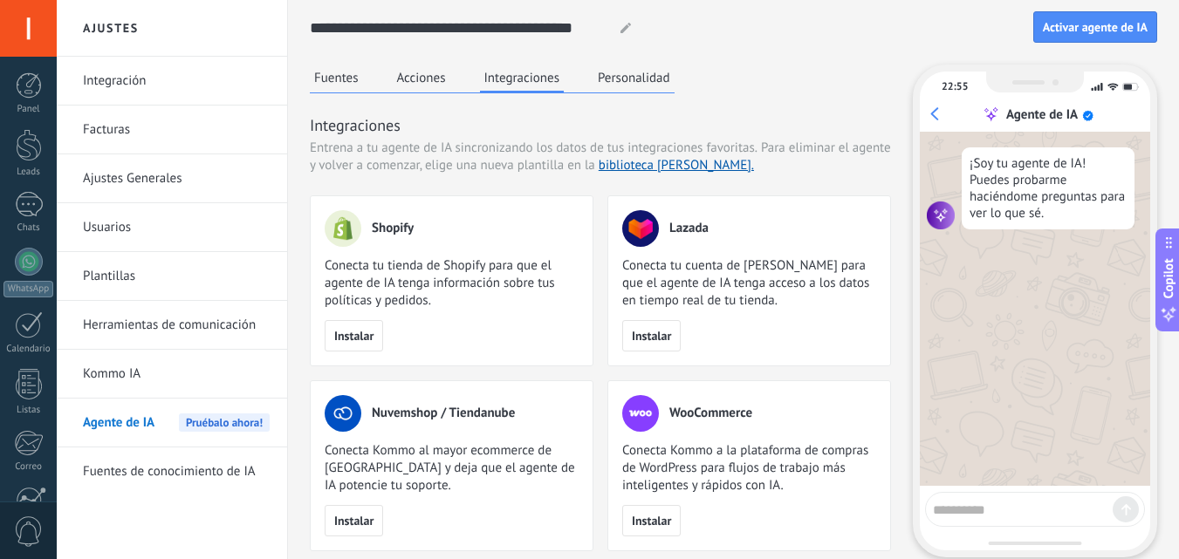
click at [642, 79] on button "Personalidad" at bounding box center [633, 78] width 81 height 26
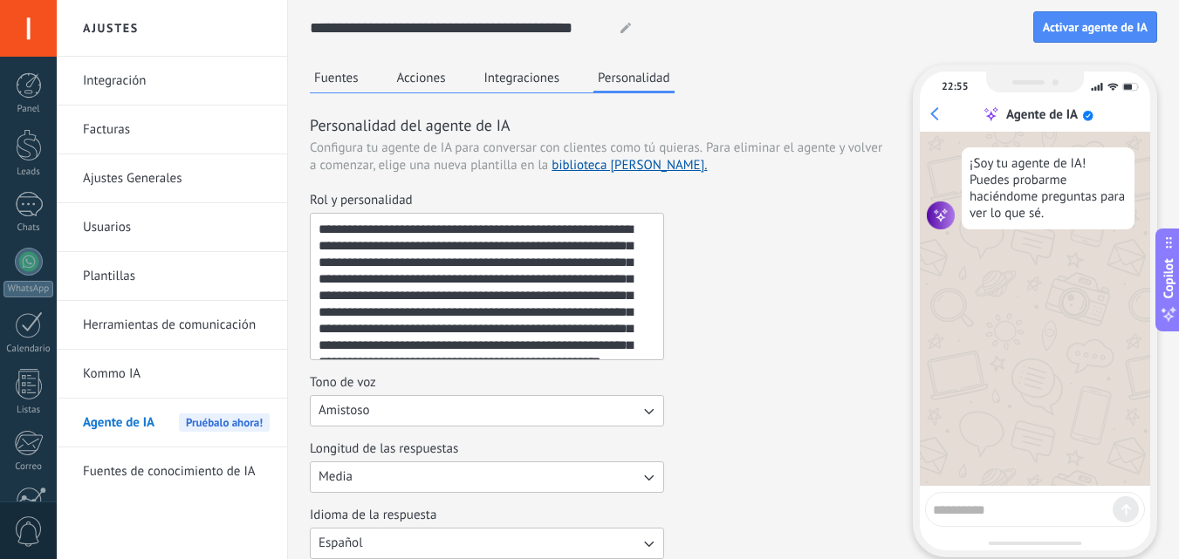
click at [642, 79] on button "Personalidad" at bounding box center [633, 79] width 81 height 29
click at [337, 83] on button "Fuentes" at bounding box center [336, 78] width 53 height 26
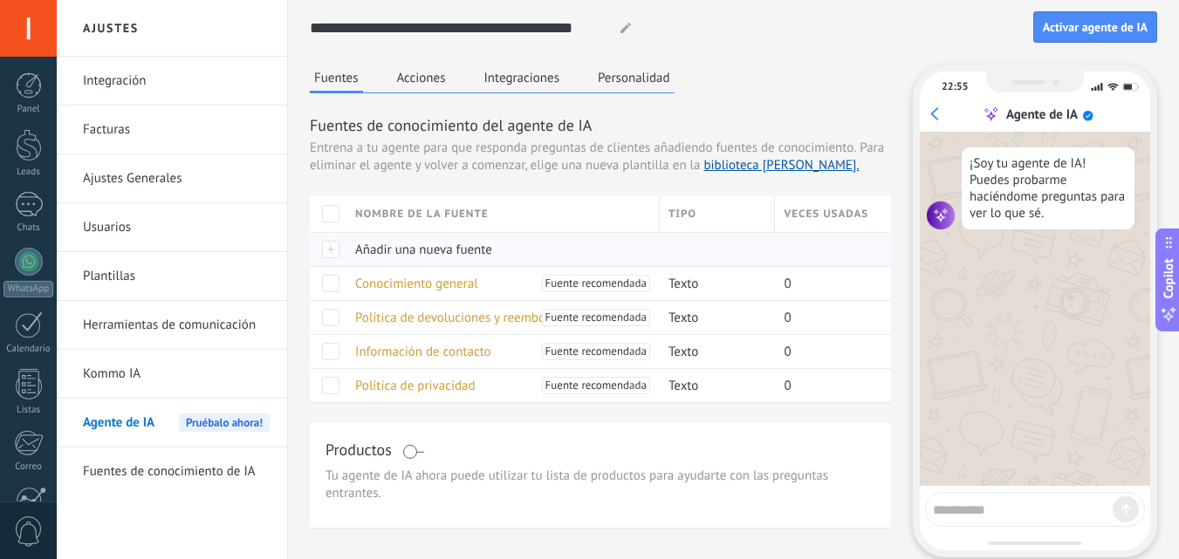
click at [341, 250] on div at bounding box center [328, 249] width 37 height 34
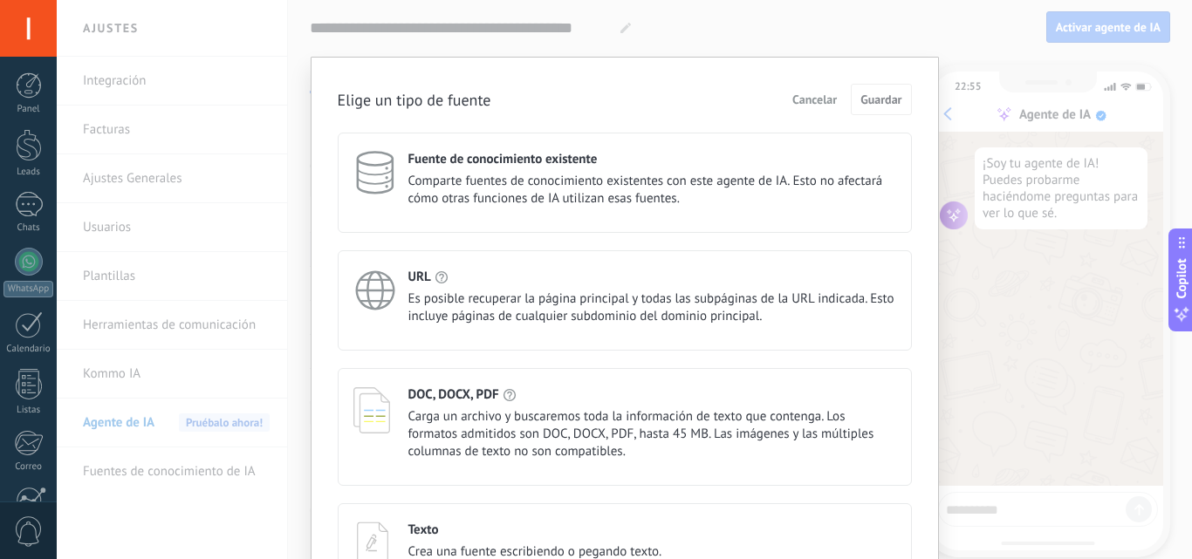
click at [341, 250] on div "Fuente de conocimiento existente Comparte fuentes de conocimiento existentes co…" at bounding box center [625, 361] width 574 height 457
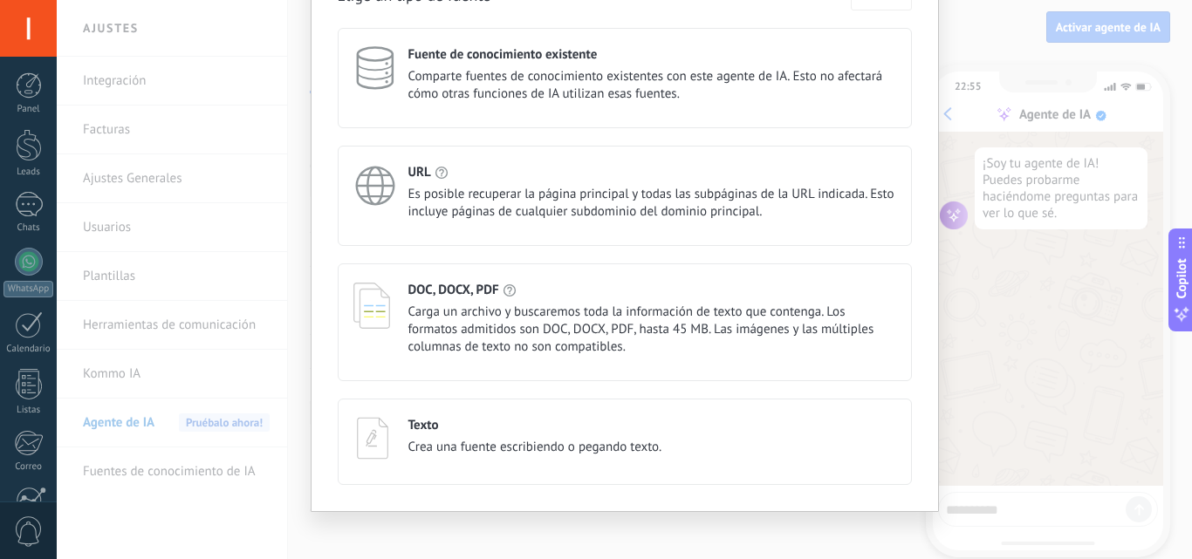
scroll to position [114, 0]
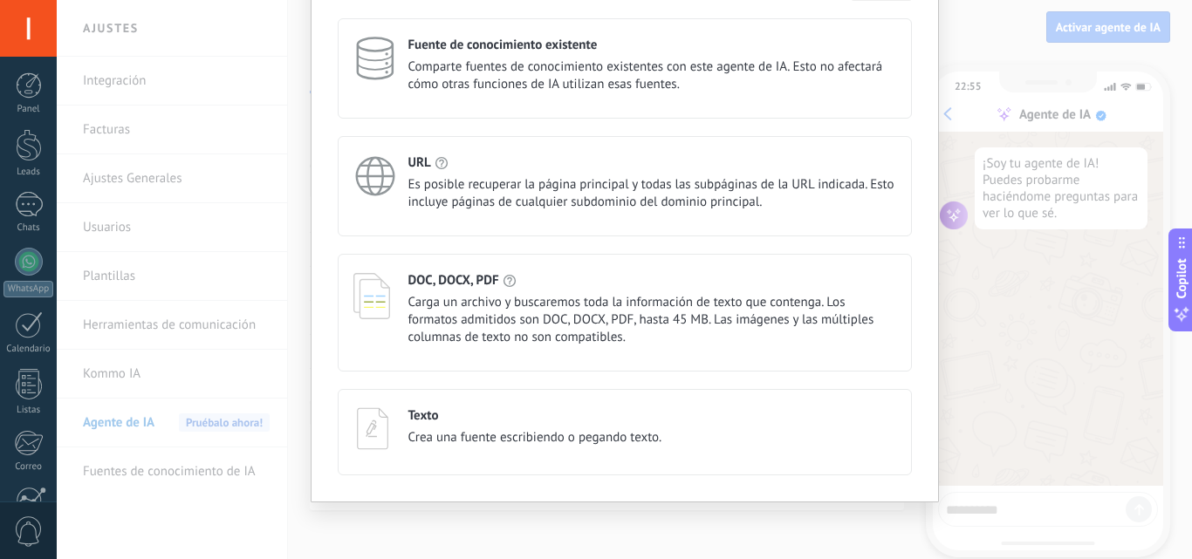
click at [442, 438] on span "Crea una fuente escribiendo o pegando texto." at bounding box center [535, 437] width 254 height 17
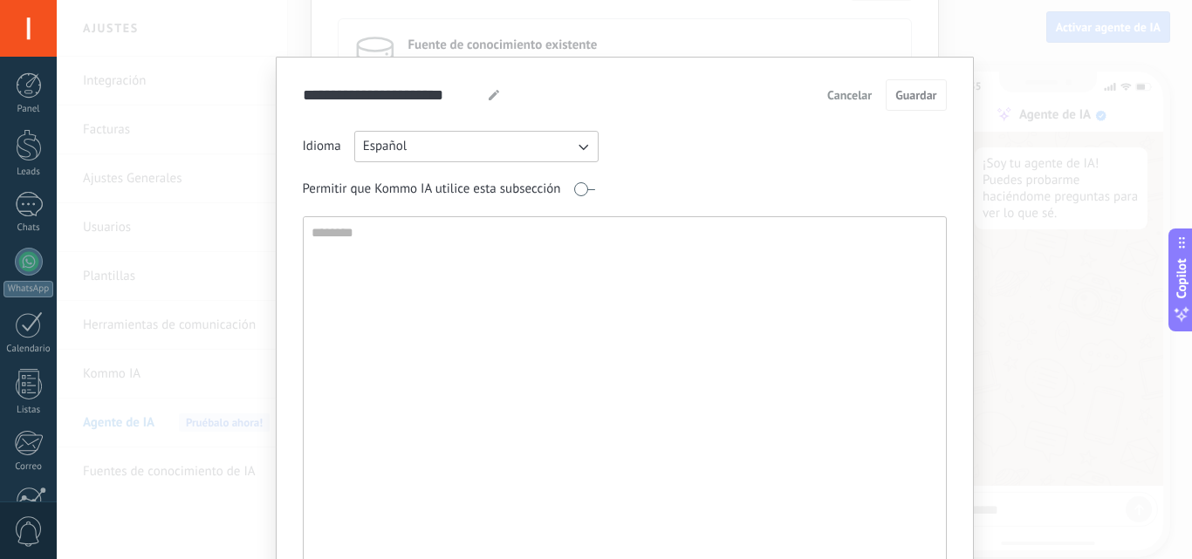
click at [847, 96] on span "Cancelar" at bounding box center [849, 95] width 45 height 12
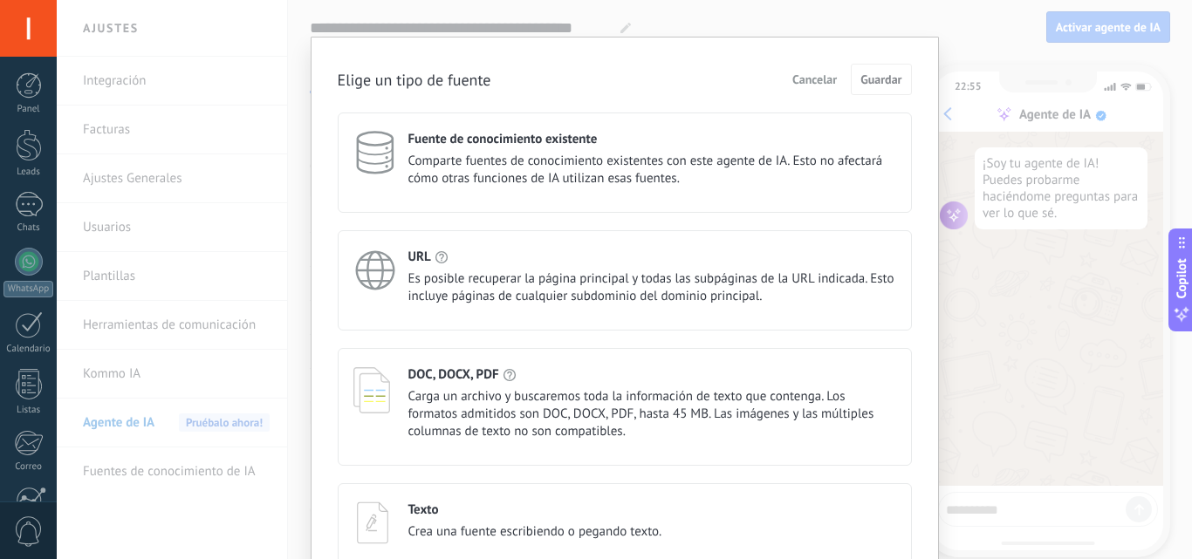
scroll to position [0, 0]
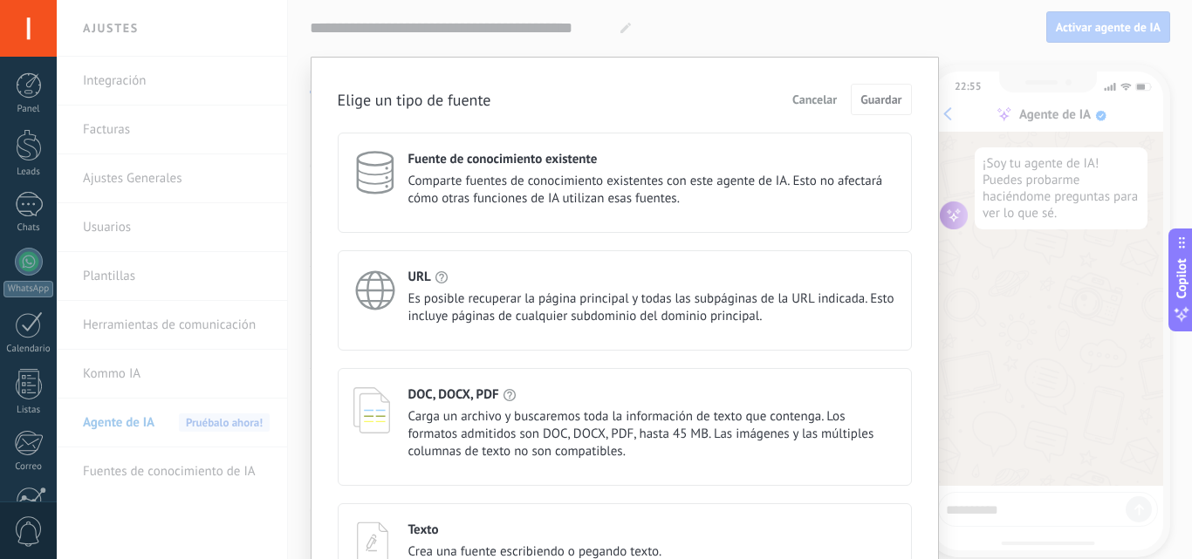
click at [564, 171] on div "Fuente de conocimiento existente Comparte fuentes de conocimiento existentes co…" at bounding box center [652, 179] width 488 height 57
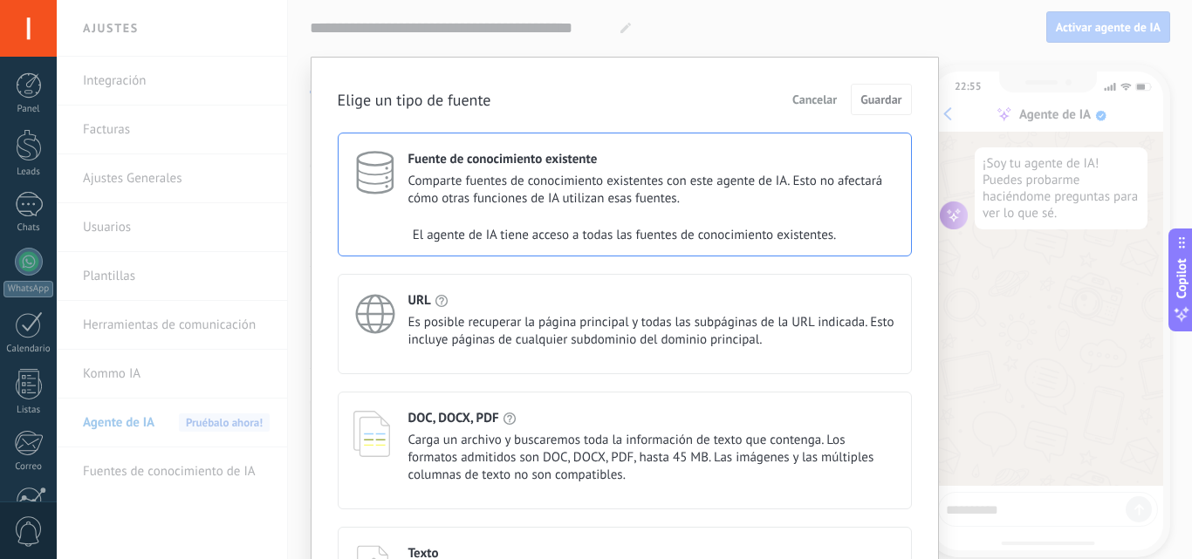
click at [564, 171] on div "Fuente de conocimiento existente Comparte fuentes de conocimiento existentes co…" at bounding box center [652, 179] width 488 height 57
click at [1022, 308] on div "Elige un tipo de fuente Cancelar Guardar Fuente de conocimiento existente Compa…" at bounding box center [624, 279] width 1135 height 559
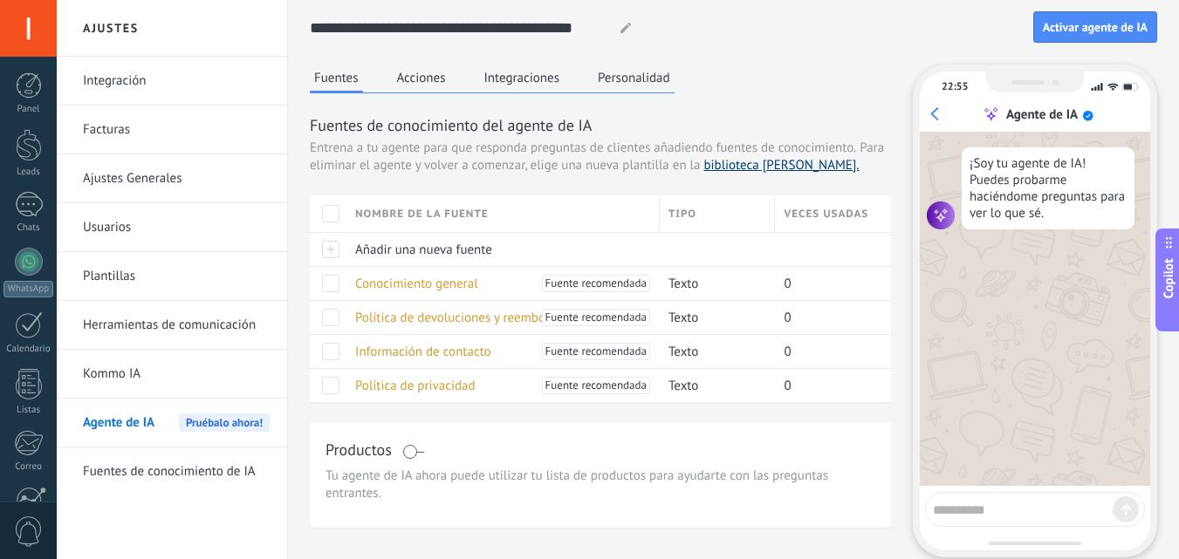
click at [784, 167] on link "biblioteca de plantillas." at bounding box center [780, 165] width 155 height 17
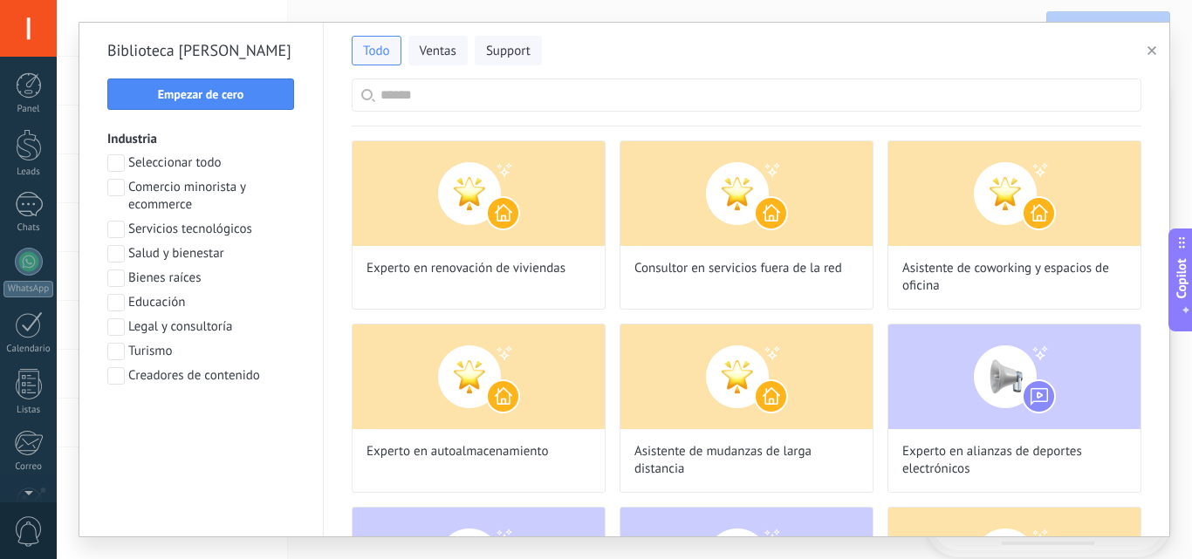
scroll to position [167, 0]
click at [116, 184] on span at bounding box center [115, 187] width 17 height 17
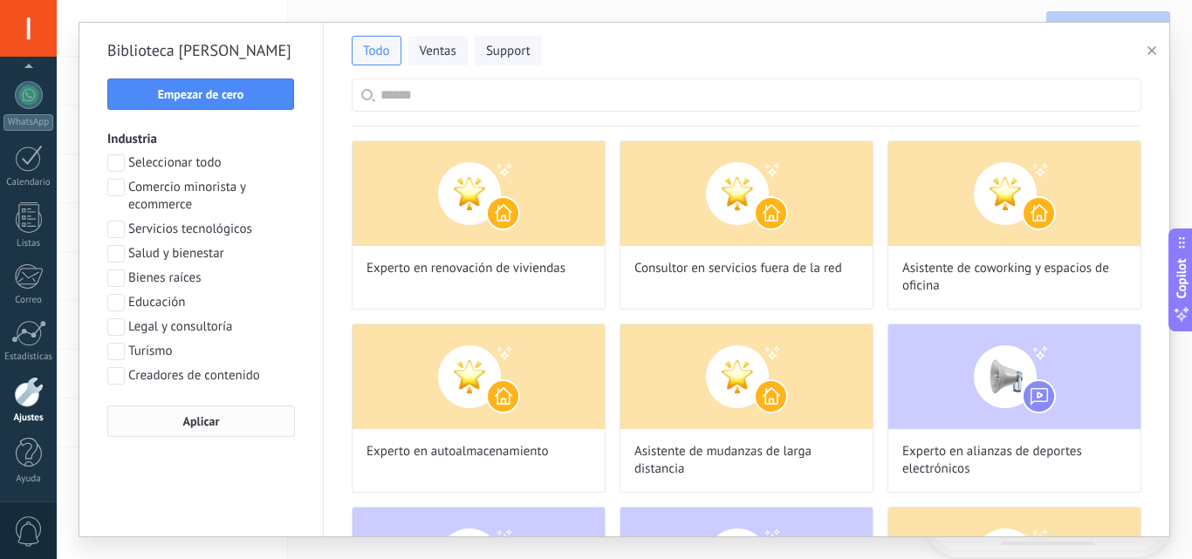
click at [241, 412] on button "Aplicar" at bounding box center [201, 421] width 188 height 31
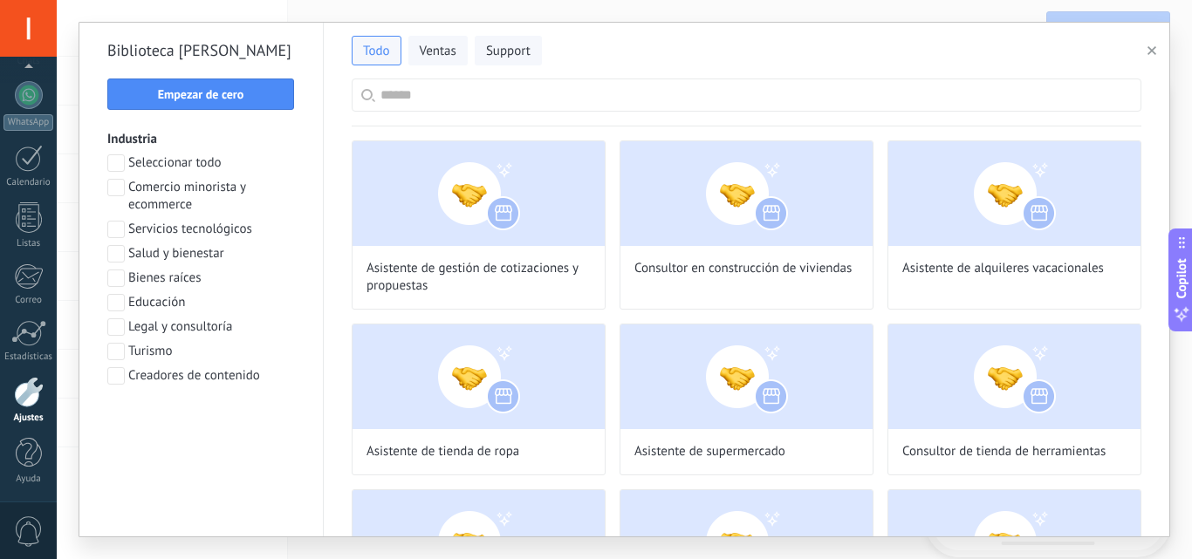
click at [1152, 53] on icon "button" at bounding box center [1152, 50] width 9 height 9
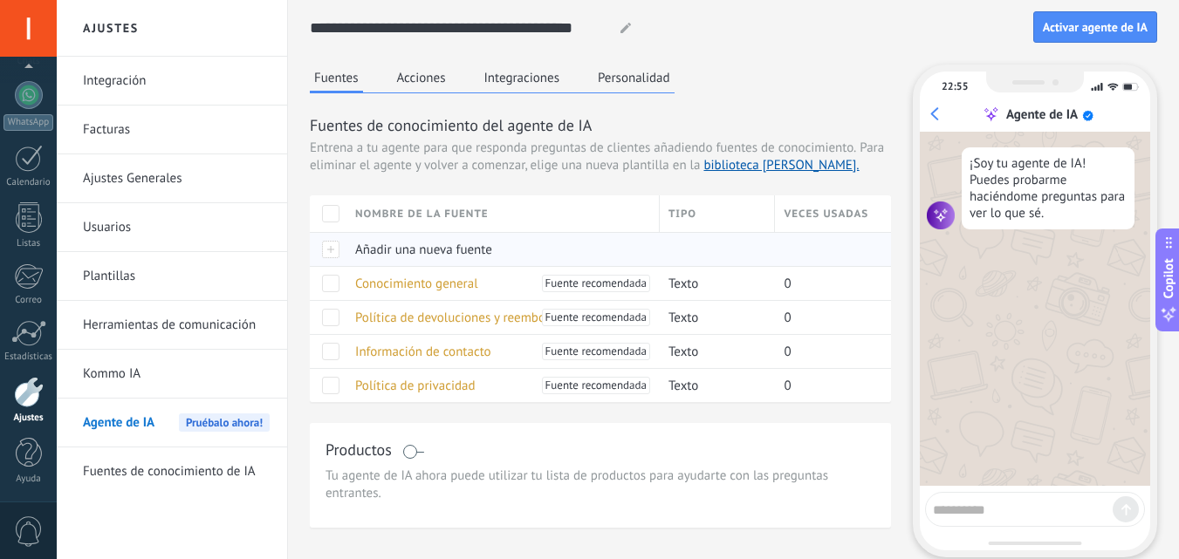
click at [330, 240] on div at bounding box center [328, 249] width 37 height 34
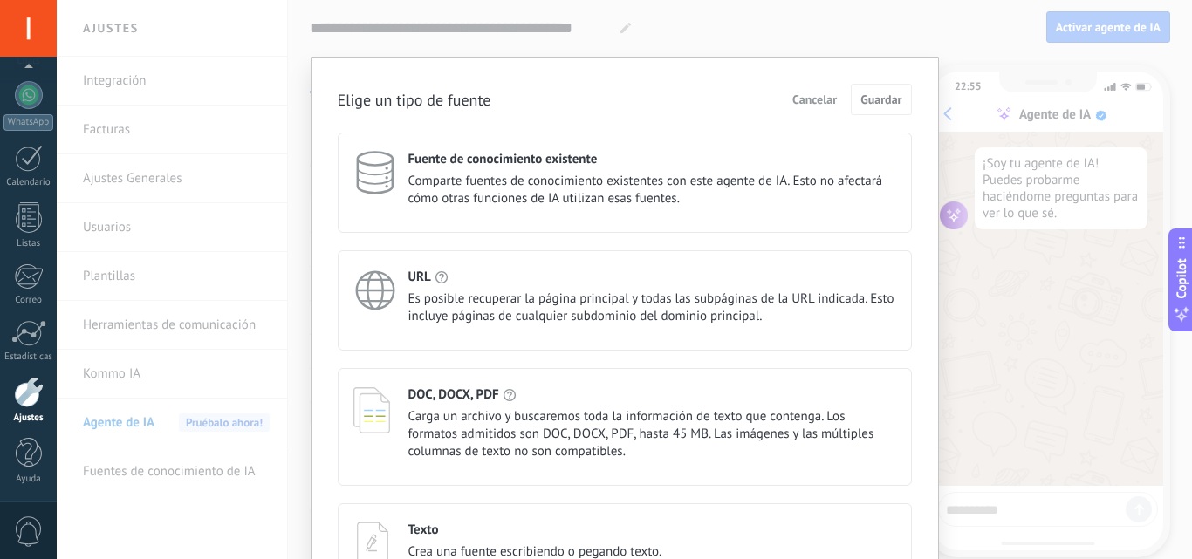
click at [571, 540] on div "Texto Crea una fuente escribiendo o pegando texto." at bounding box center [535, 541] width 254 height 39
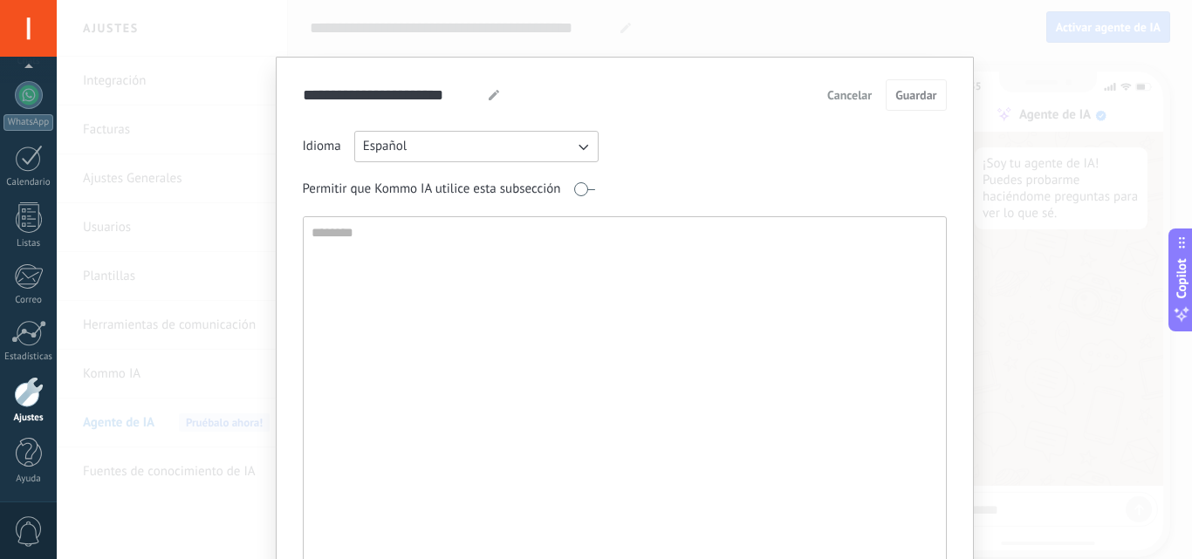
click at [991, 390] on div "**********" at bounding box center [624, 279] width 1135 height 559
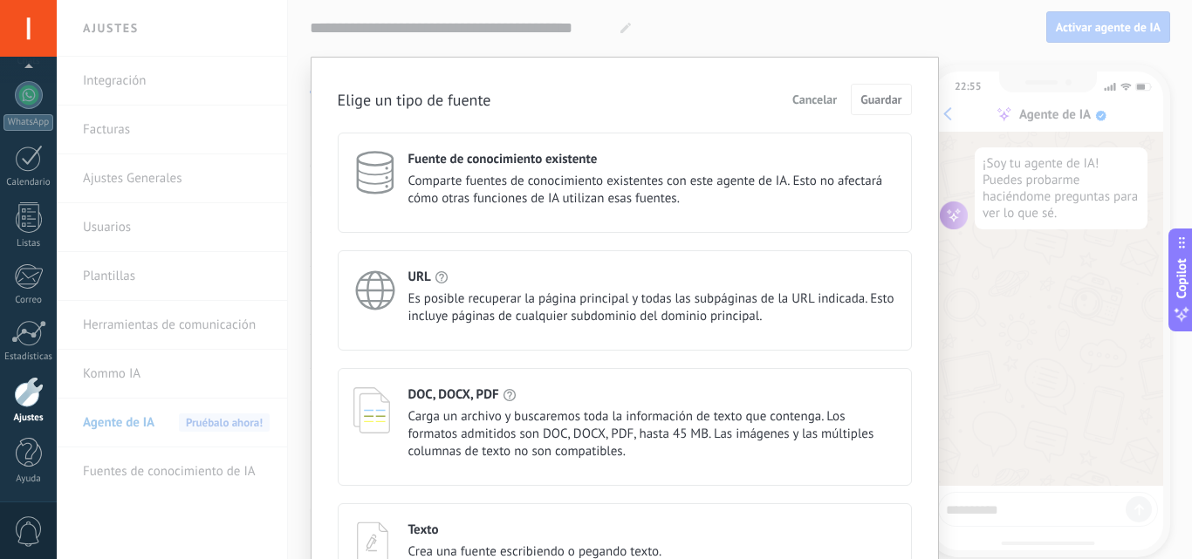
click at [808, 99] on span "Cancelar" at bounding box center [814, 99] width 45 height 12
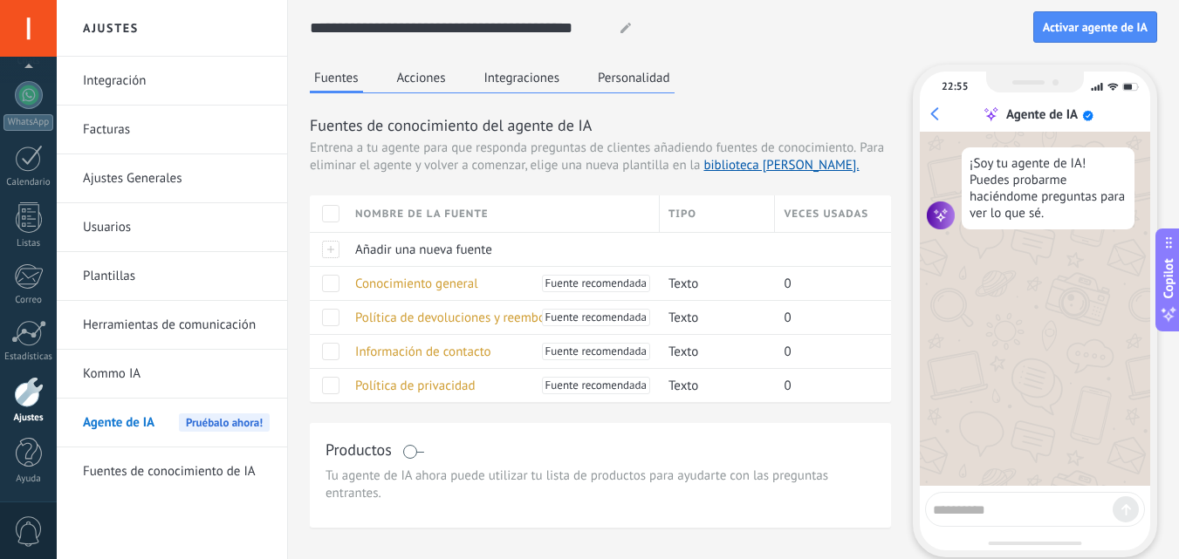
click at [166, 372] on link "Kommo IA" at bounding box center [176, 374] width 187 height 49
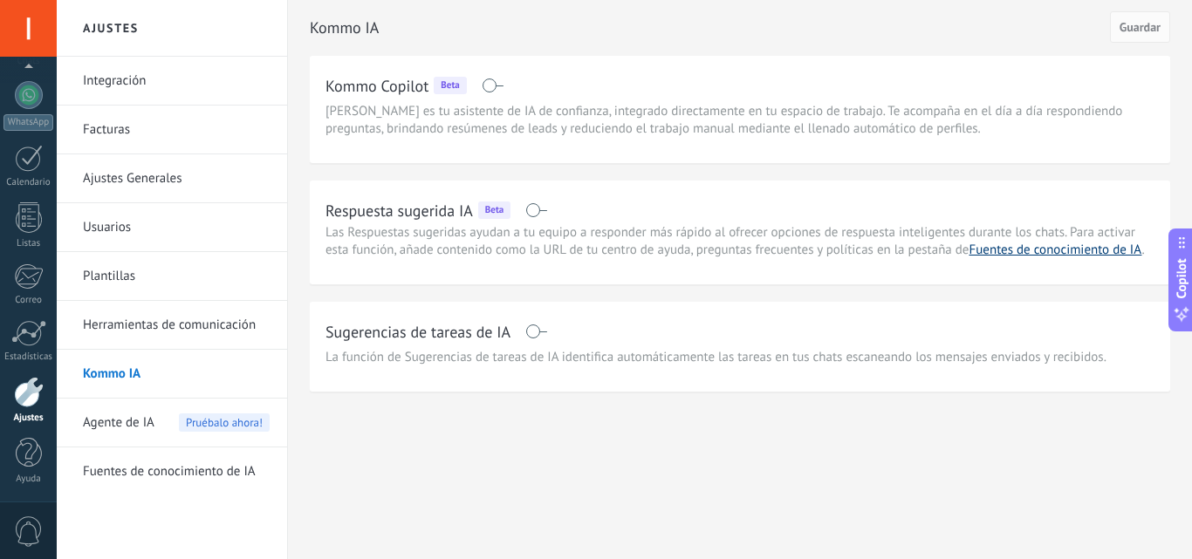
click at [1020, 244] on link "Fuentes de conocimiento de IA" at bounding box center [1055, 250] width 173 height 17
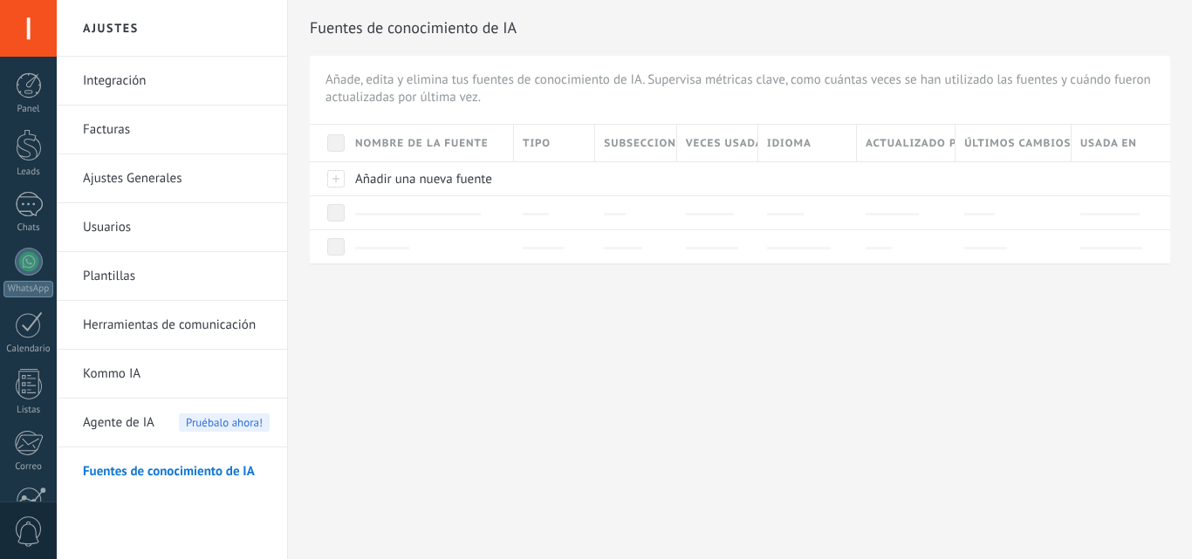
click at [456, 184] on span "Añadir una nueva fuente" at bounding box center [423, 179] width 137 height 17
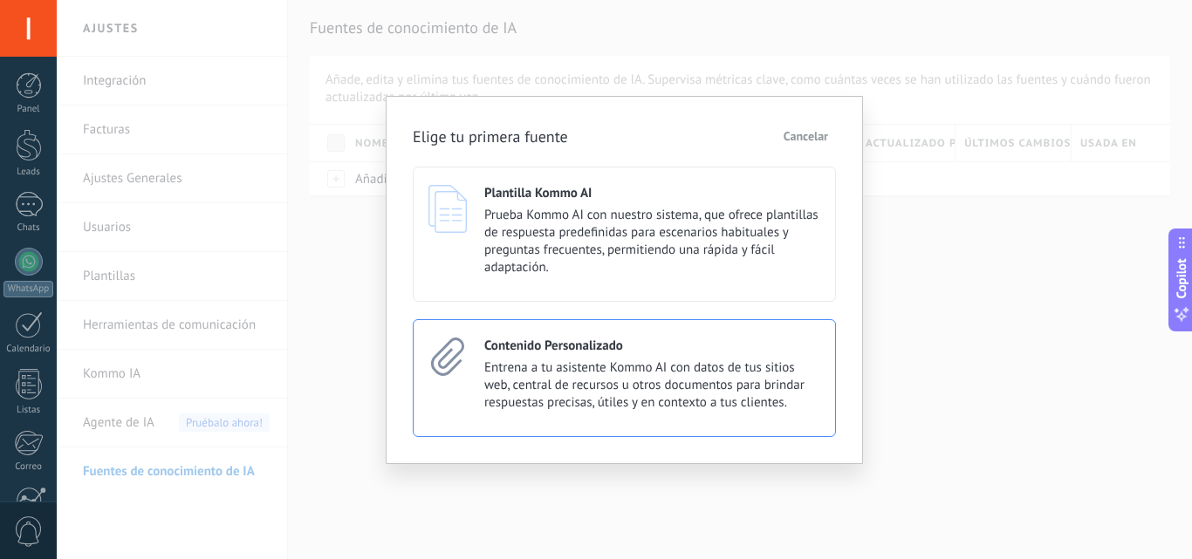
click at [484, 355] on div "Contenido Personalizado Entrena a tu asistente Kommo AI con datos de tus sitios…" at bounding box center [652, 375] width 336 height 74
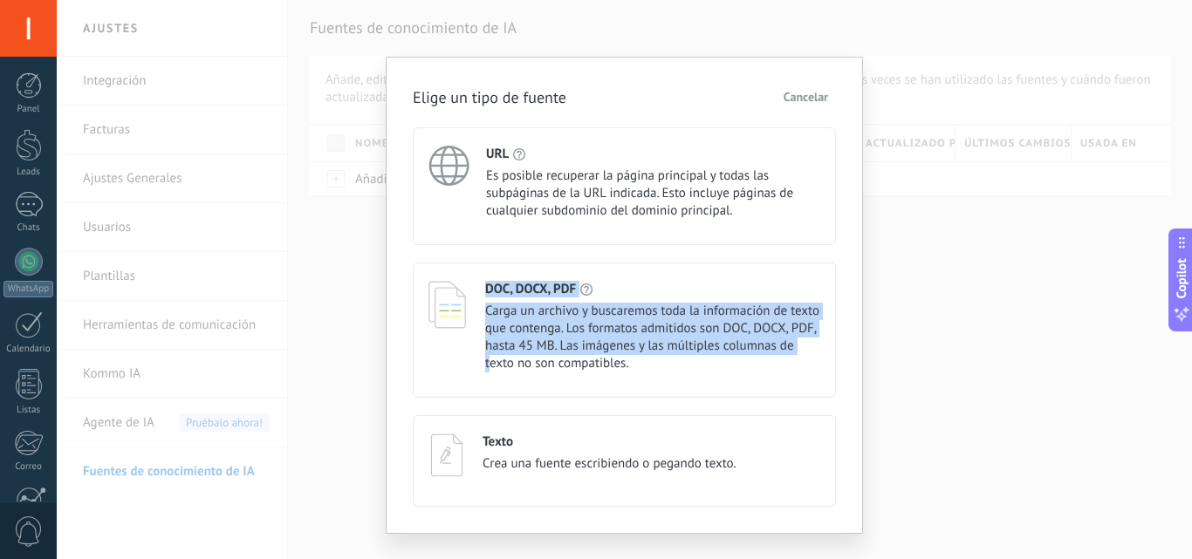
drag, startPoint x: 484, startPoint y: 355, endPoint x: 452, endPoint y: 305, distance: 59.3
click at [452, 305] on div "DOC, DOCX, PDF Carga un archivo y buscaremos toda la información de texto que c…" at bounding box center [624, 330] width 423 height 135
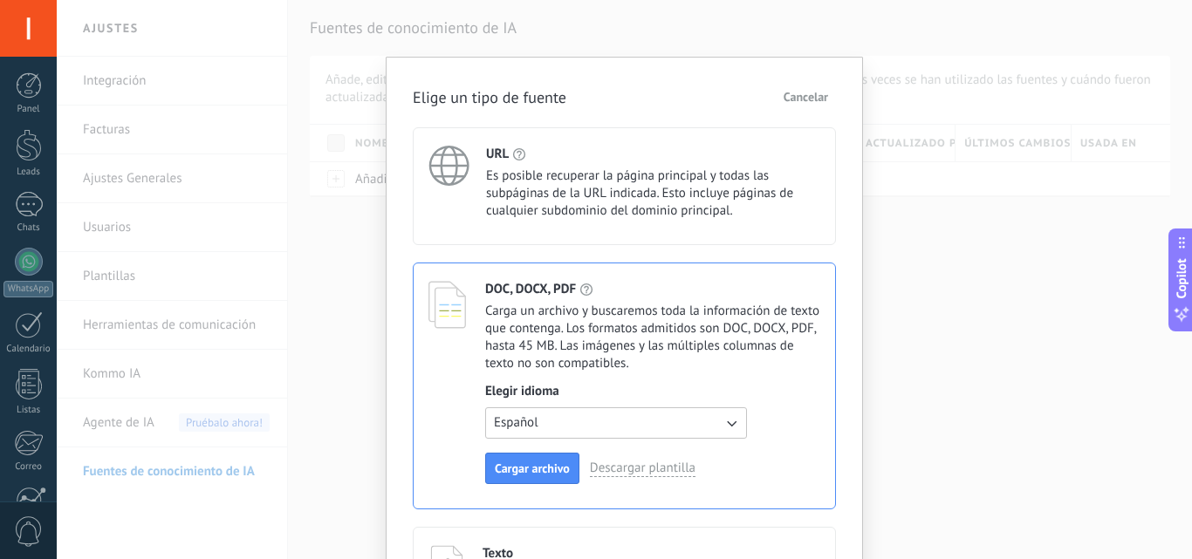
click at [452, 305] on use at bounding box center [448, 305] width 38 height 47
click at [491, 193] on span "Es posible recuperar la página principal y todas las subpáginas de la URL indic…" at bounding box center [653, 194] width 334 height 52
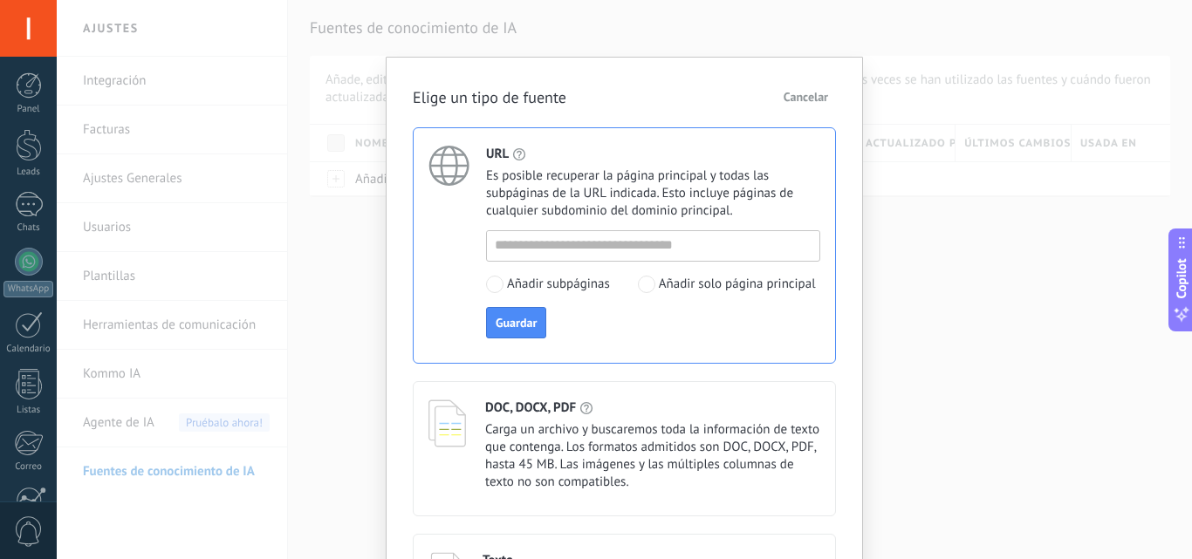
click at [1017, 269] on div "Elige un tipo de fuente Cancelar URL Es posible recuperar la página principal y…" at bounding box center [624, 279] width 1135 height 559
